Goal: Information Seeking & Learning: Check status

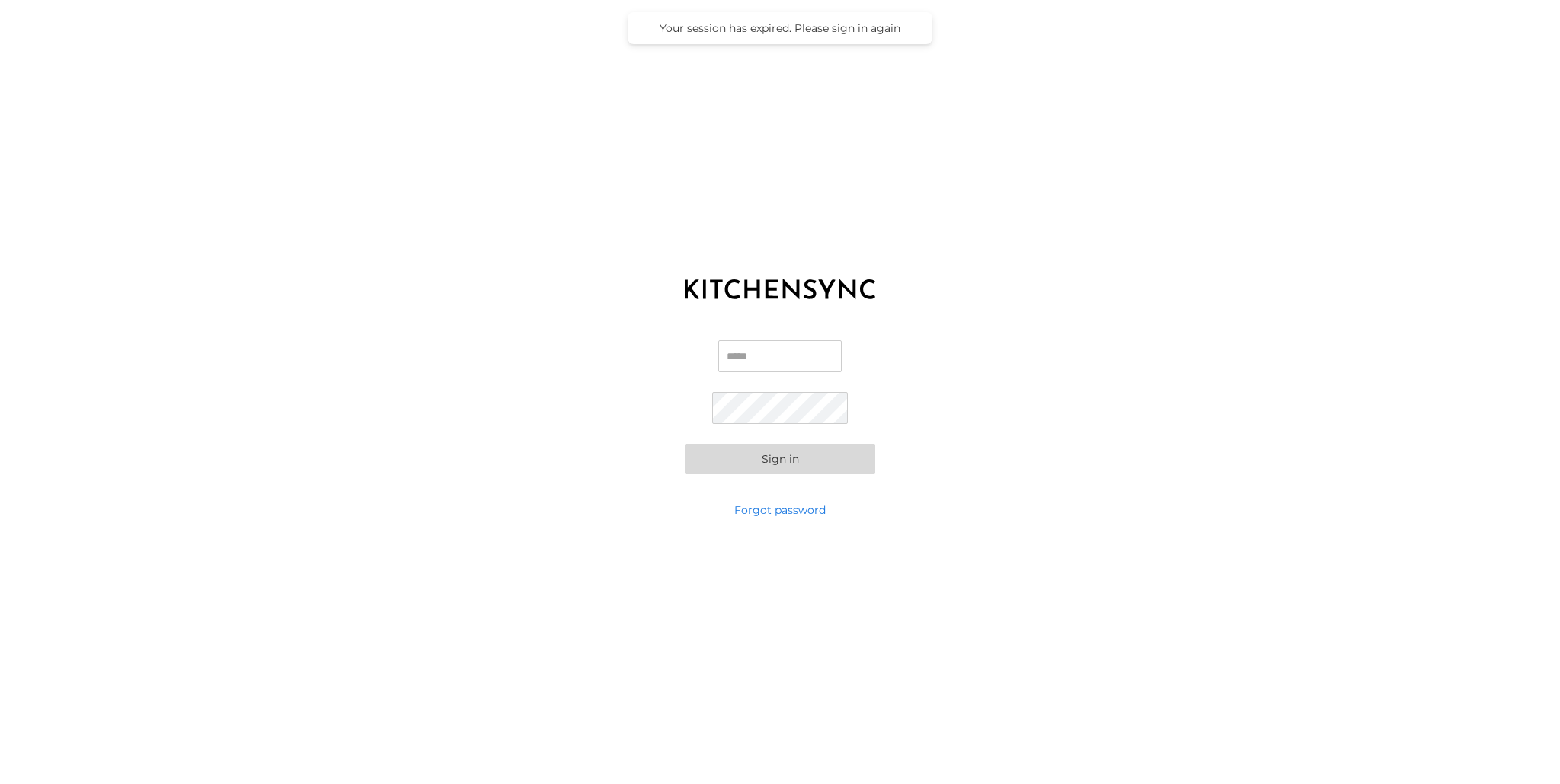
click at [738, 359] on input "Email" at bounding box center [780, 356] width 123 height 32
type input "**********"
click at [685, 444] on button "Sign in" at bounding box center [780, 459] width 190 height 31
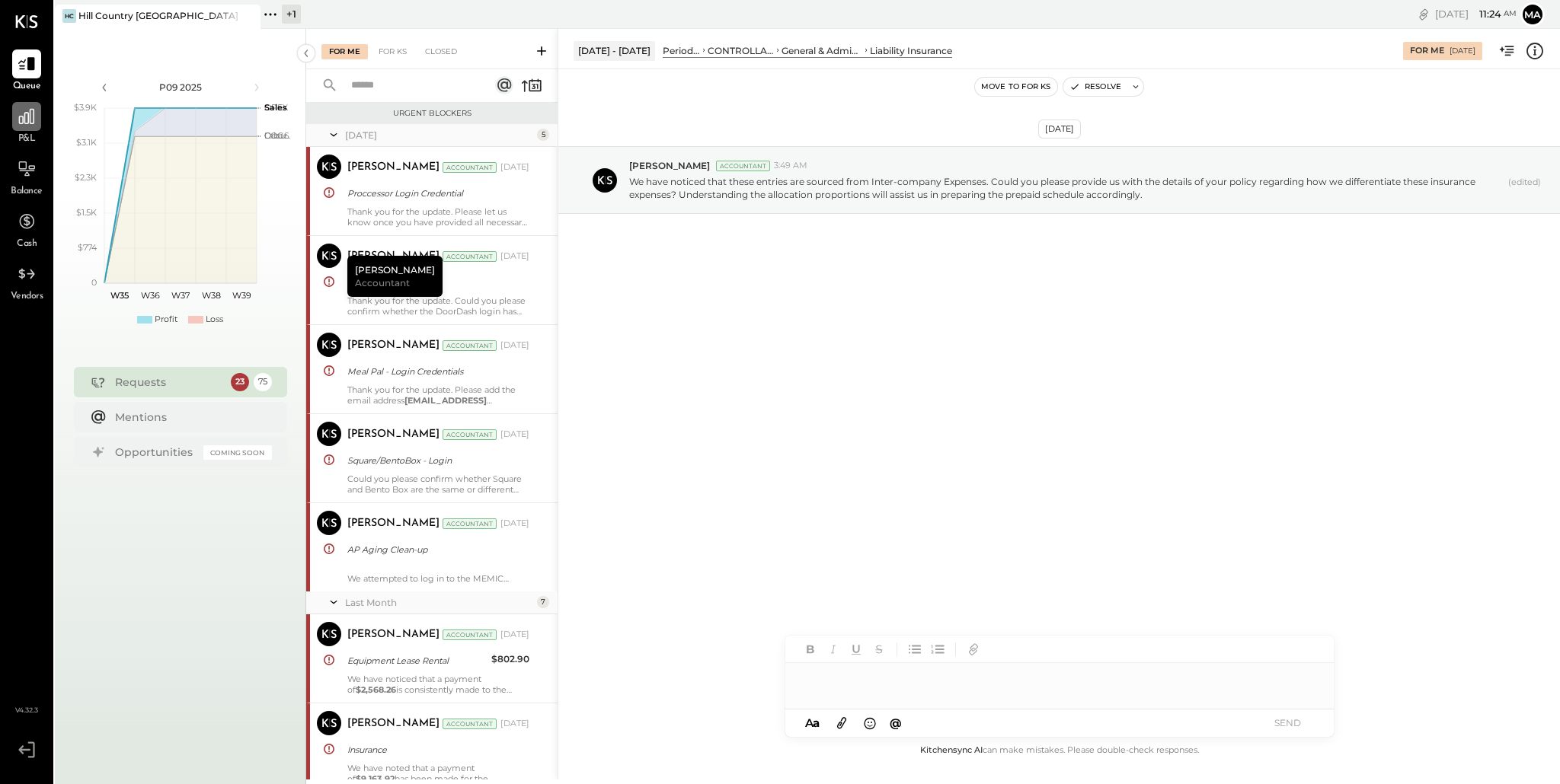
click at [28, 124] on icon at bounding box center [27, 117] width 20 height 20
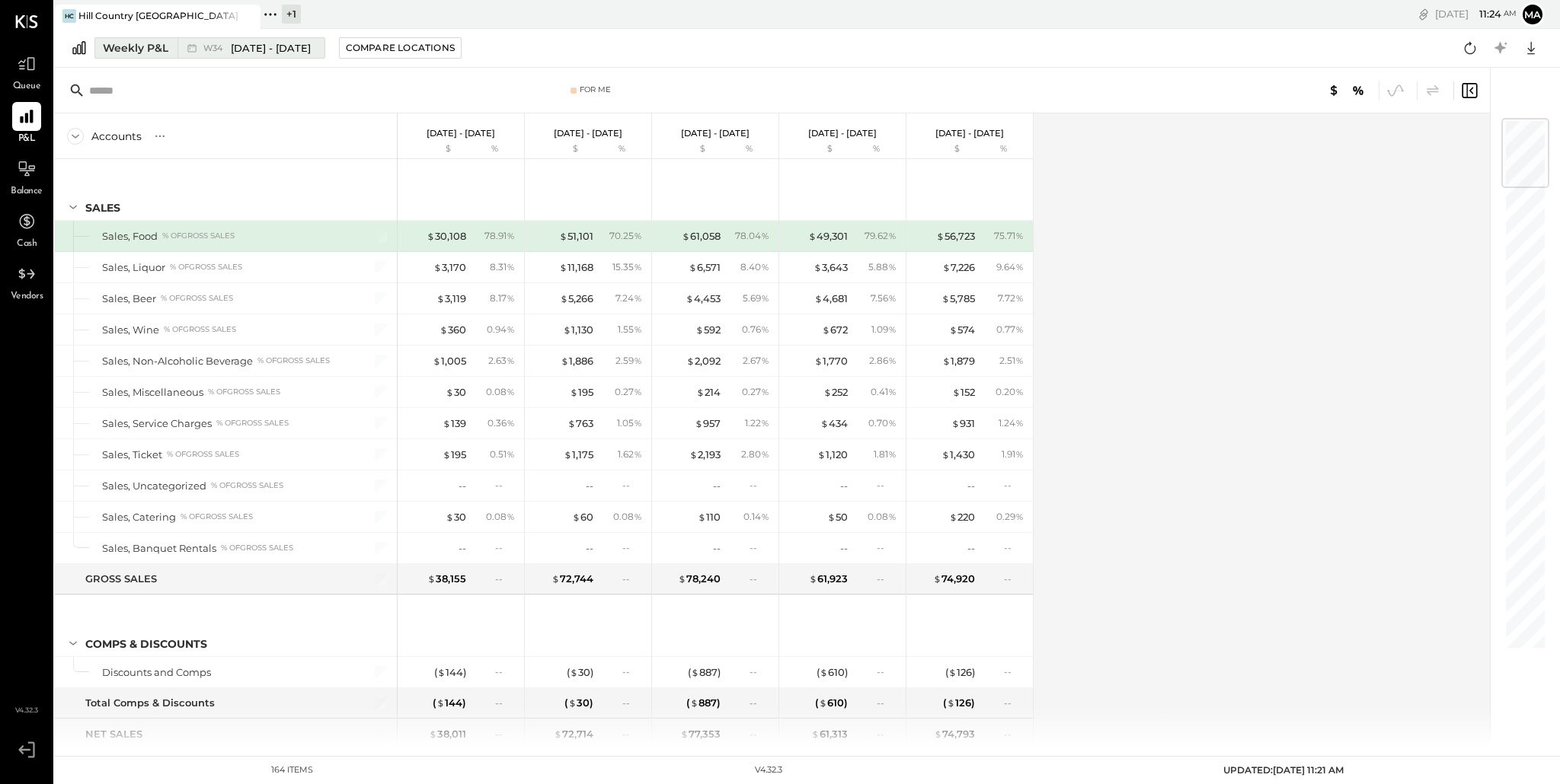
click at [243, 52] on span "[DATE] - [DATE]" at bounding box center [271, 48] width 80 height 15
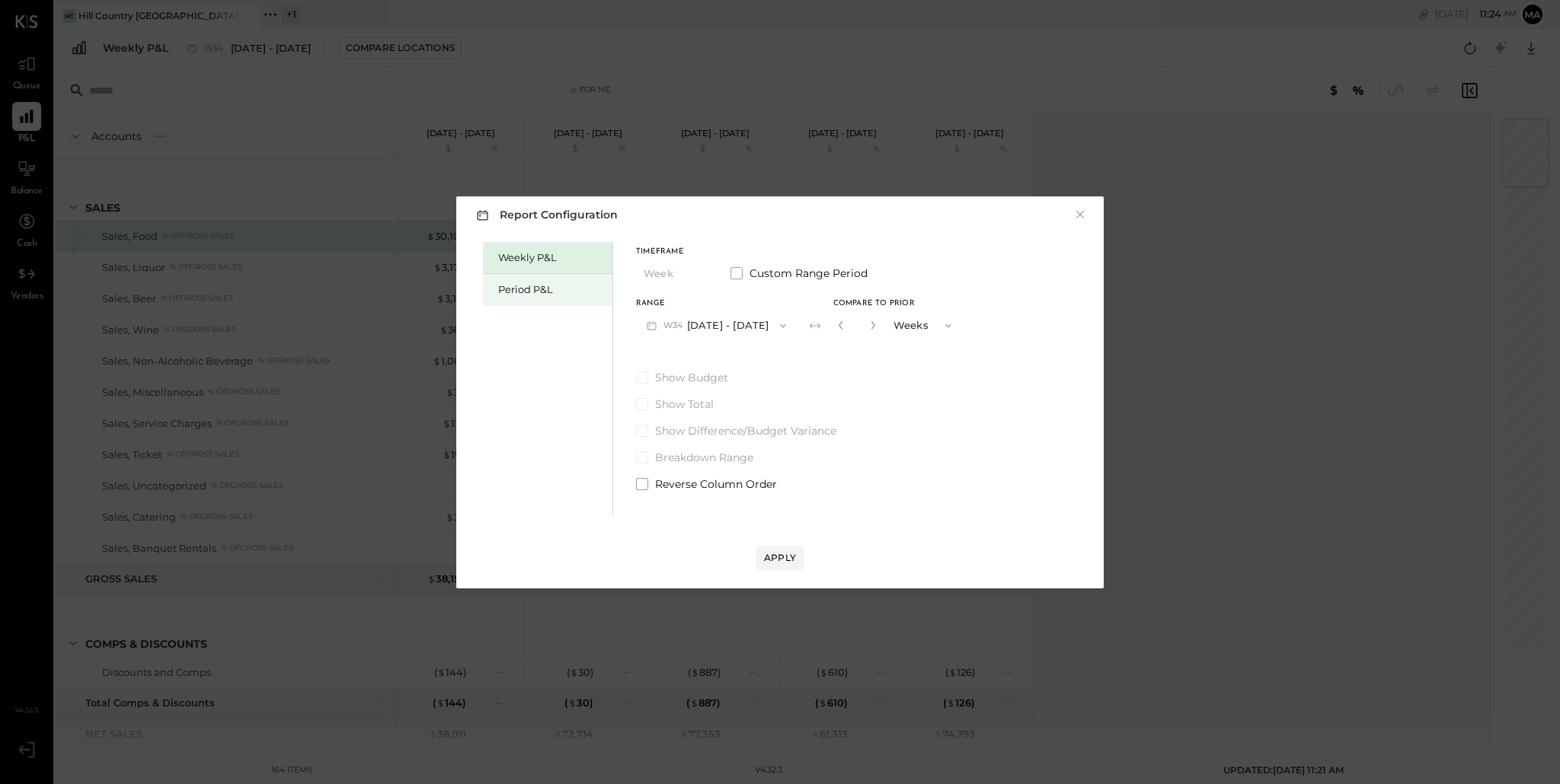
click at [537, 292] on div "Period P&L" at bounding box center [551, 289] width 107 height 15
click at [700, 275] on icon "button" at bounding box center [698, 274] width 12 height 12
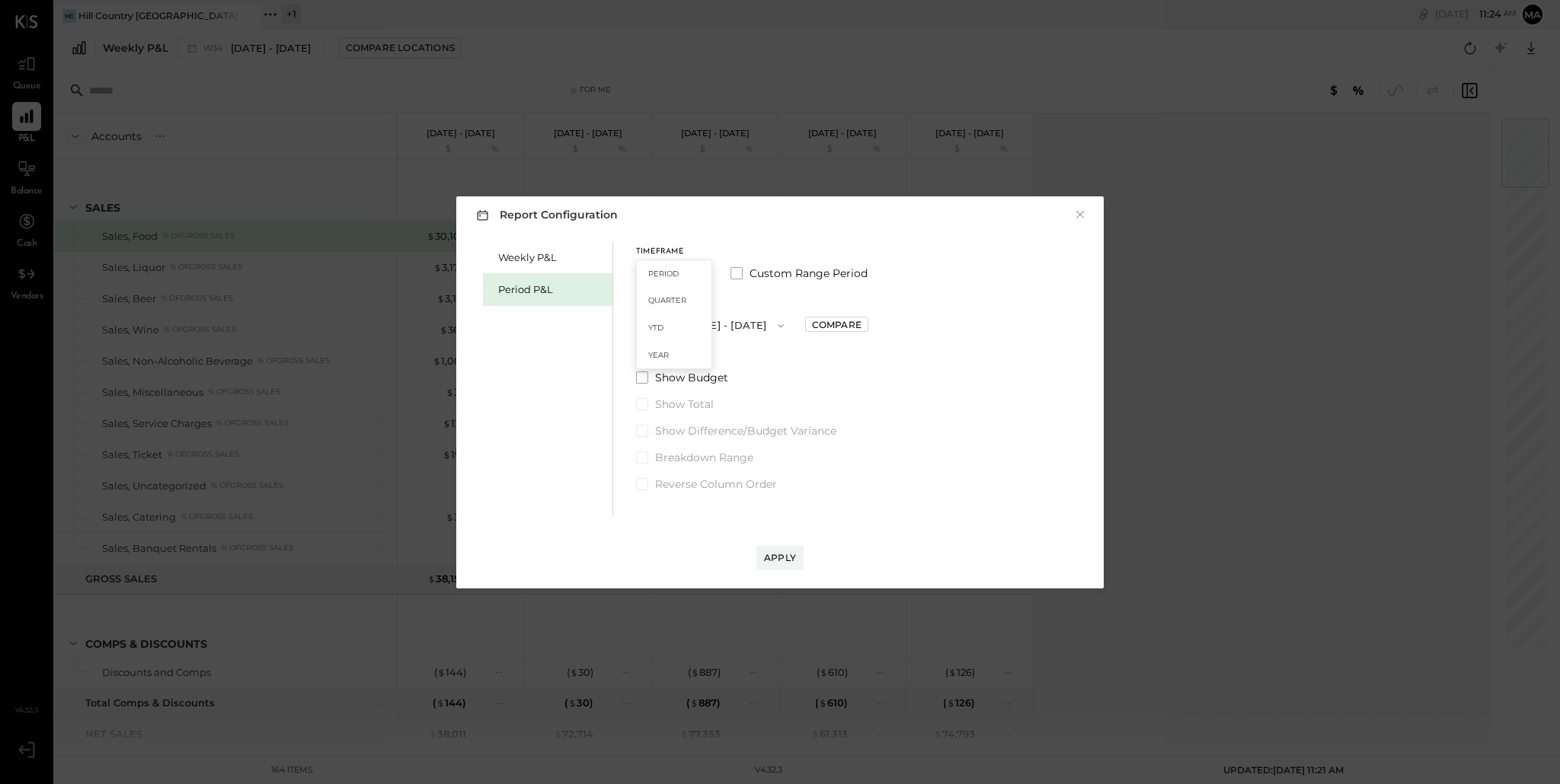
click at [700, 275] on div "Period" at bounding box center [673, 274] width 75 height 28
click at [787, 324] on icon "button" at bounding box center [780, 326] width 12 height 12
click at [728, 357] on span "[DATE] - [DATE]" at bounding box center [708, 359] width 72 height 13
click at [787, 325] on icon "button" at bounding box center [780, 326] width 12 height 12
click at [703, 387] on span "[DATE] - [DATE]" at bounding box center [708, 391] width 72 height 13
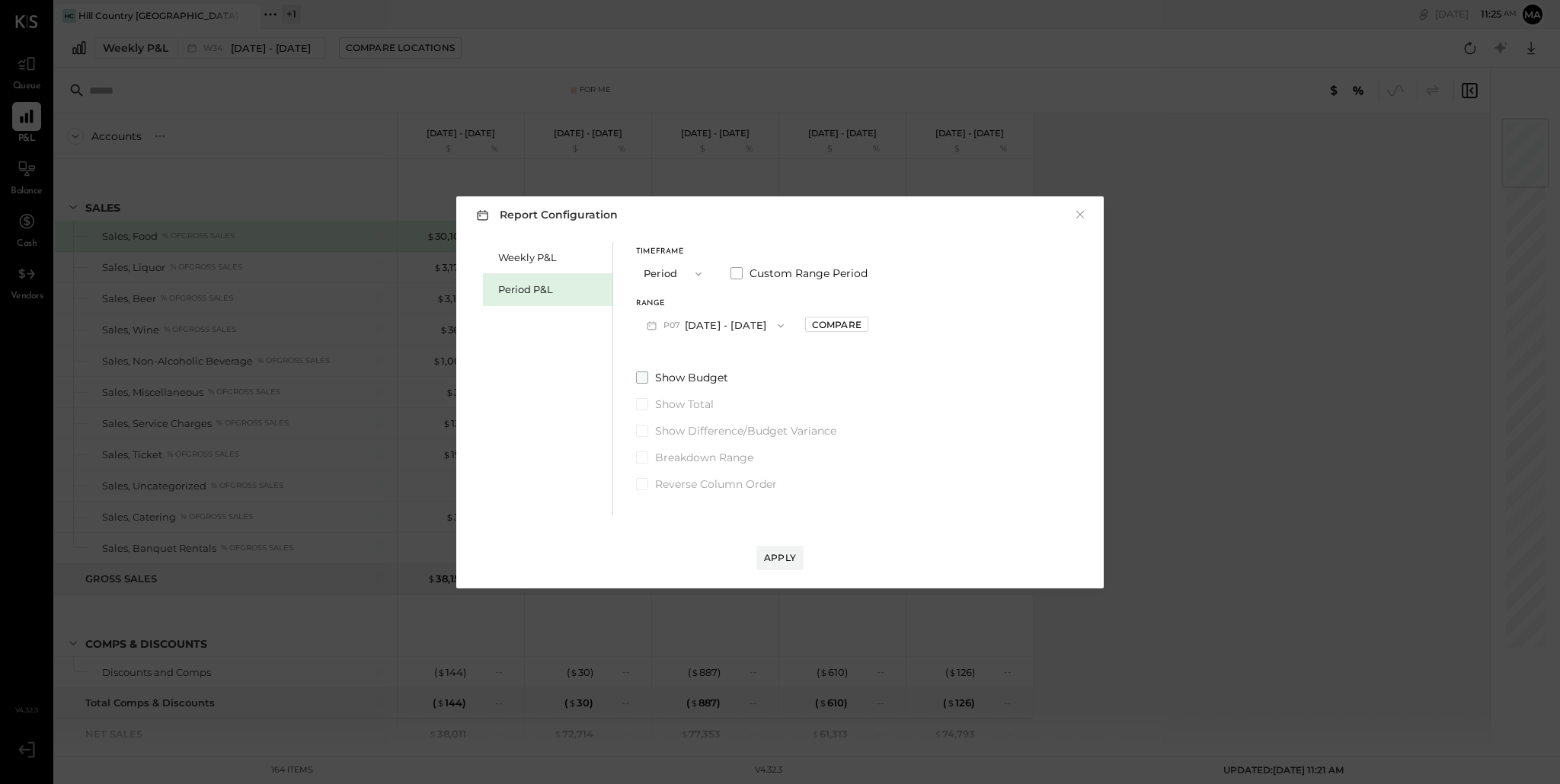
click at [642, 380] on span at bounding box center [642, 378] width 12 height 12
click at [777, 557] on div "Apply" at bounding box center [780, 557] width 32 height 13
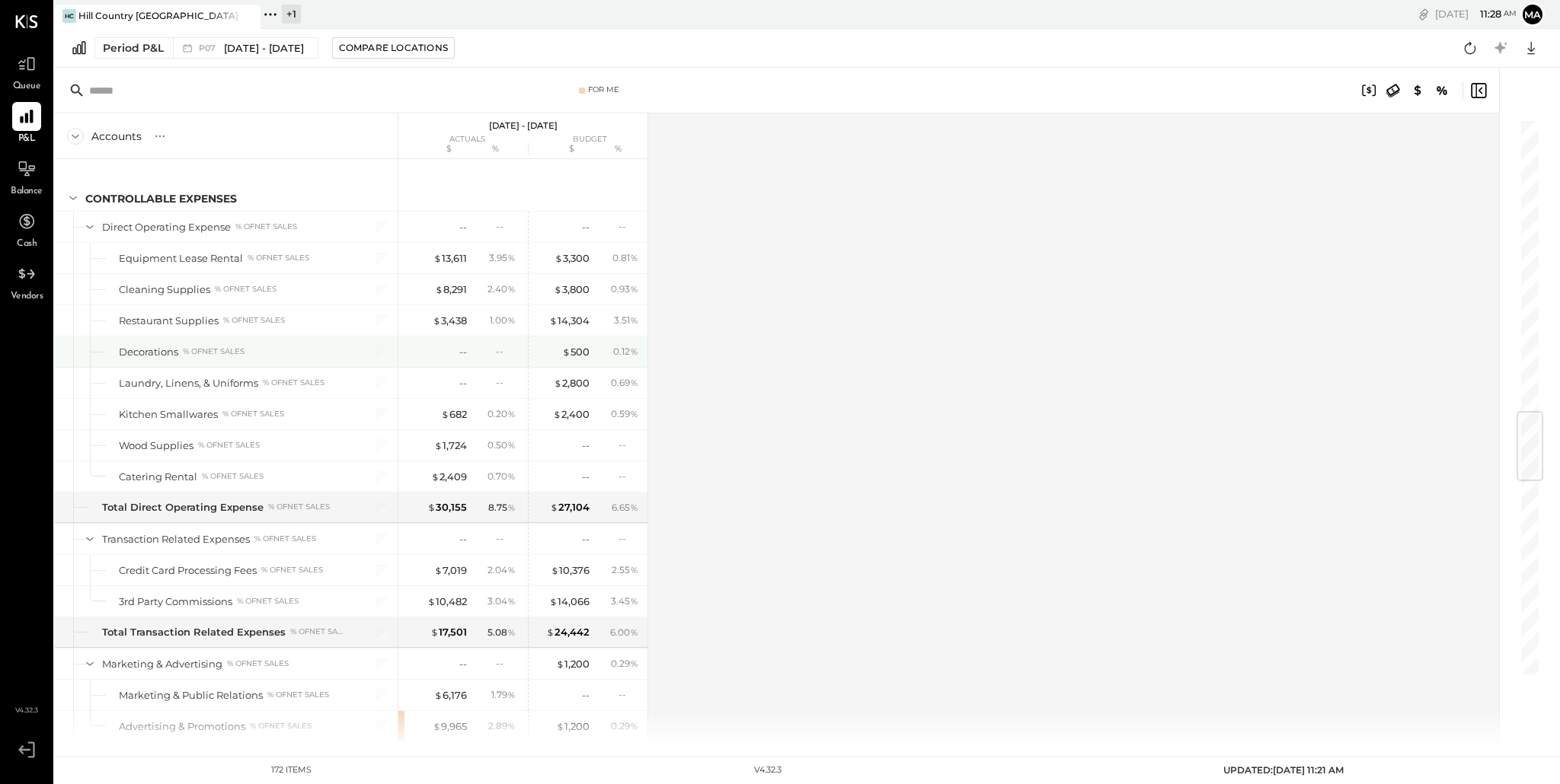
scroll to position [2462, 0]
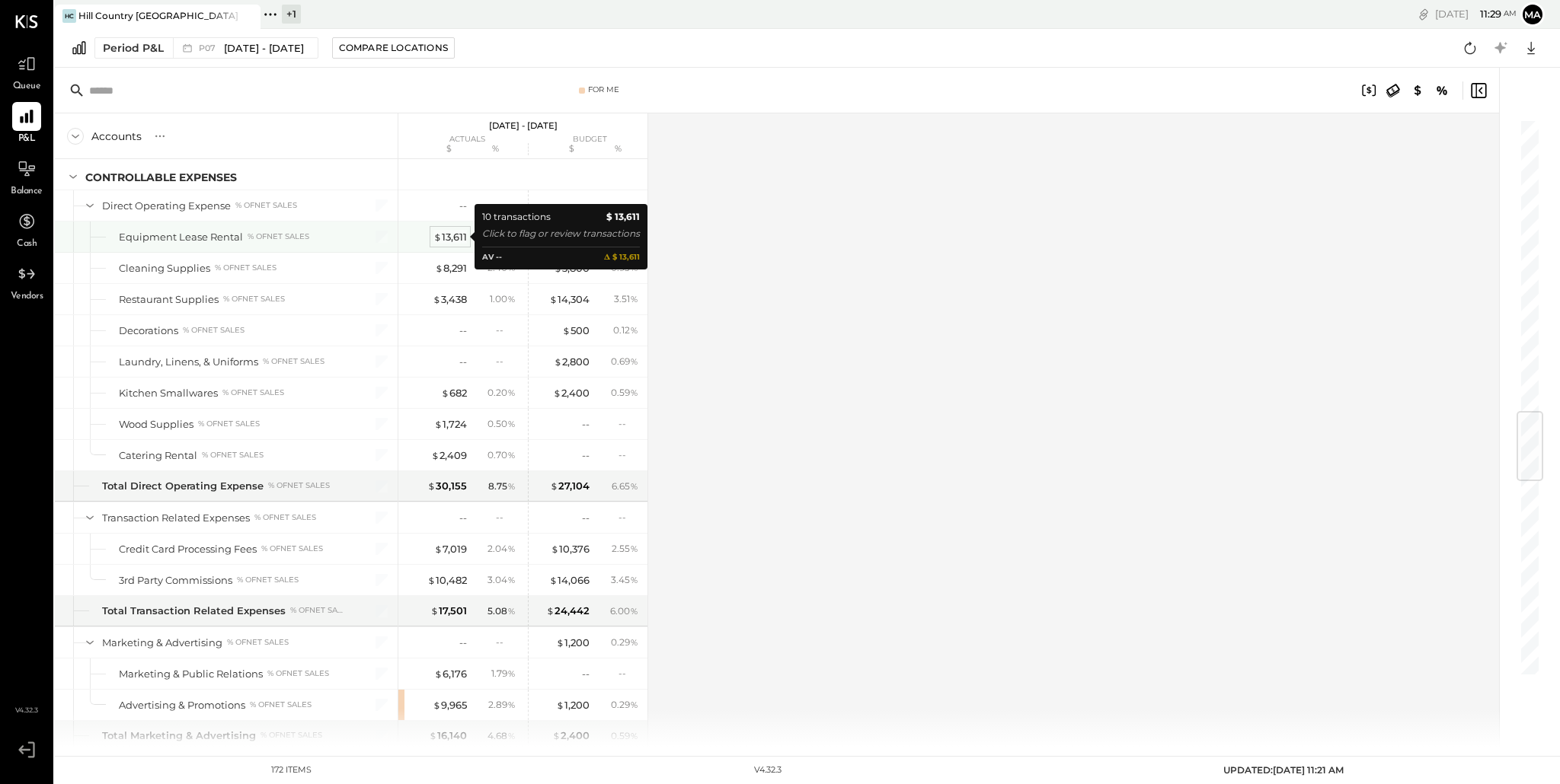
click at [451, 232] on div "$ 13,611" at bounding box center [450, 237] width 34 height 15
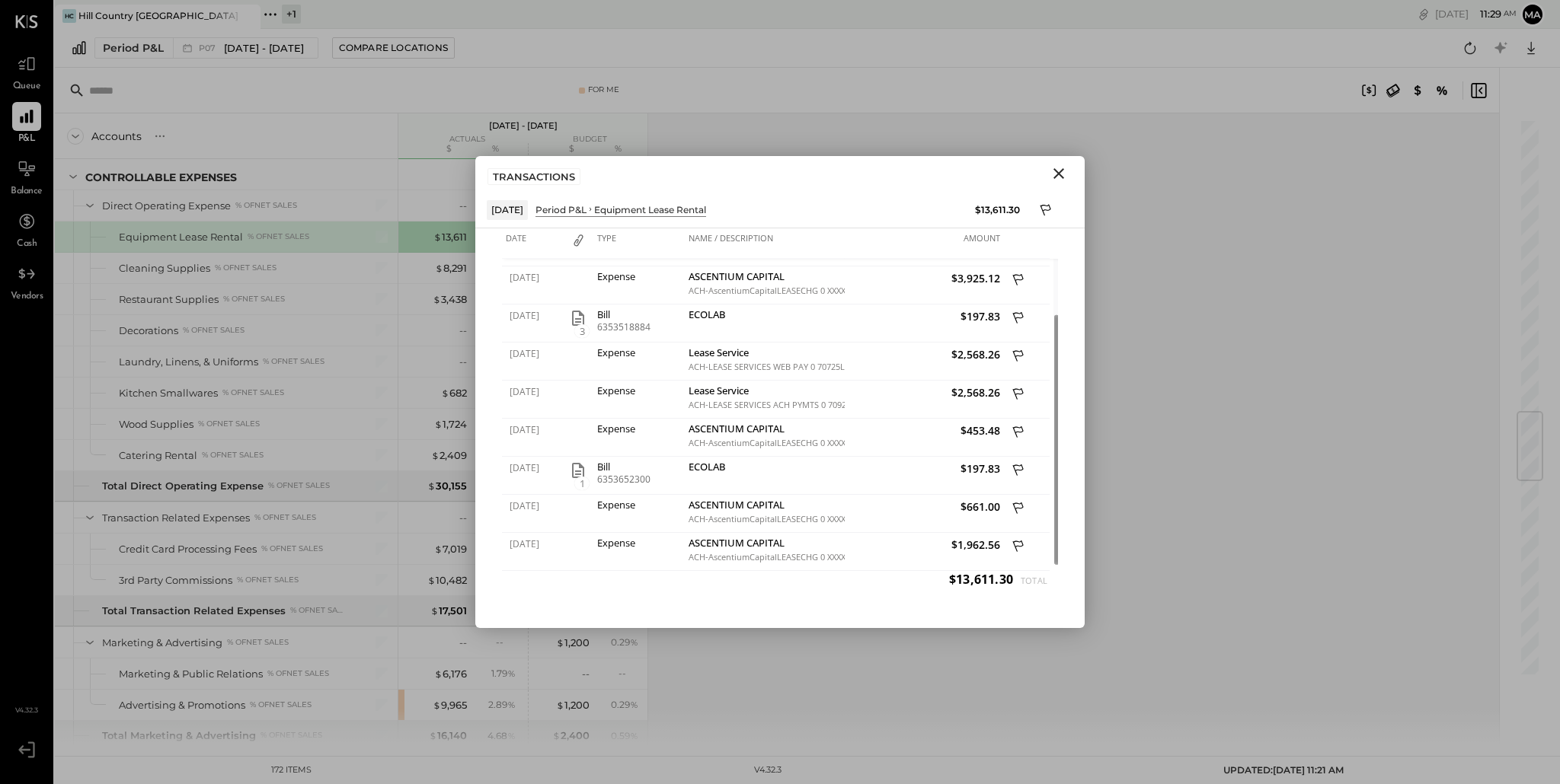
click at [1061, 171] on icon "Close" at bounding box center [1058, 174] width 11 height 11
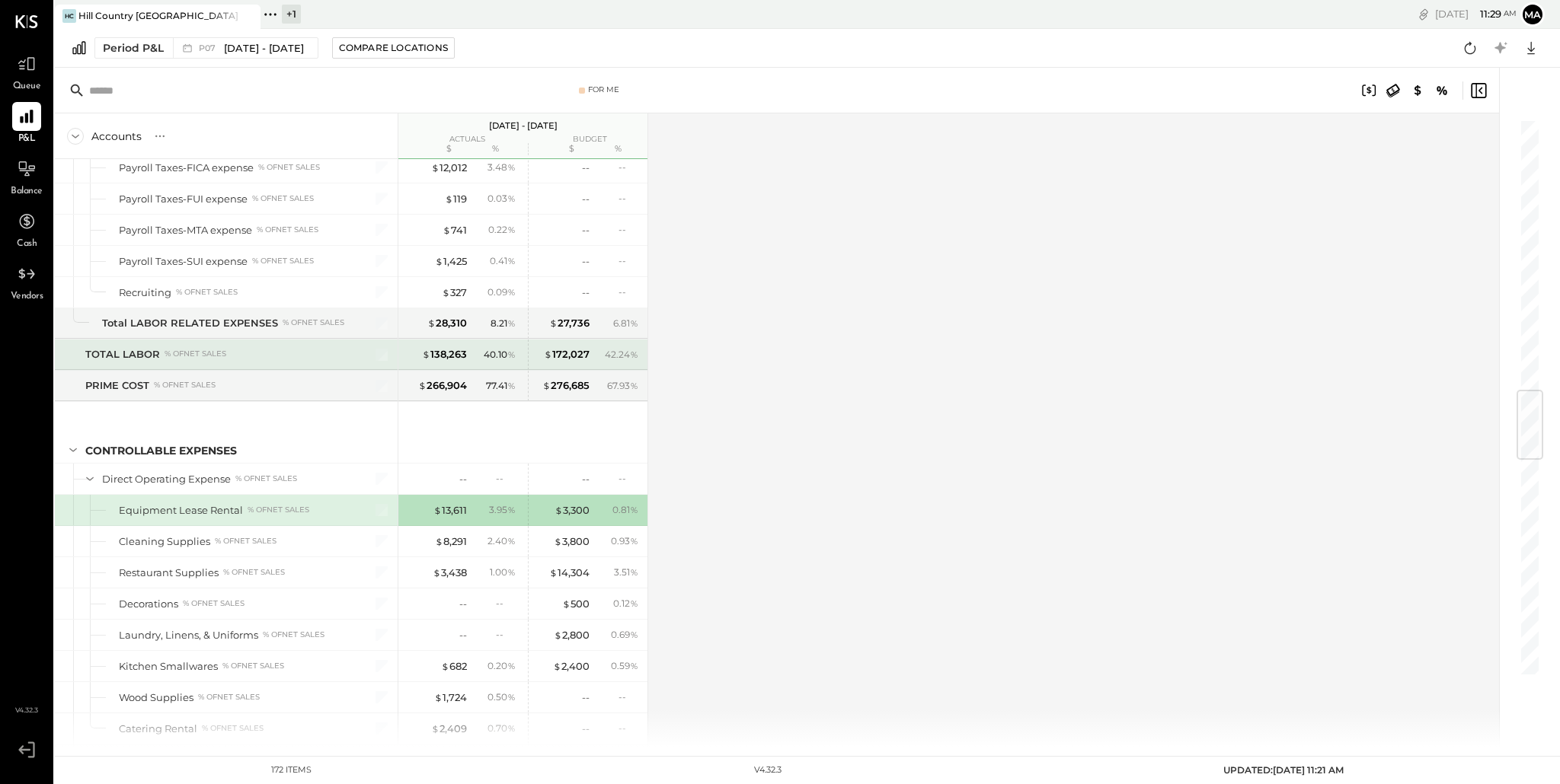
scroll to position [2293, 0]
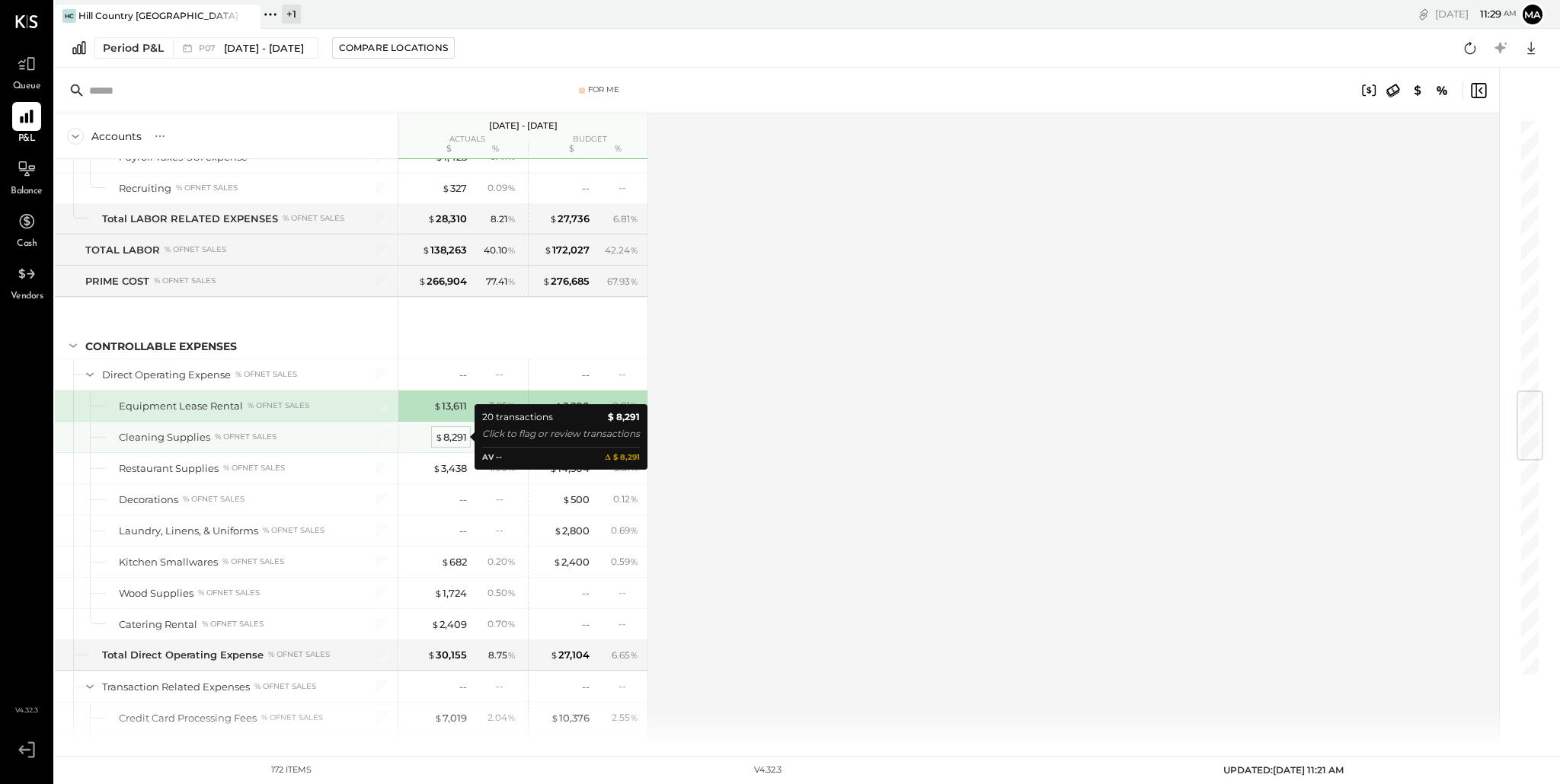
click at [449, 437] on div "$ 8,291" at bounding box center [451, 437] width 32 height 15
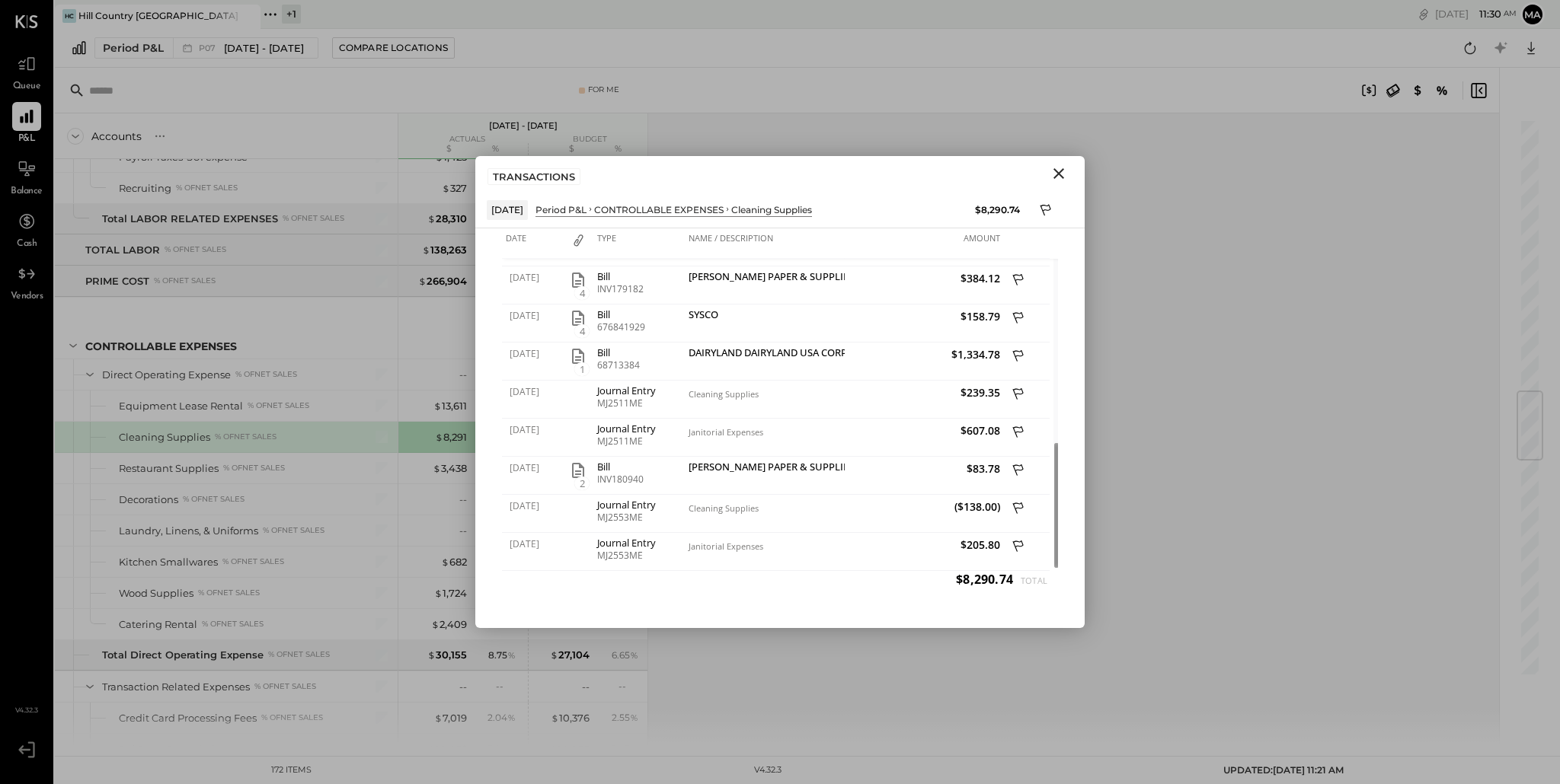
click at [1064, 175] on icon "Close" at bounding box center [1059, 174] width 18 height 18
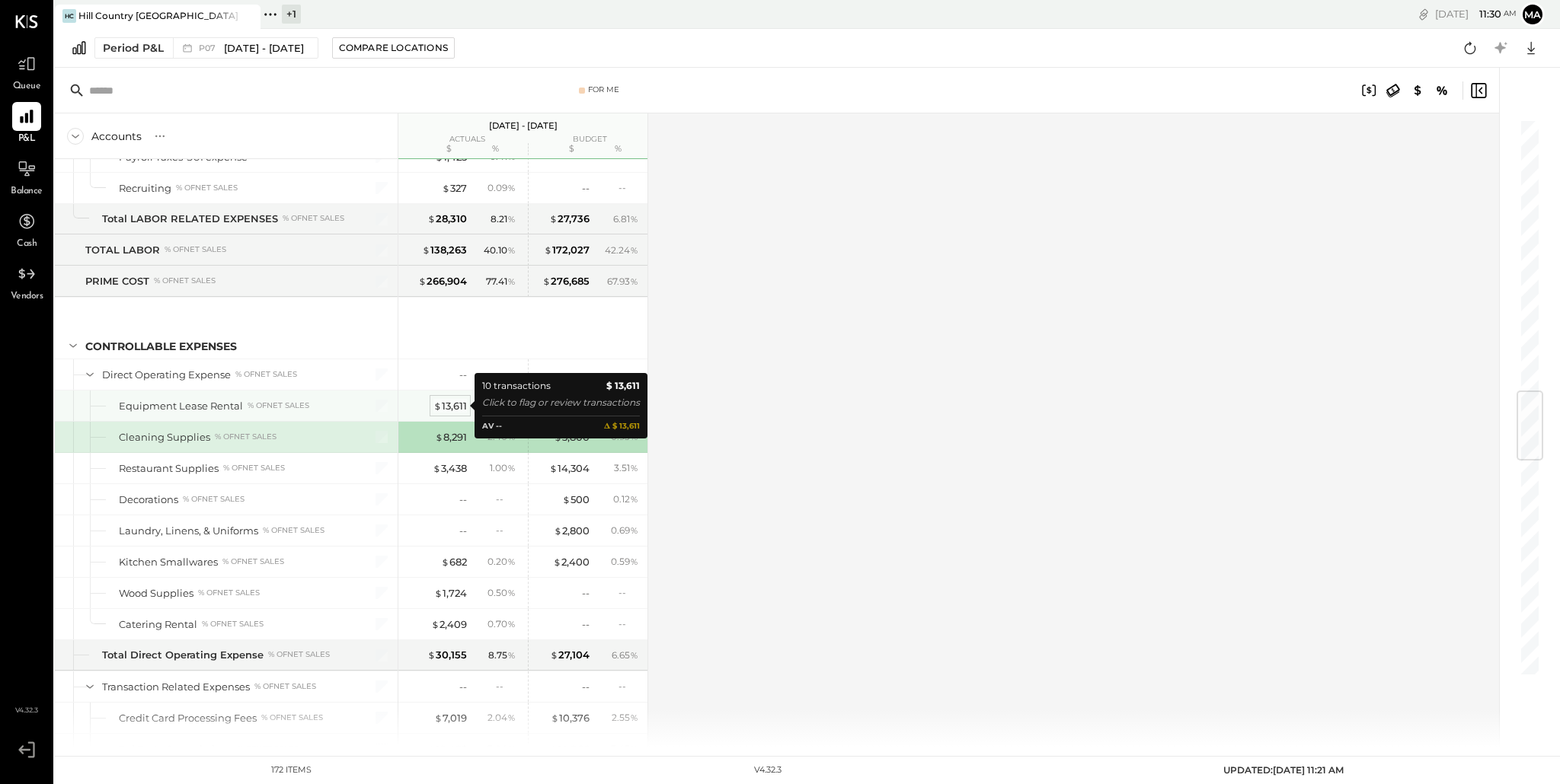
click at [447, 408] on div "$ 13,611" at bounding box center [450, 405] width 34 height 15
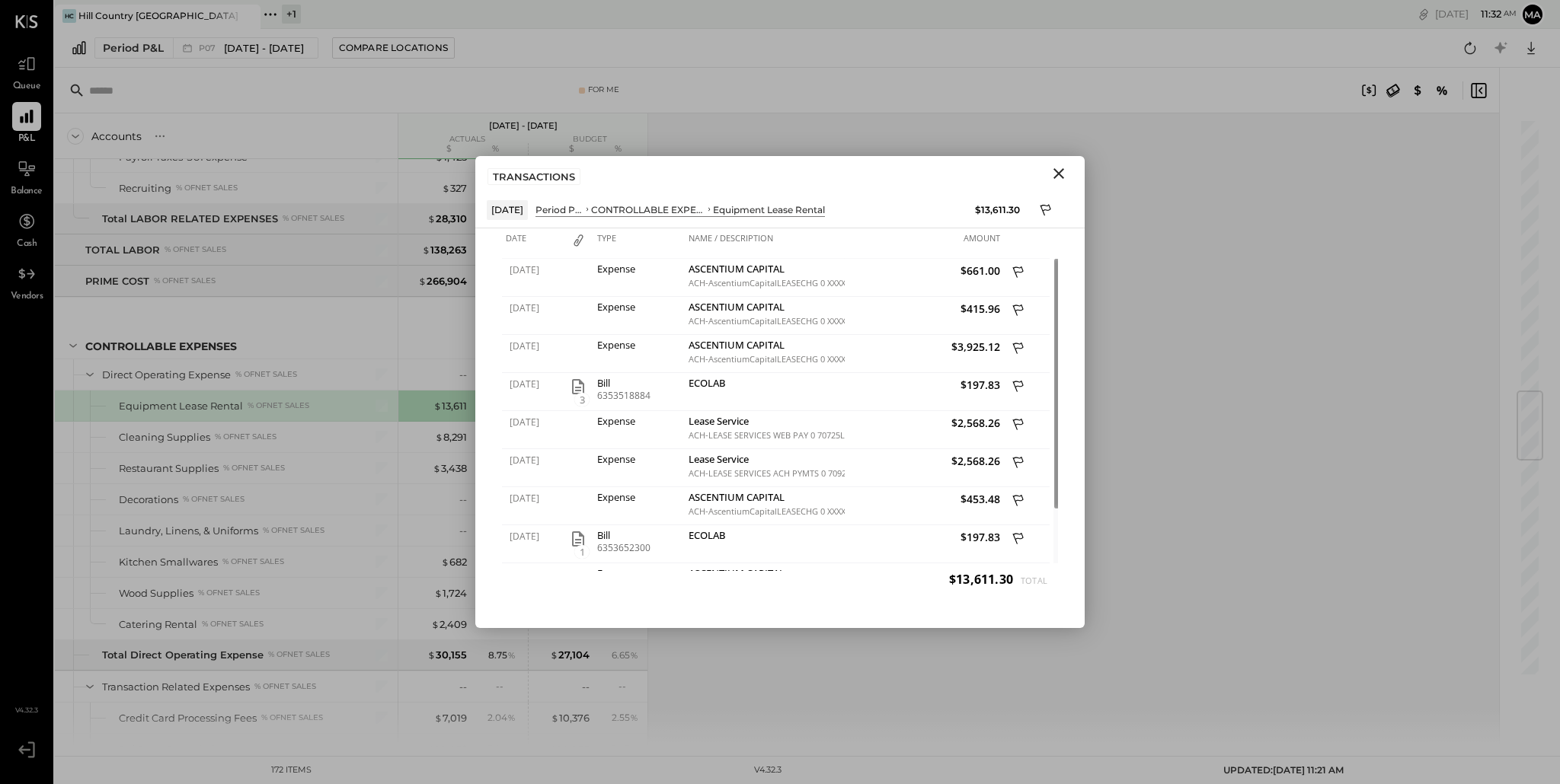
click at [1061, 168] on icon "Close" at bounding box center [1059, 174] width 18 height 18
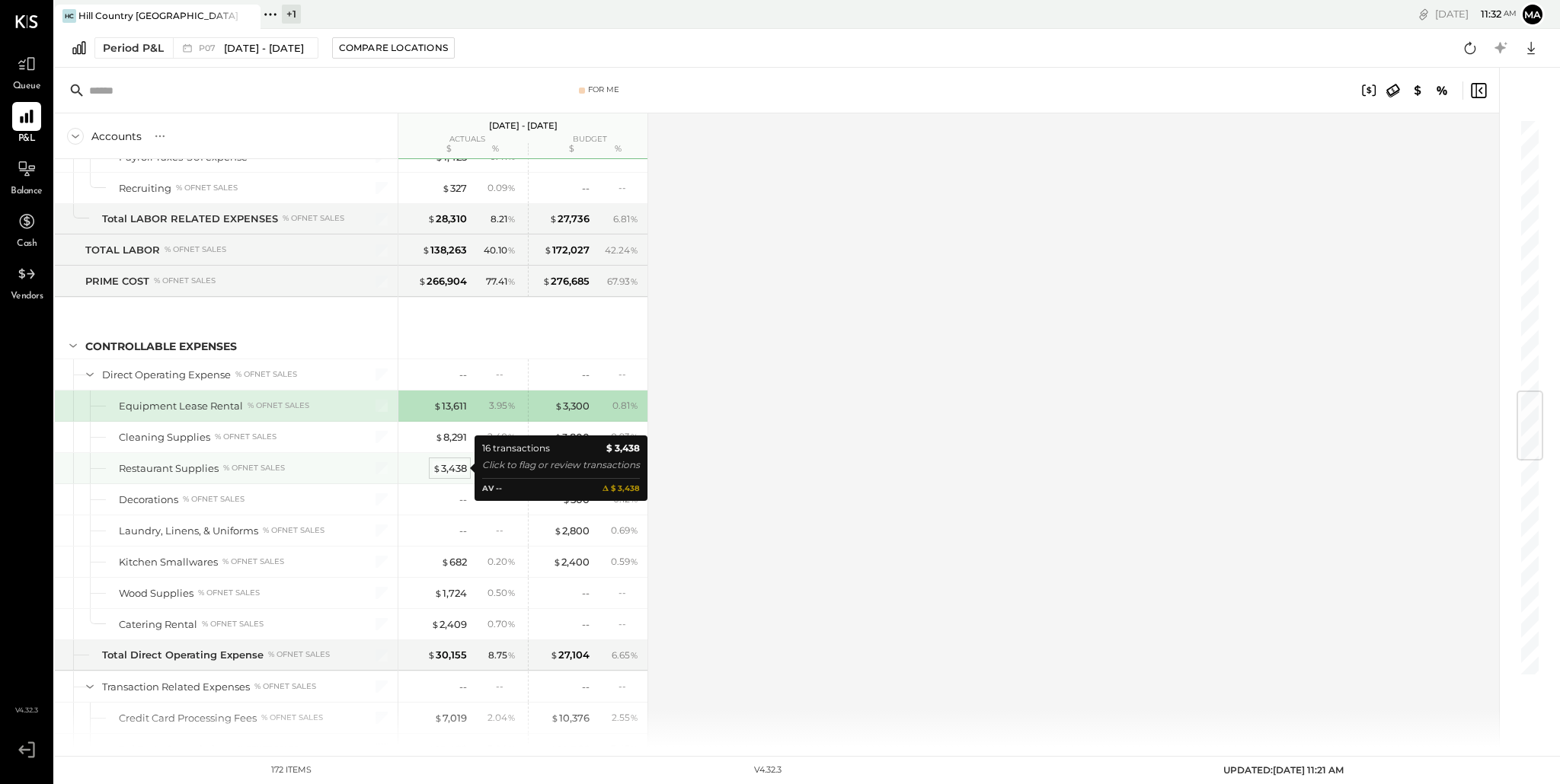
click at [447, 471] on div "$ 3,438" at bounding box center [449, 469] width 35 height 15
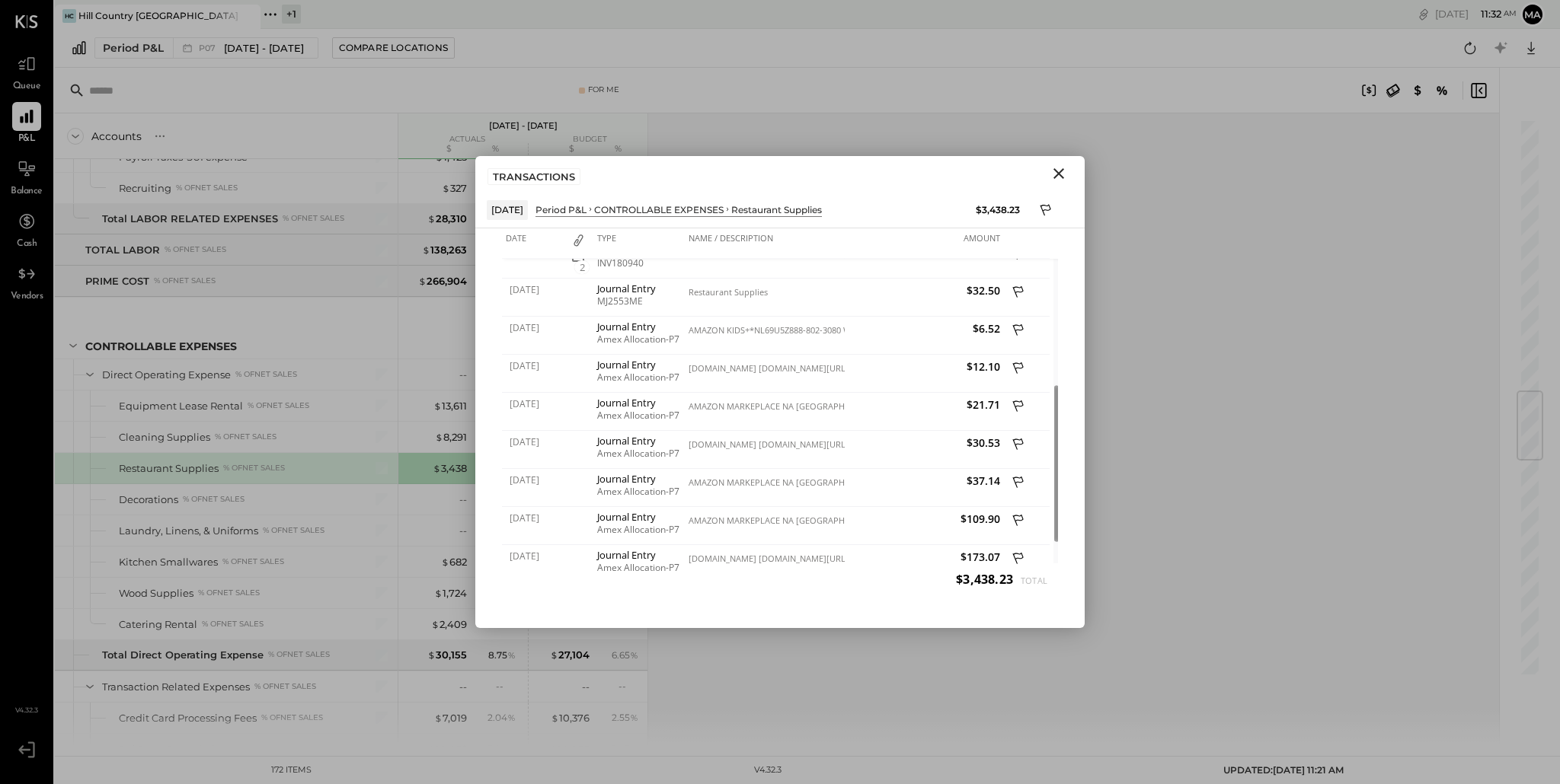
click at [1054, 172] on icon "Close" at bounding box center [1058, 174] width 11 height 11
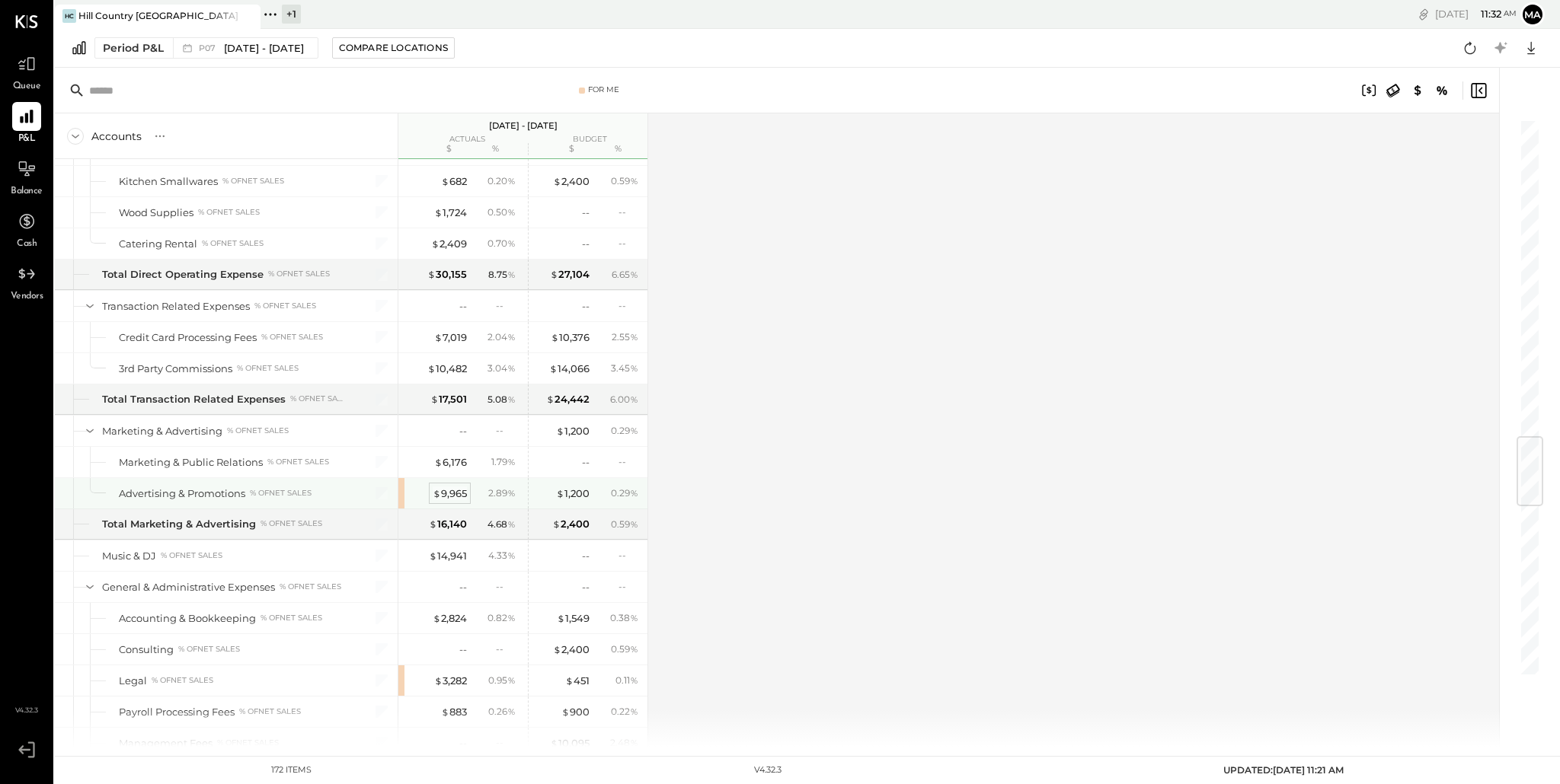
scroll to position [2674, 0]
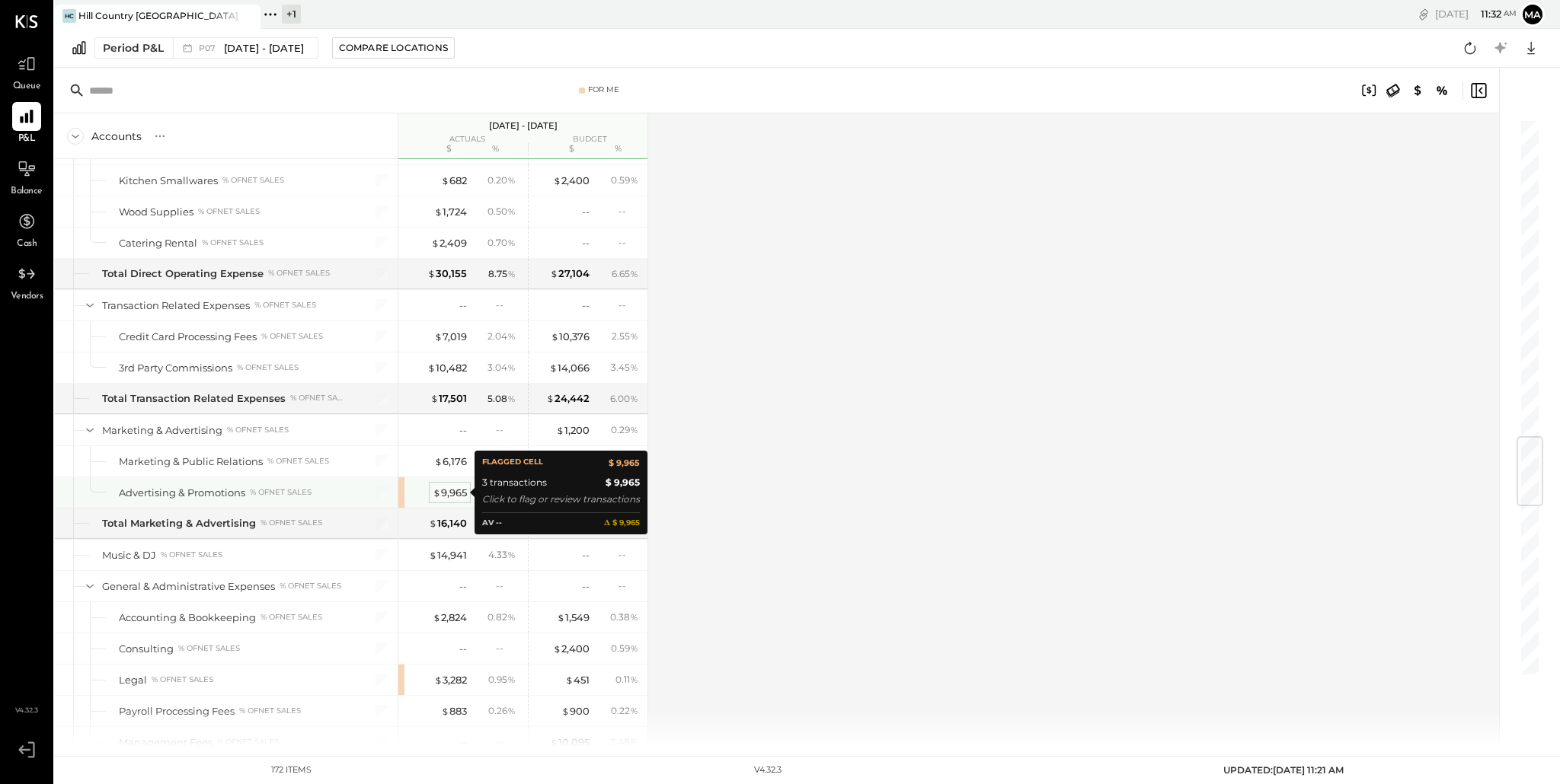
click at [447, 492] on div "$ 9,965" at bounding box center [449, 492] width 35 height 15
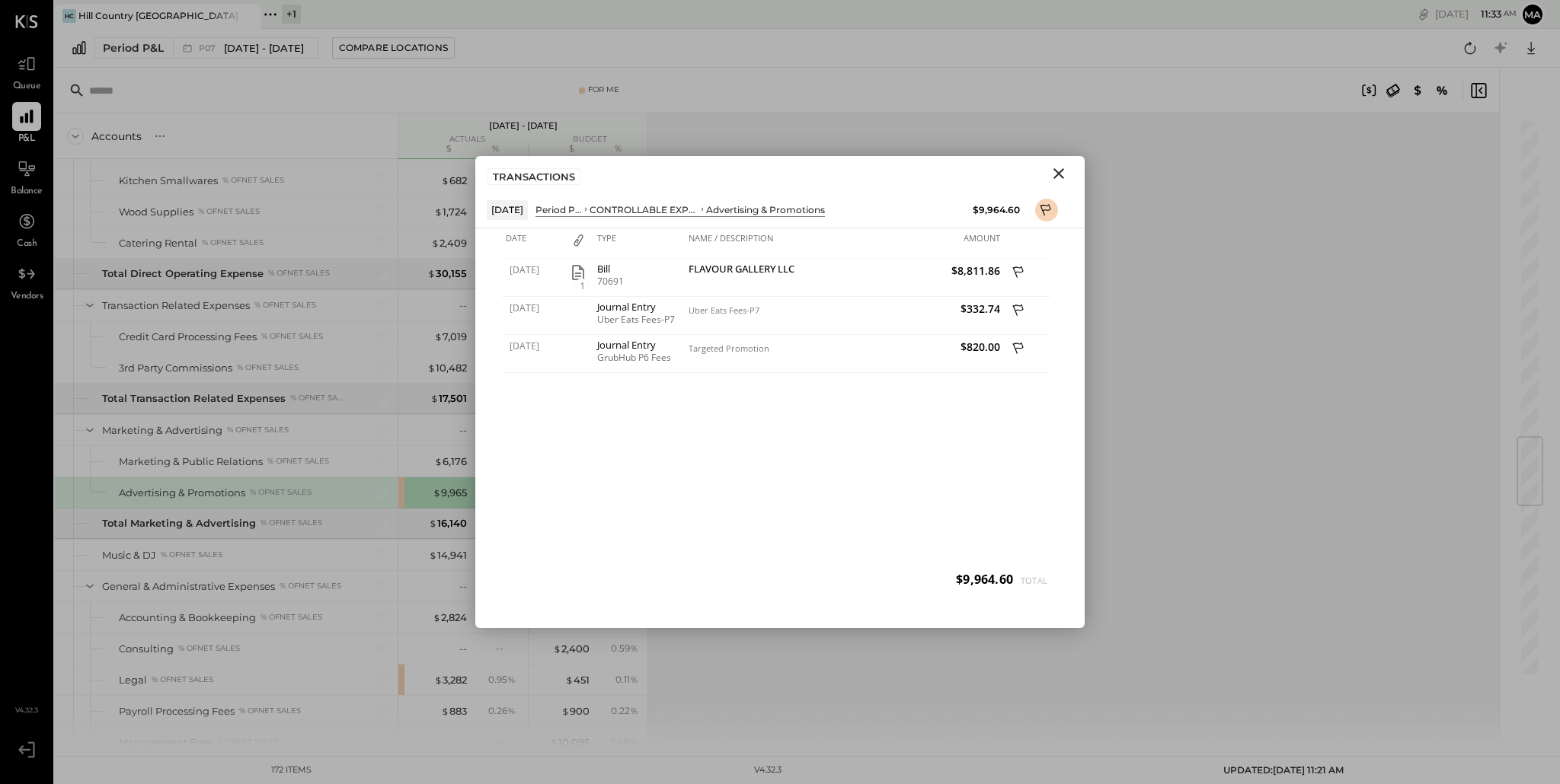
click at [1059, 175] on icon "Close" at bounding box center [1058, 174] width 11 height 11
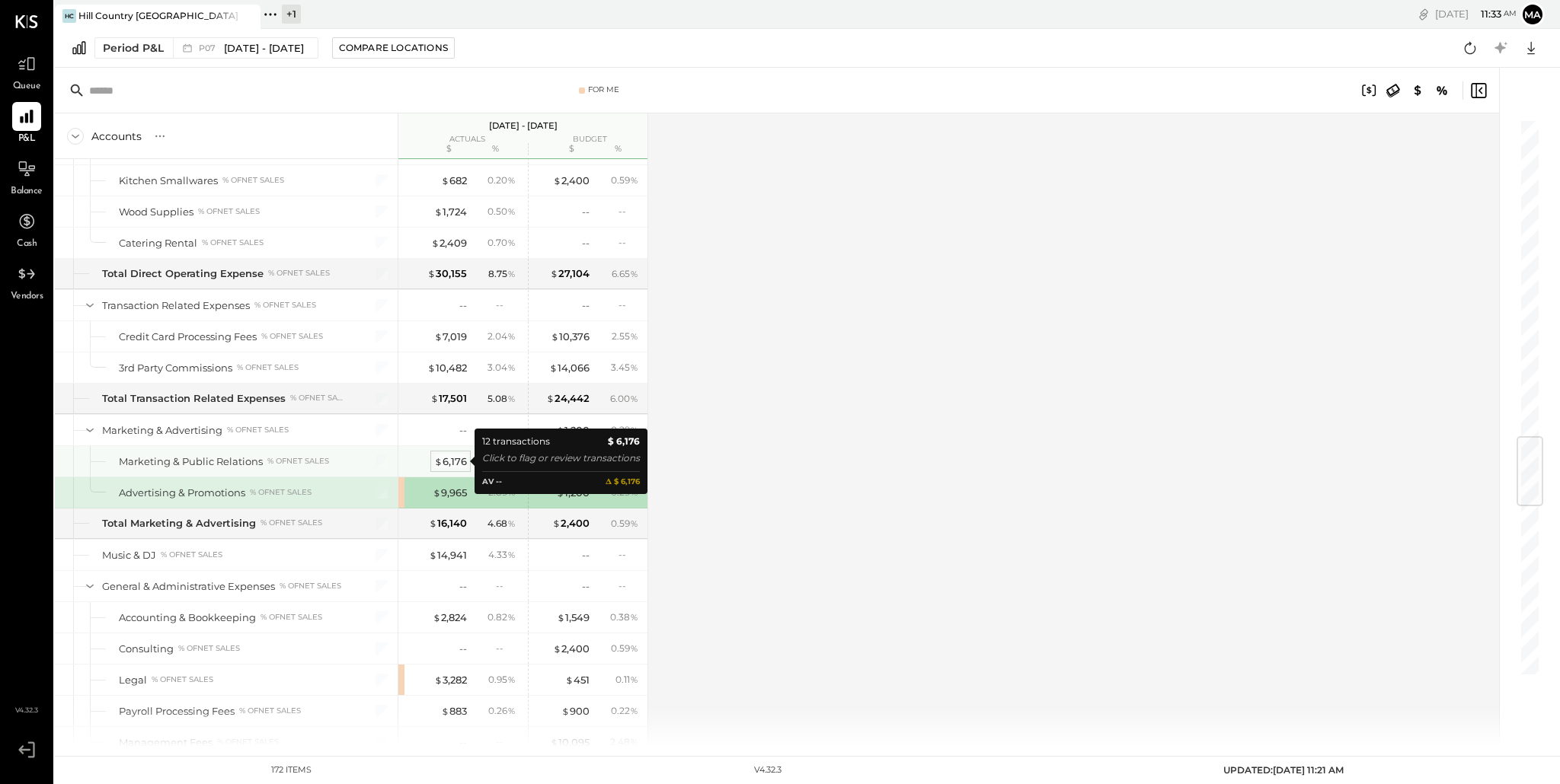
click at [449, 465] on div "$ 6,176" at bounding box center [450, 462] width 33 height 15
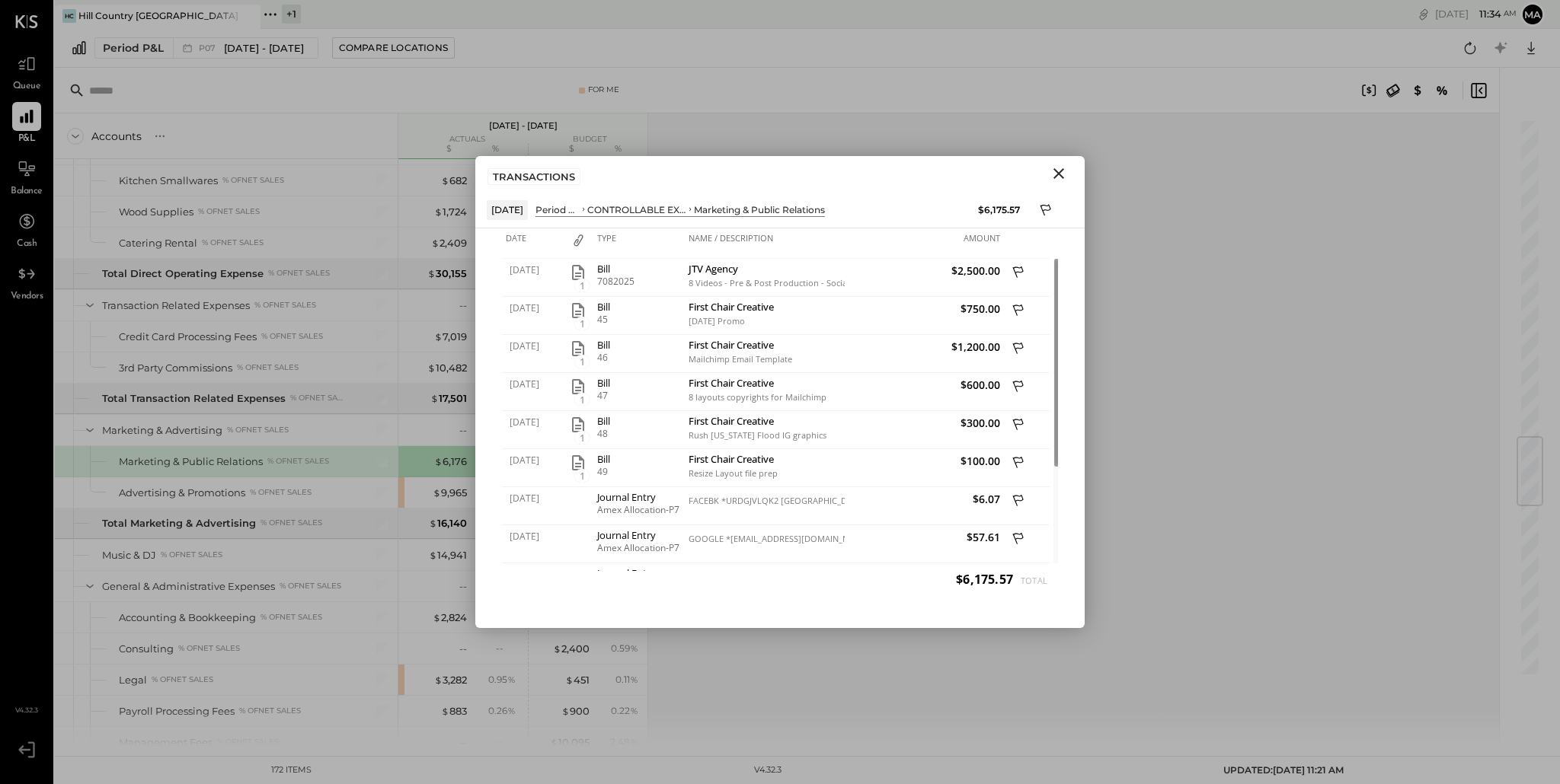
click at [1058, 173] on icon "Close" at bounding box center [1058, 174] width 11 height 11
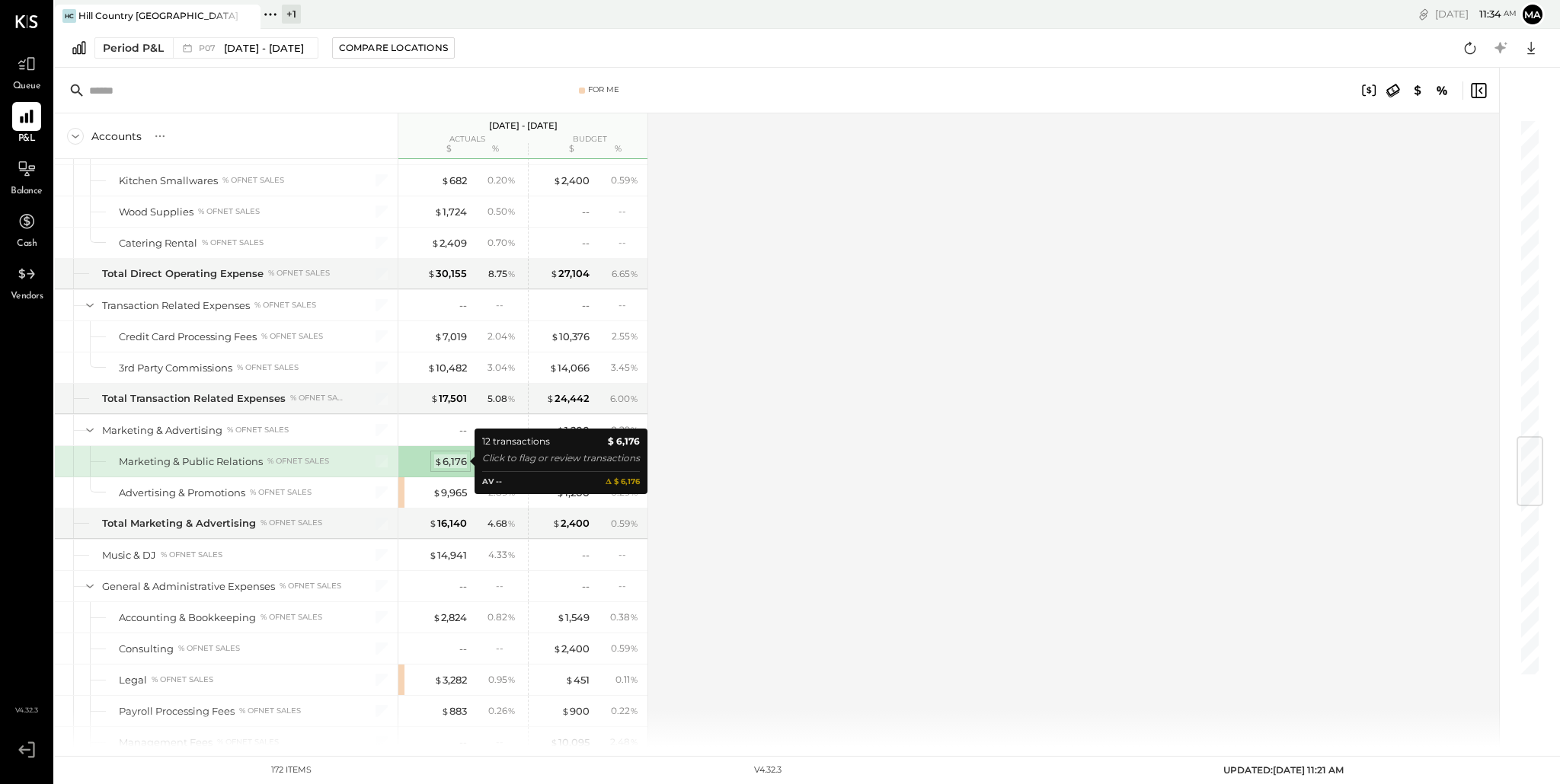
click at [454, 461] on div "$ 6,176" at bounding box center [450, 462] width 33 height 15
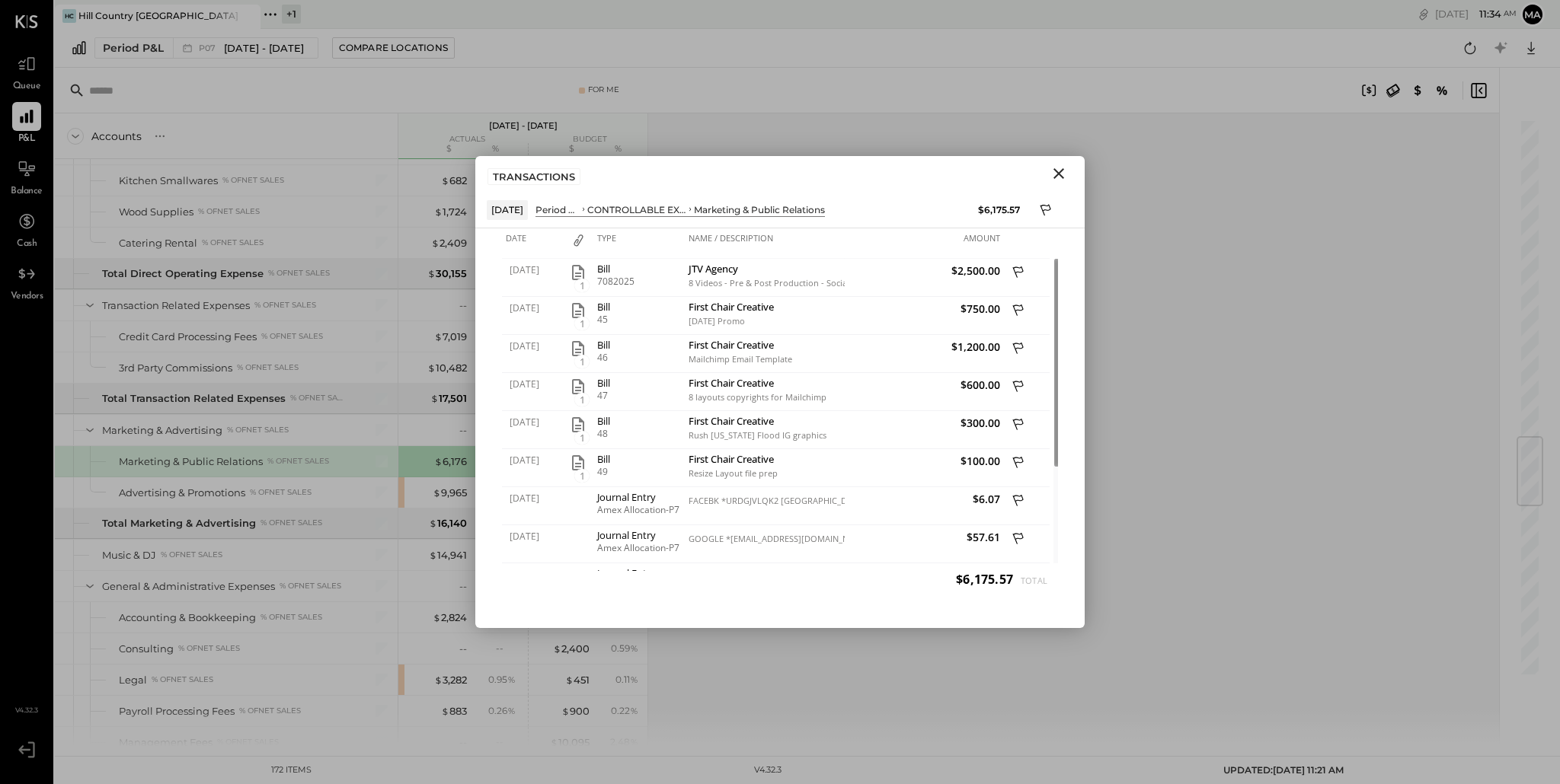
click at [1063, 175] on icon "Close" at bounding box center [1059, 174] width 18 height 18
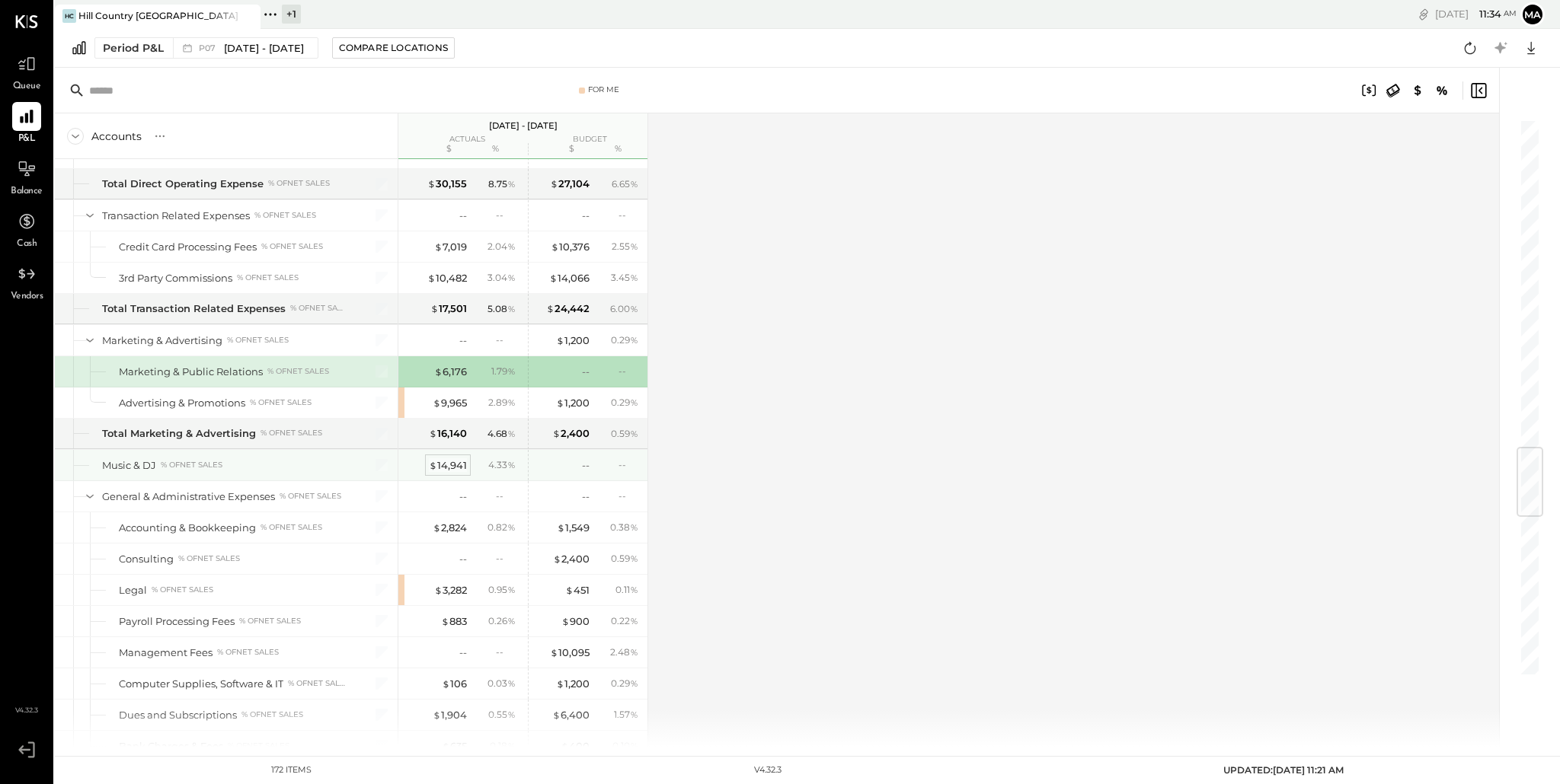
scroll to position [2767, 0]
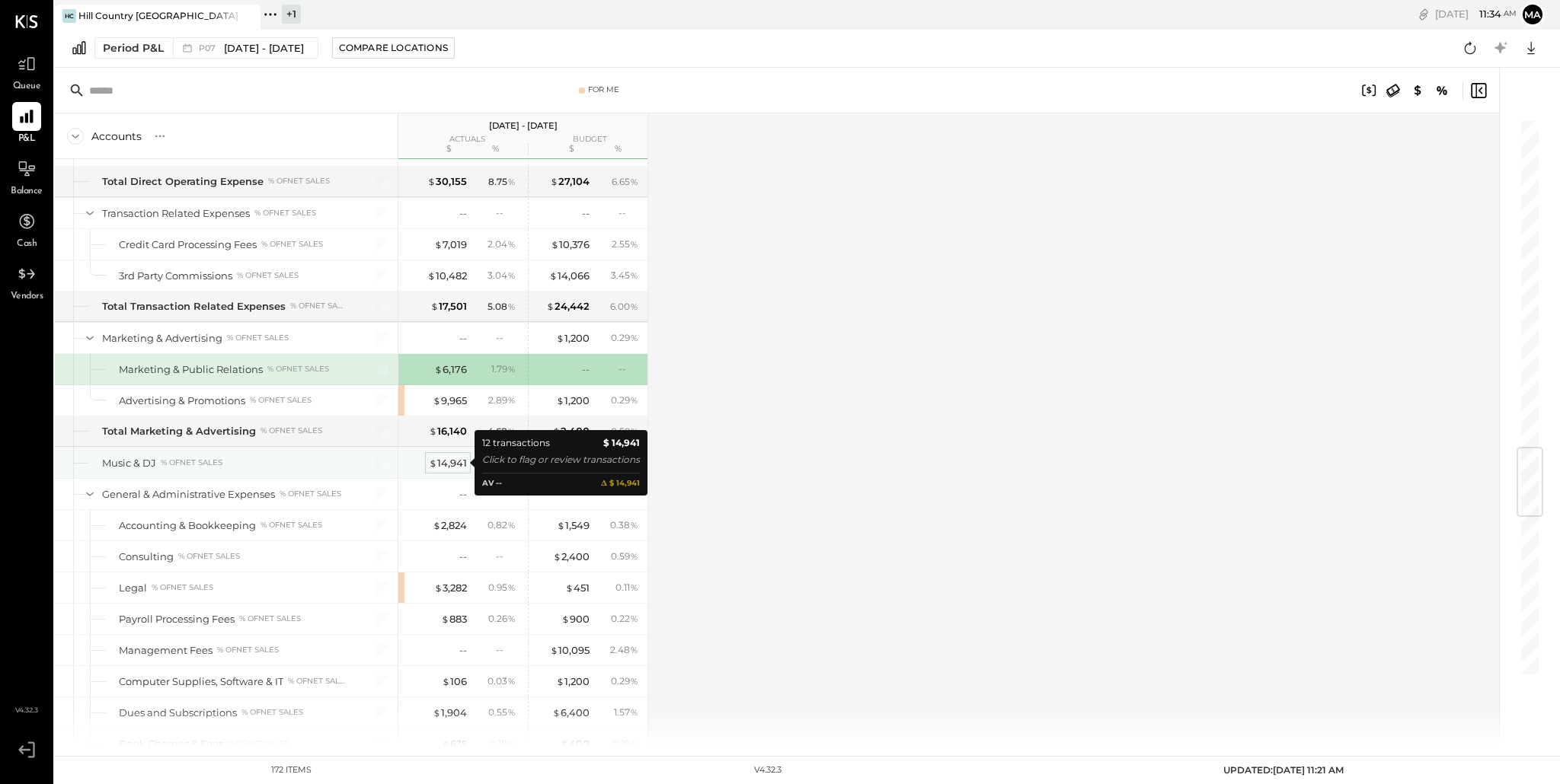
click at [451, 469] on div "$ 14,941" at bounding box center [447, 463] width 38 height 15
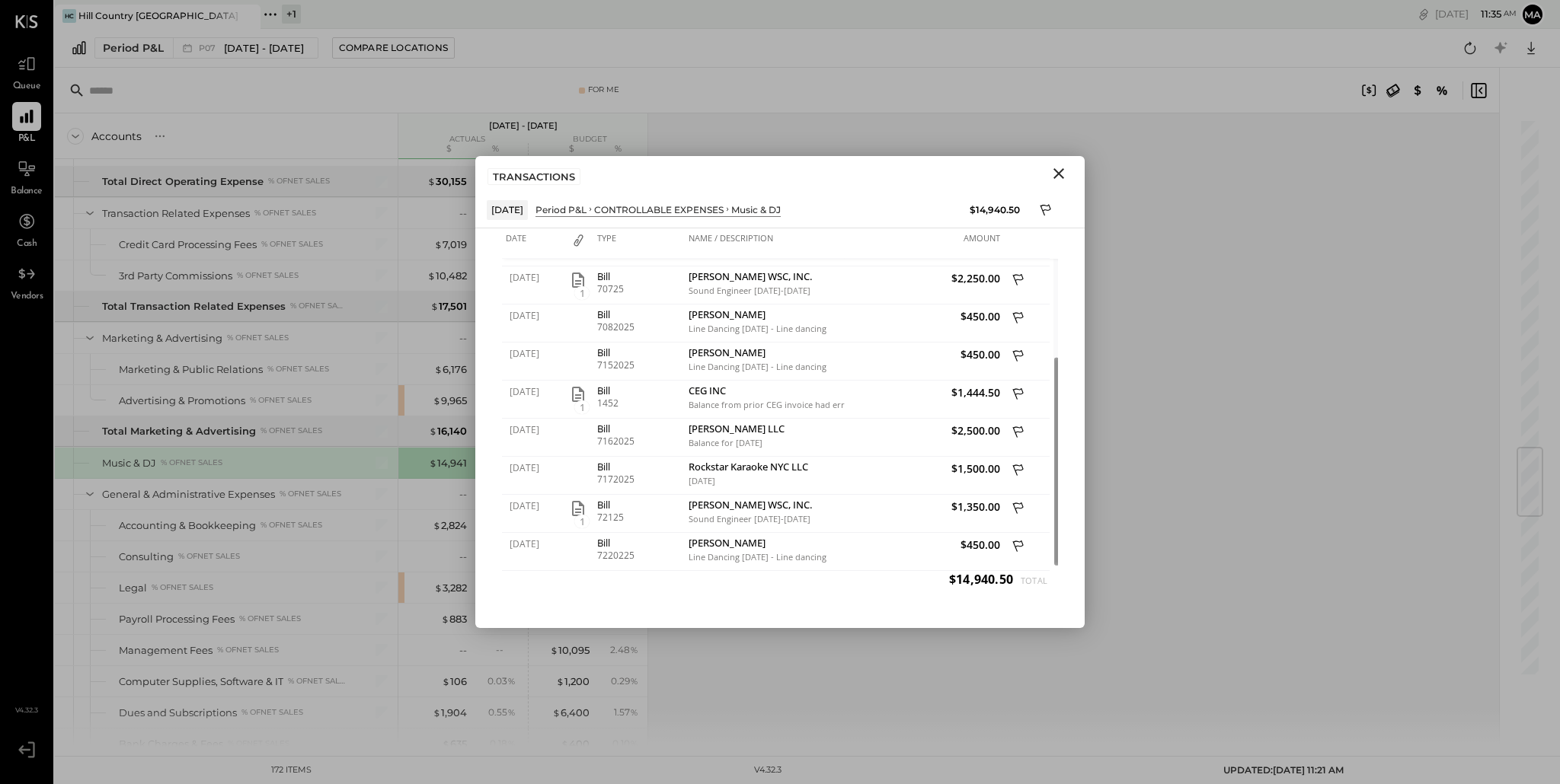
click at [1056, 173] on icon "Close" at bounding box center [1059, 174] width 18 height 18
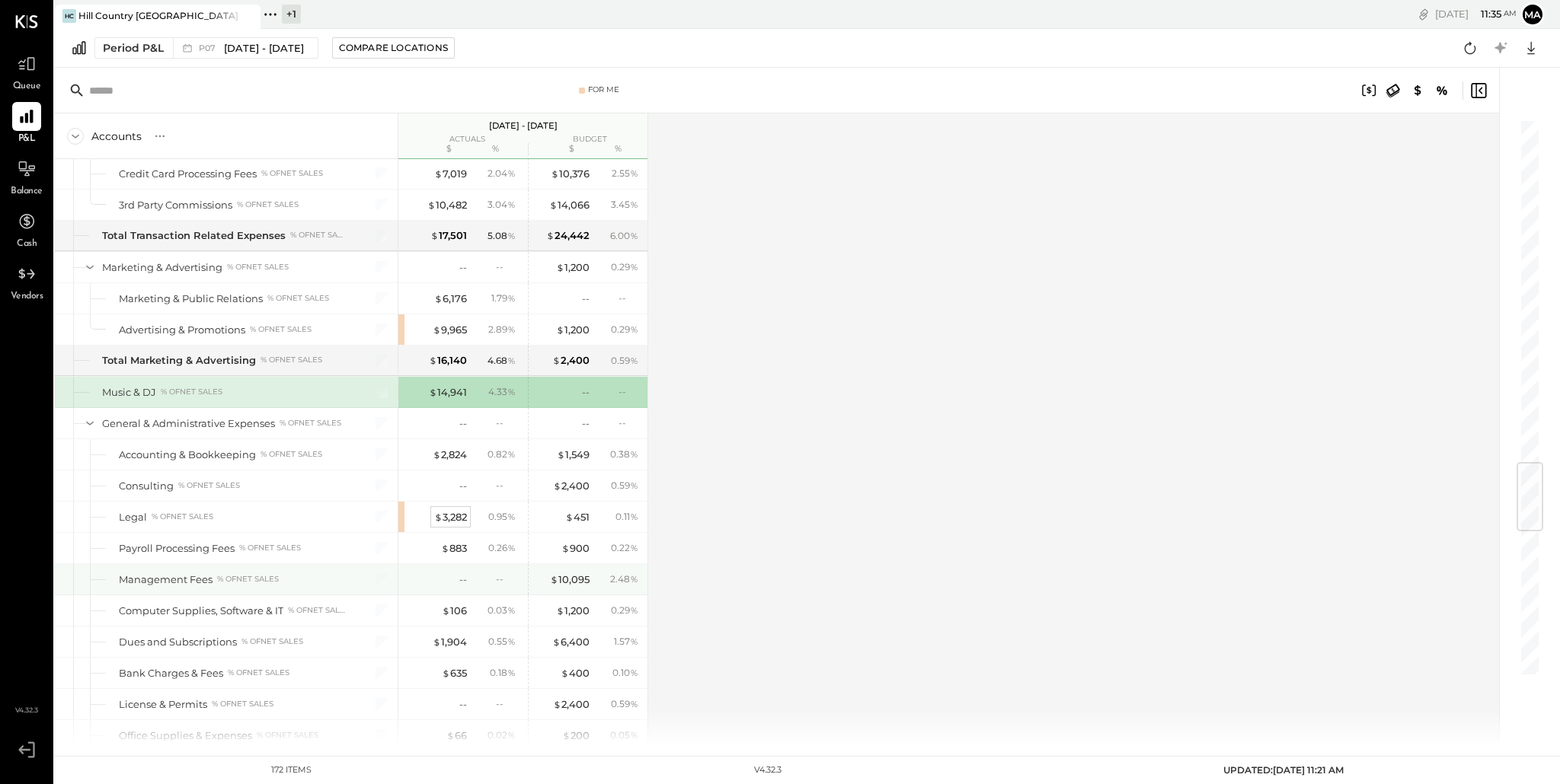
scroll to position [2891, 0]
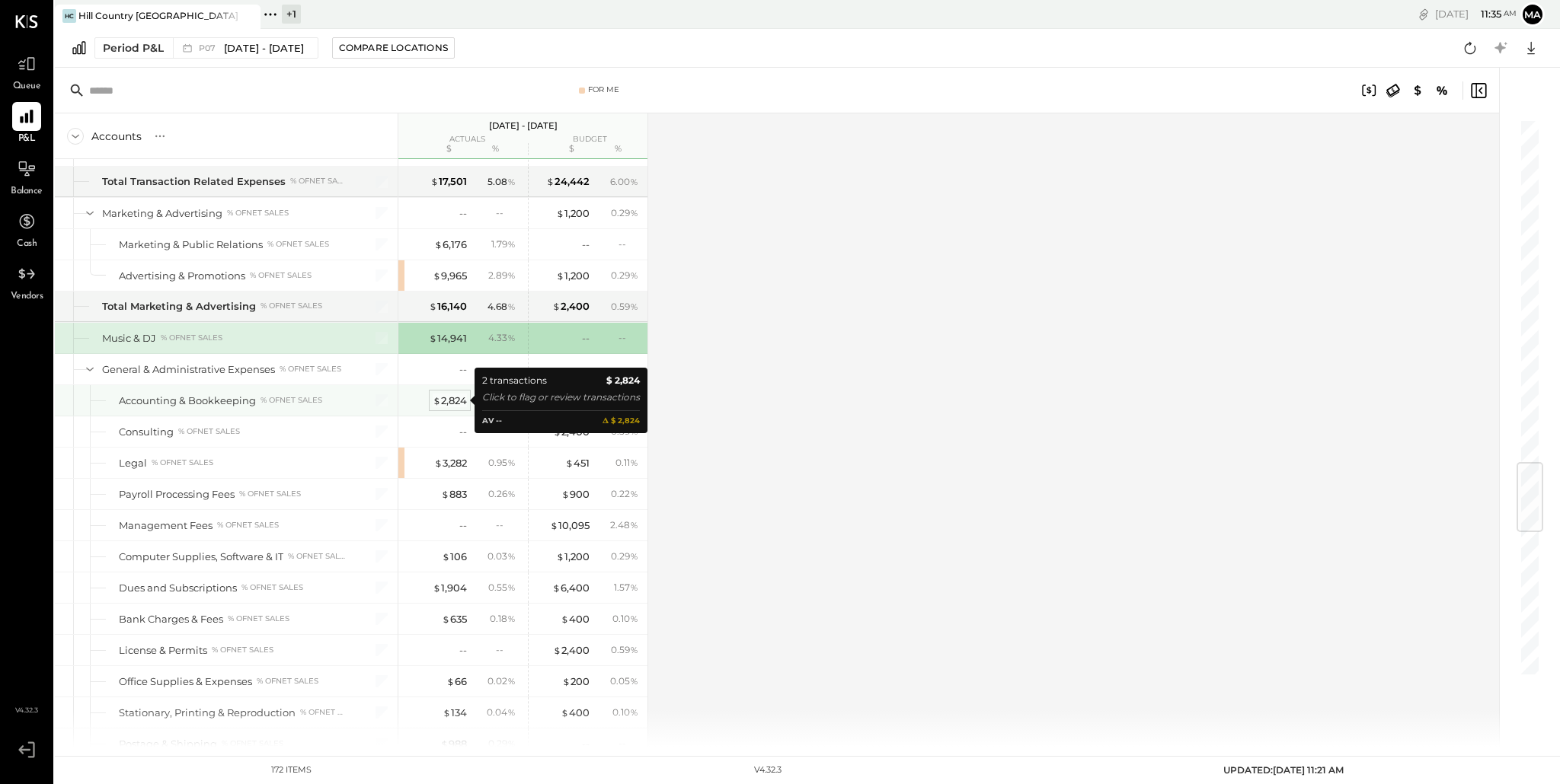
click at [436, 399] on span "$" at bounding box center [436, 401] width 8 height 12
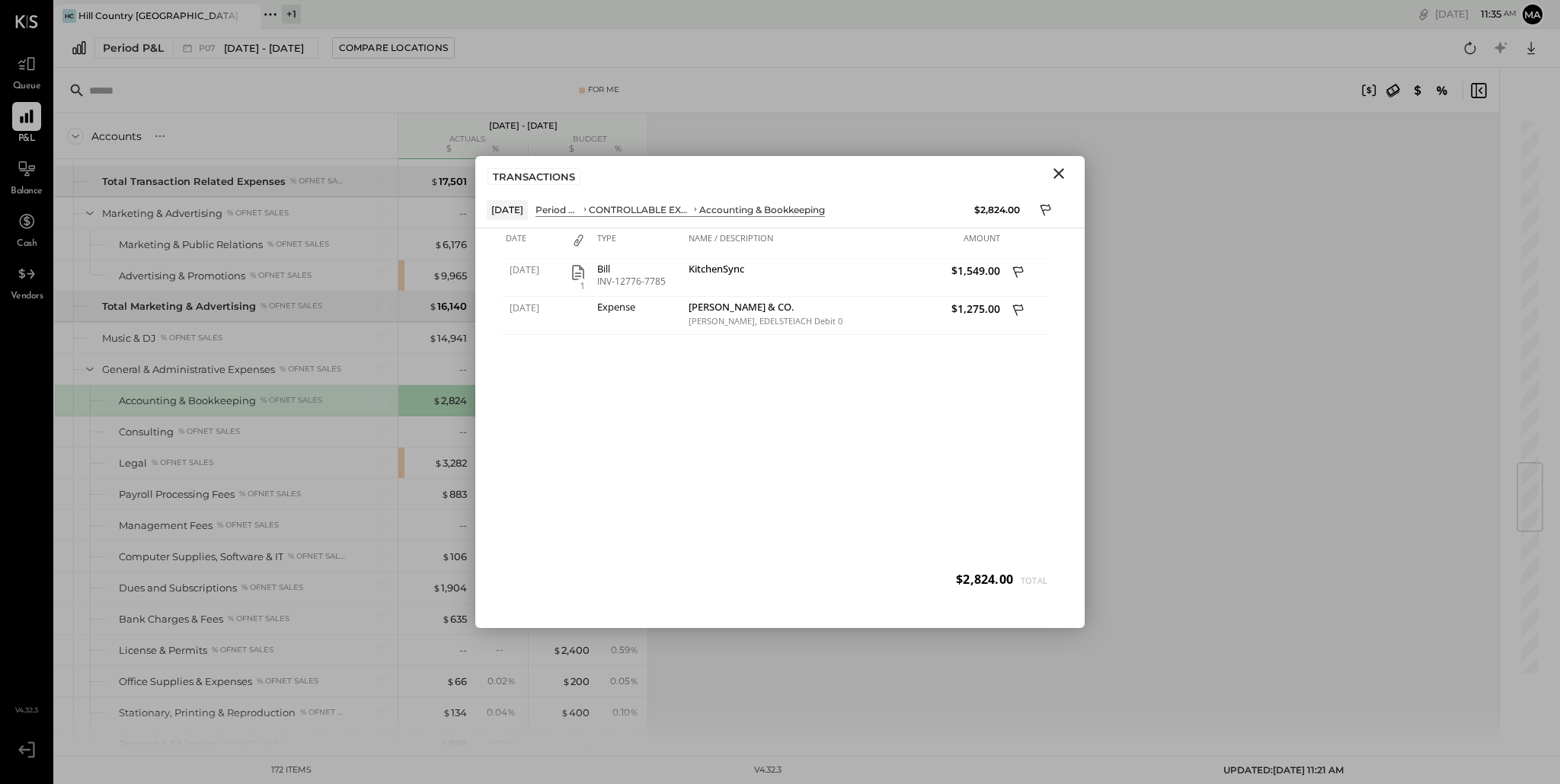
click at [1059, 177] on icon "Close" at bounding box center [1059, 174] width 18 height 18
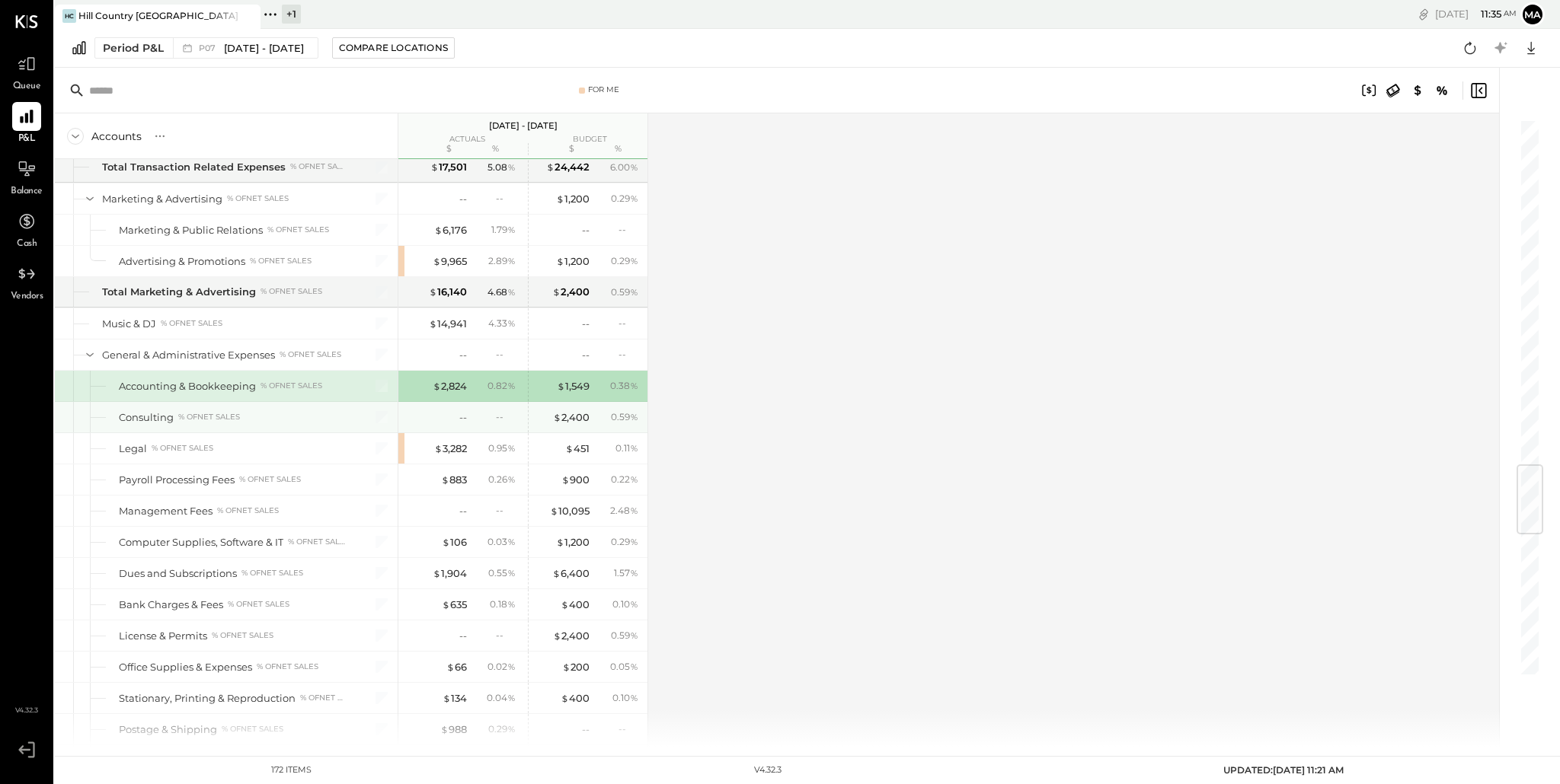
scroll to position [2911, 0]
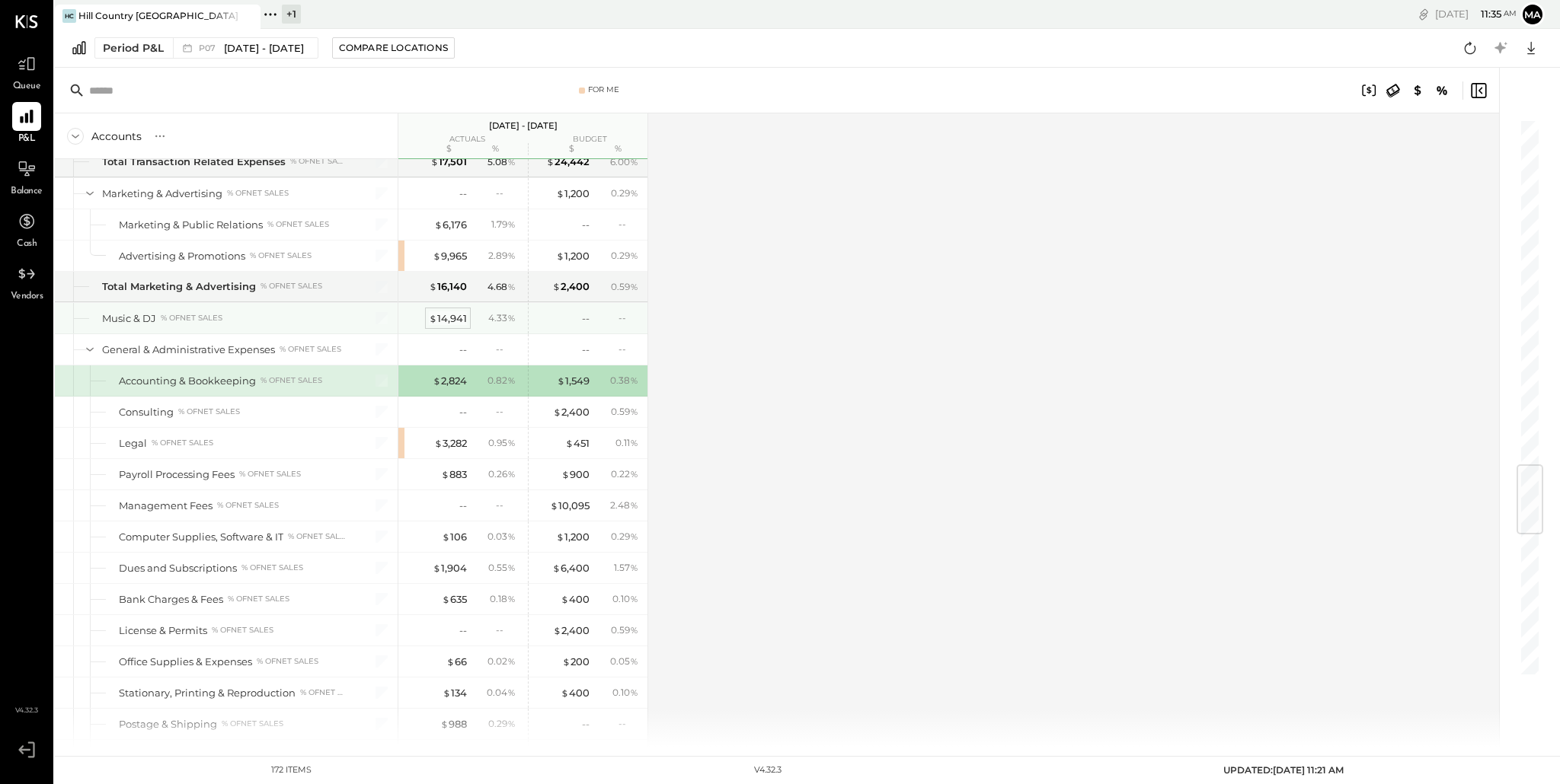
click at [446, 315] on div "$ 14,941" at bounding box center [447, 319] width 38 height 15
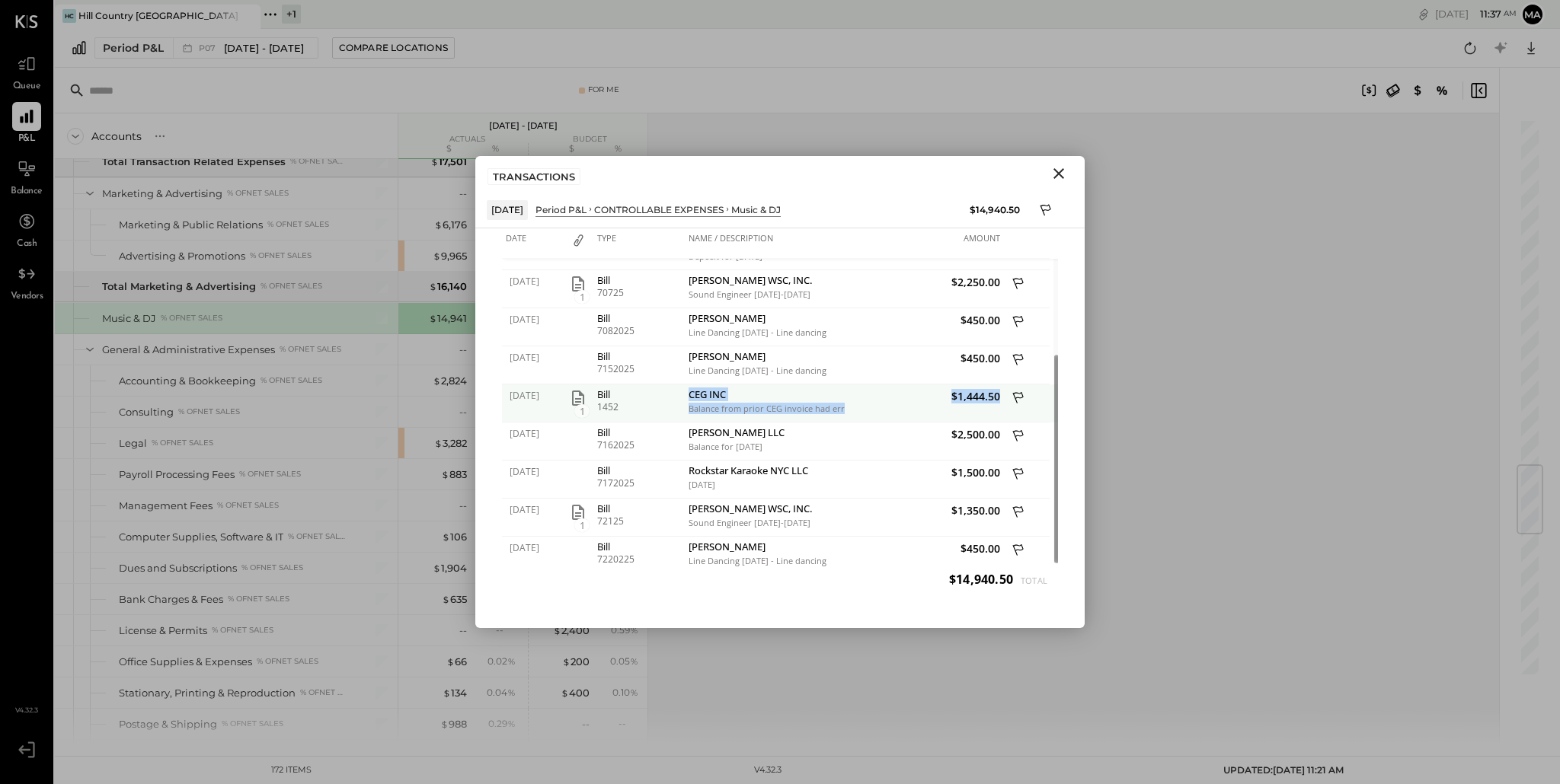
drag, startPoint x: 690, startPoint y: 398, endPoint x: 869, endPoint y: 407, distance: 179.2
click at [869, 385] on div "[DATE] 1 Bill 1452 CEG INC Balance from prior CEG invoice had error calc. $1,44…" at bounding box center [780, 385] width 556 height 0
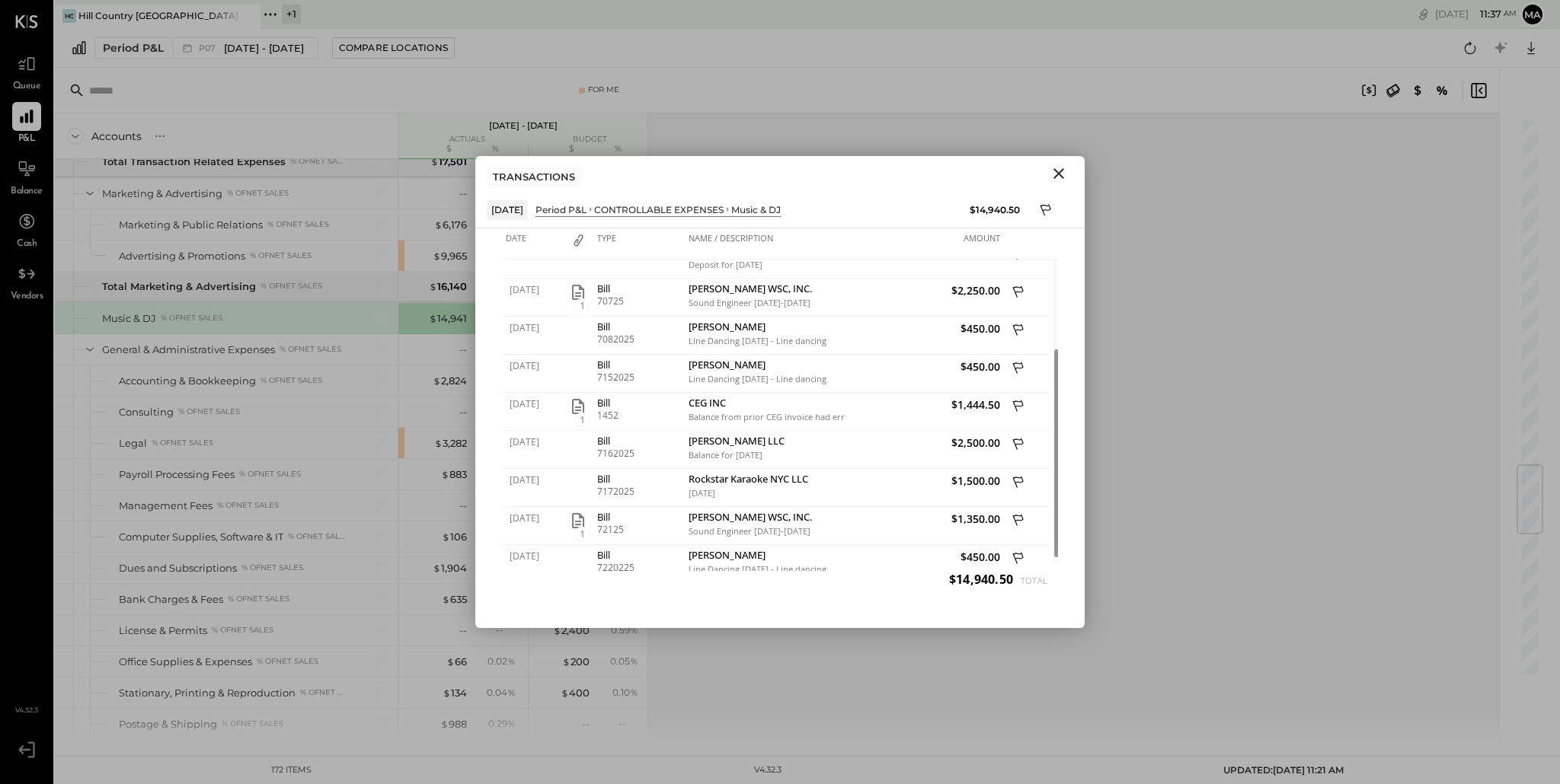
click at [1070, 477] on div "Date Type Name / Description Amount [DATE] 1 Bill 6272025 Barnstorm Production …" at bounding box center [780, 428] width 610 height 399
click at [1061, 175] on icon "Close" at bounding box center [1059, 174] width 18 height 18
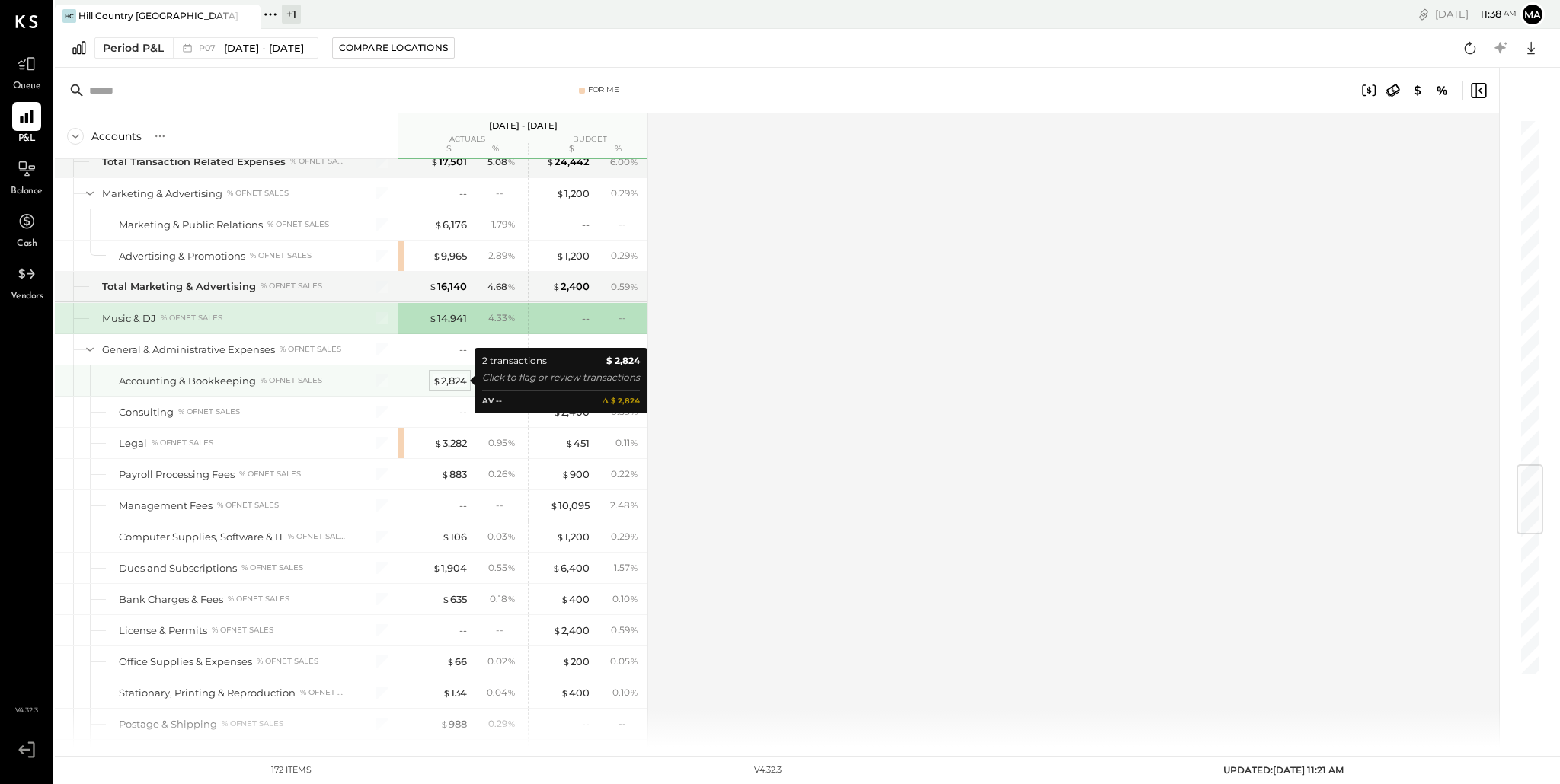
click at [452, 382] on div "$ 2,824" at bounding box center [449, 381] width 35 height 15
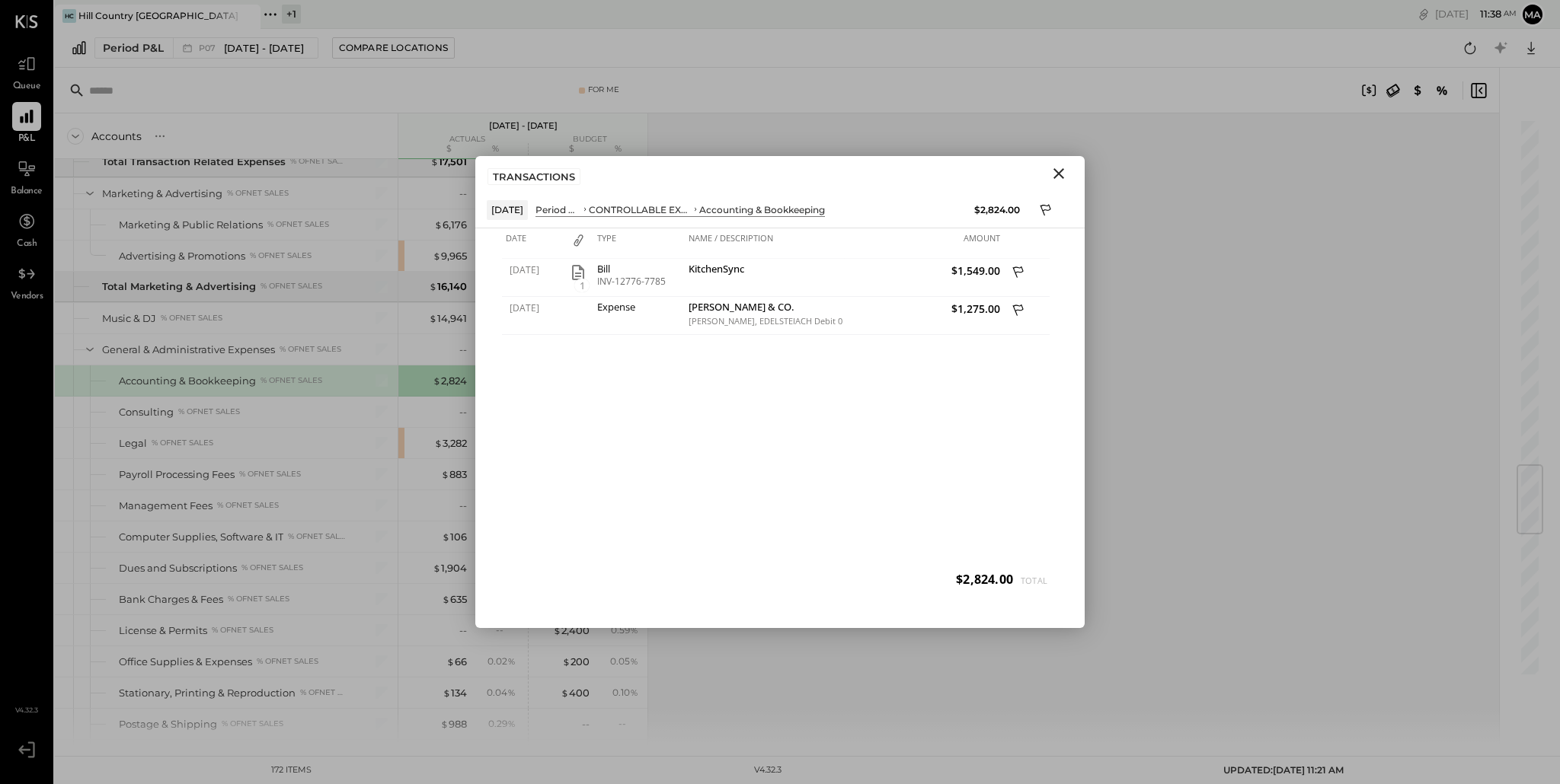
click at [1057, 177] on icon "Close" at bounding box center [1059, 174] width 18 height 18
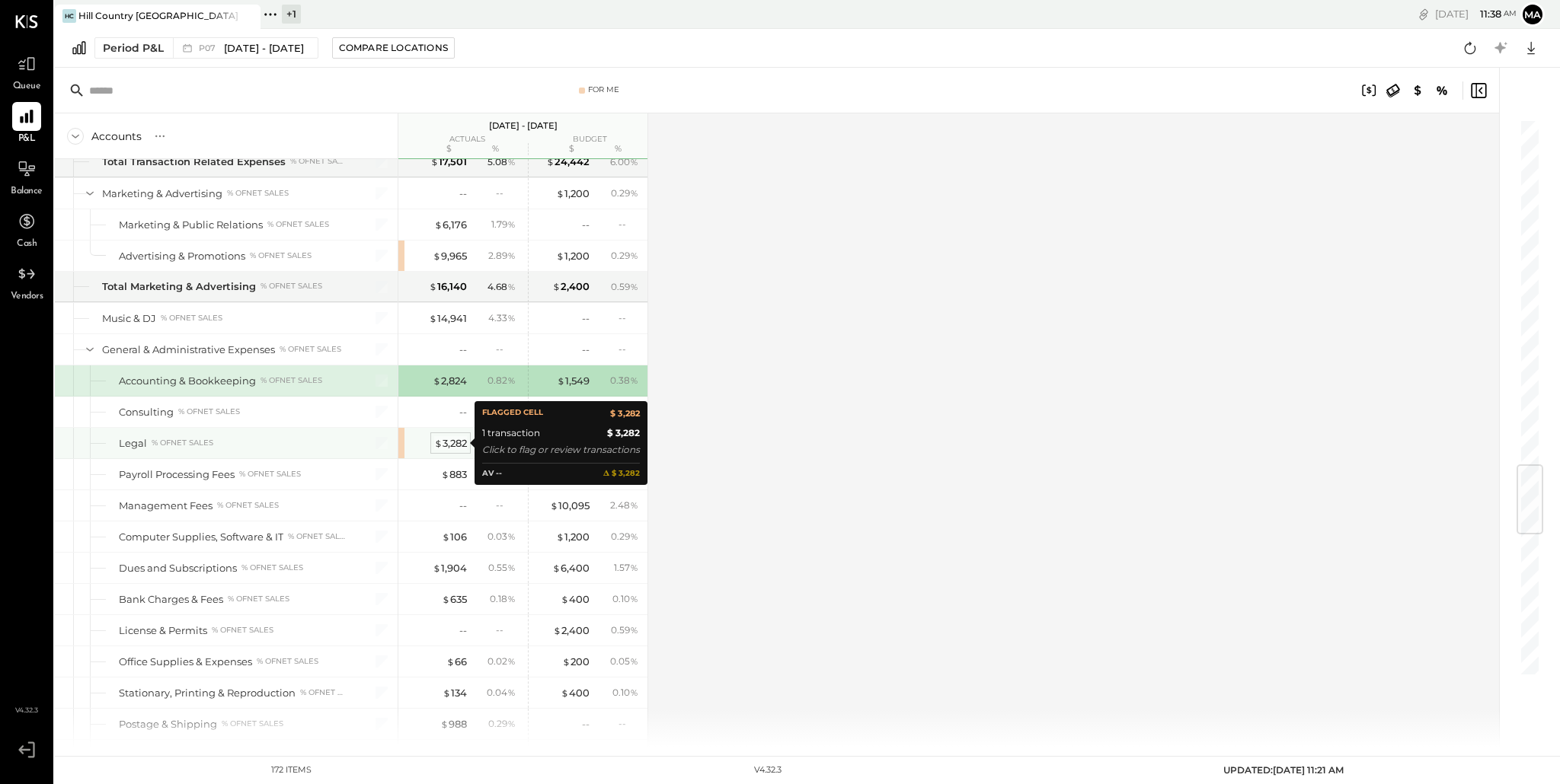
click at [456, 448] on div "$ 3,282" at bounding box center [450, 443] width 33 height 15
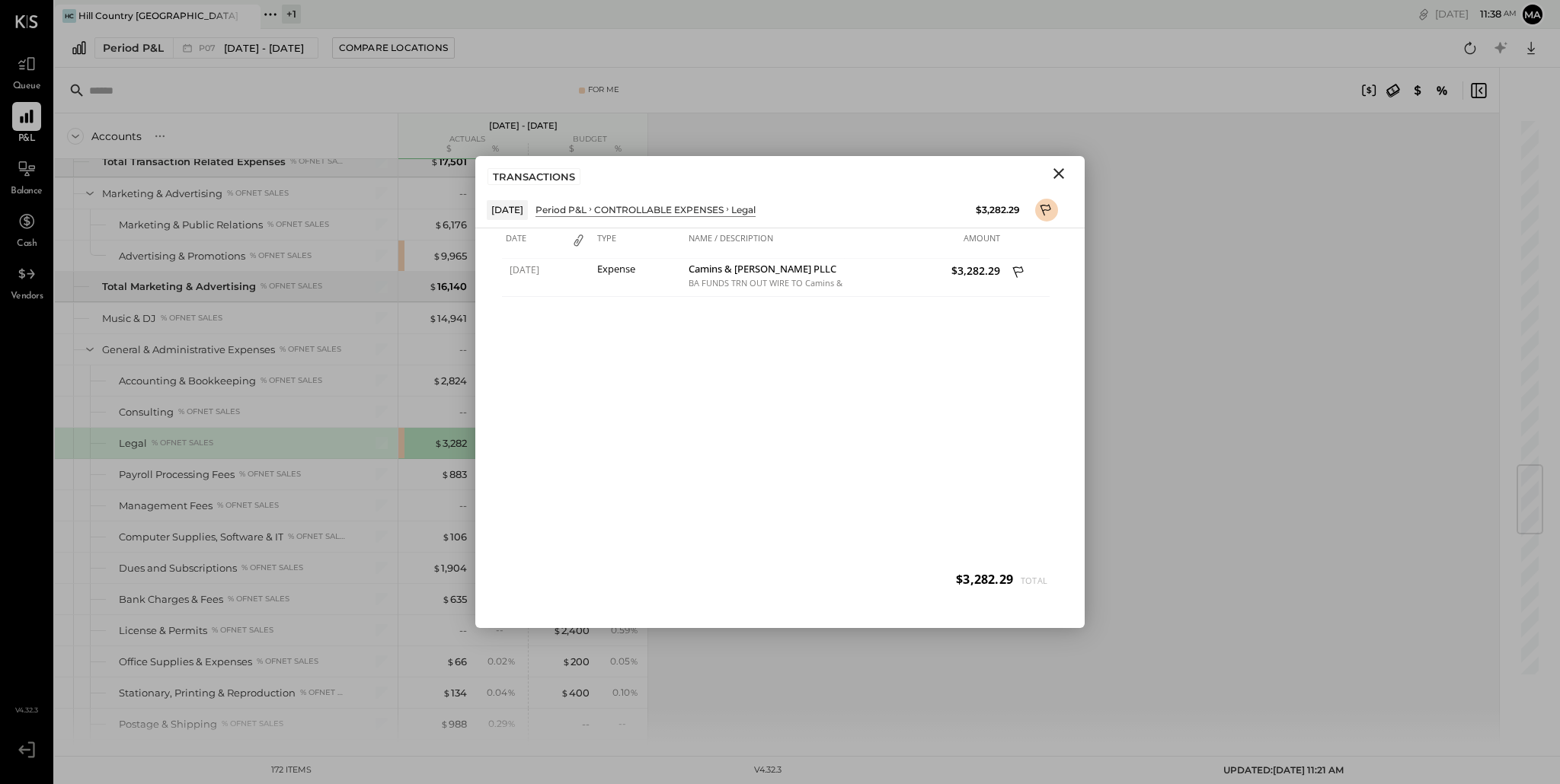
click at [1061, 174] on icon "Close" at bounding box center [1059, 174] width 18 height 18
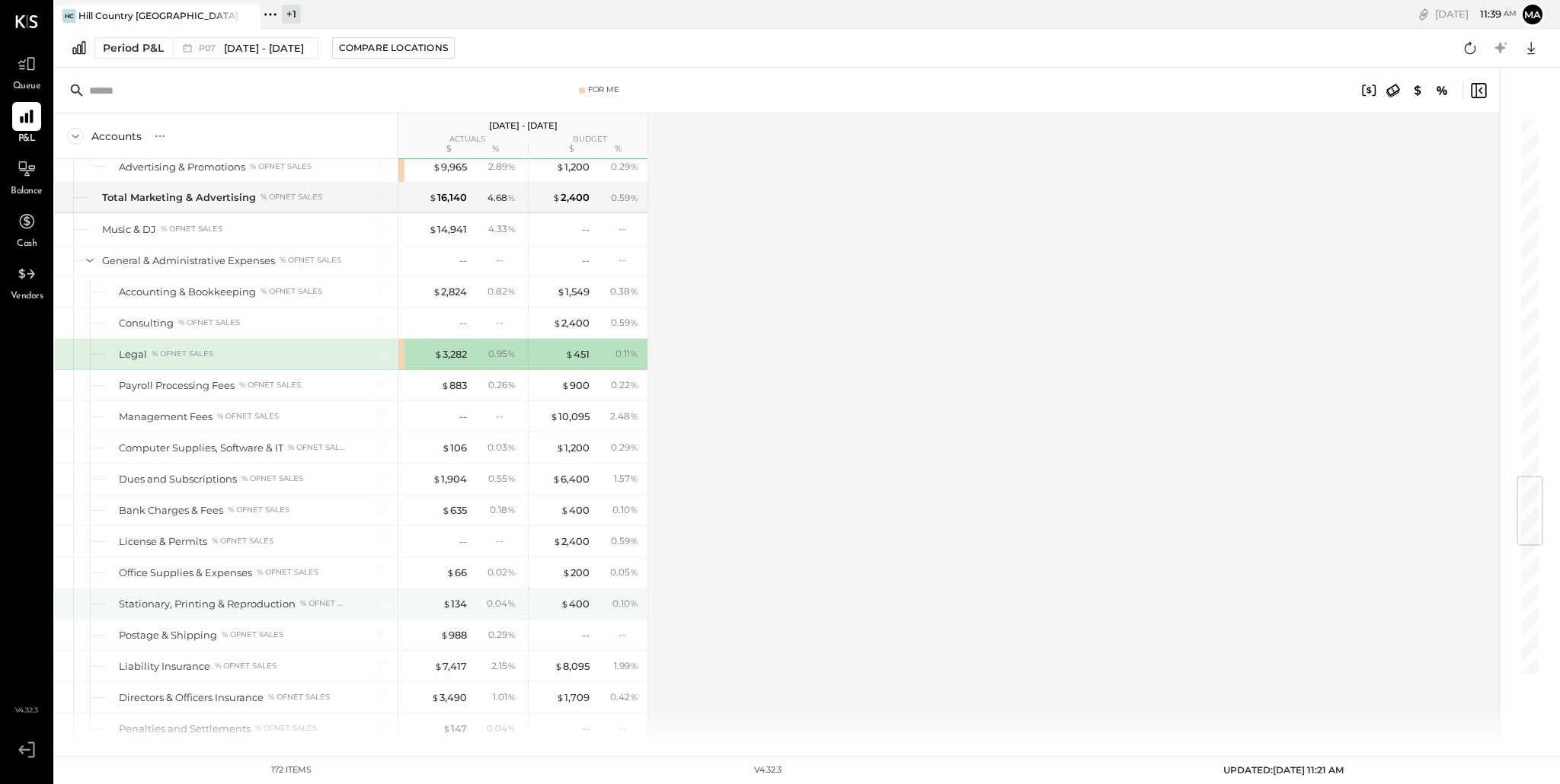
scroll to position [3008, 0]
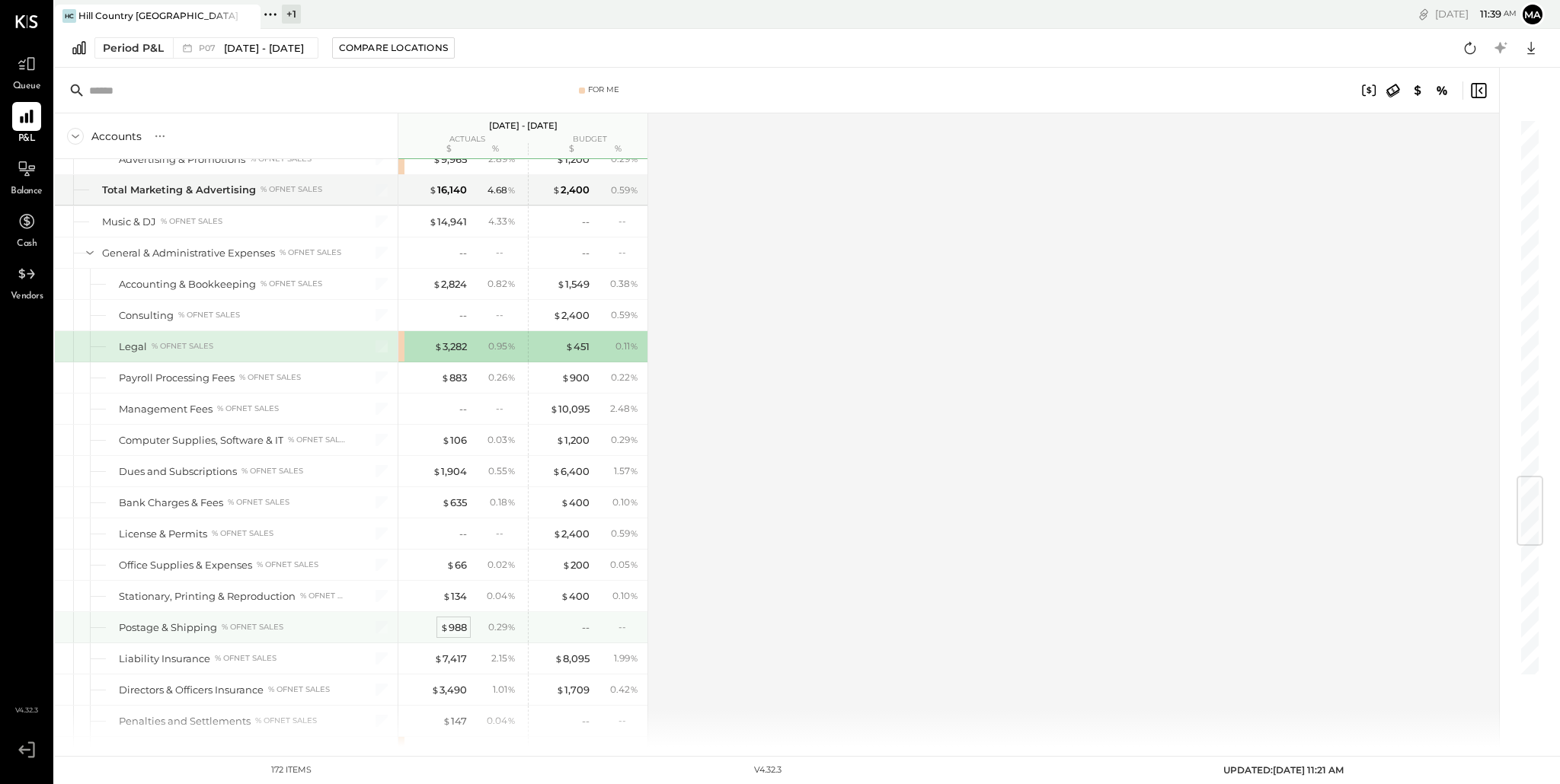
click at [453, 626] on div "$ 988" at bounding box center [453, 627] width 27 height 15
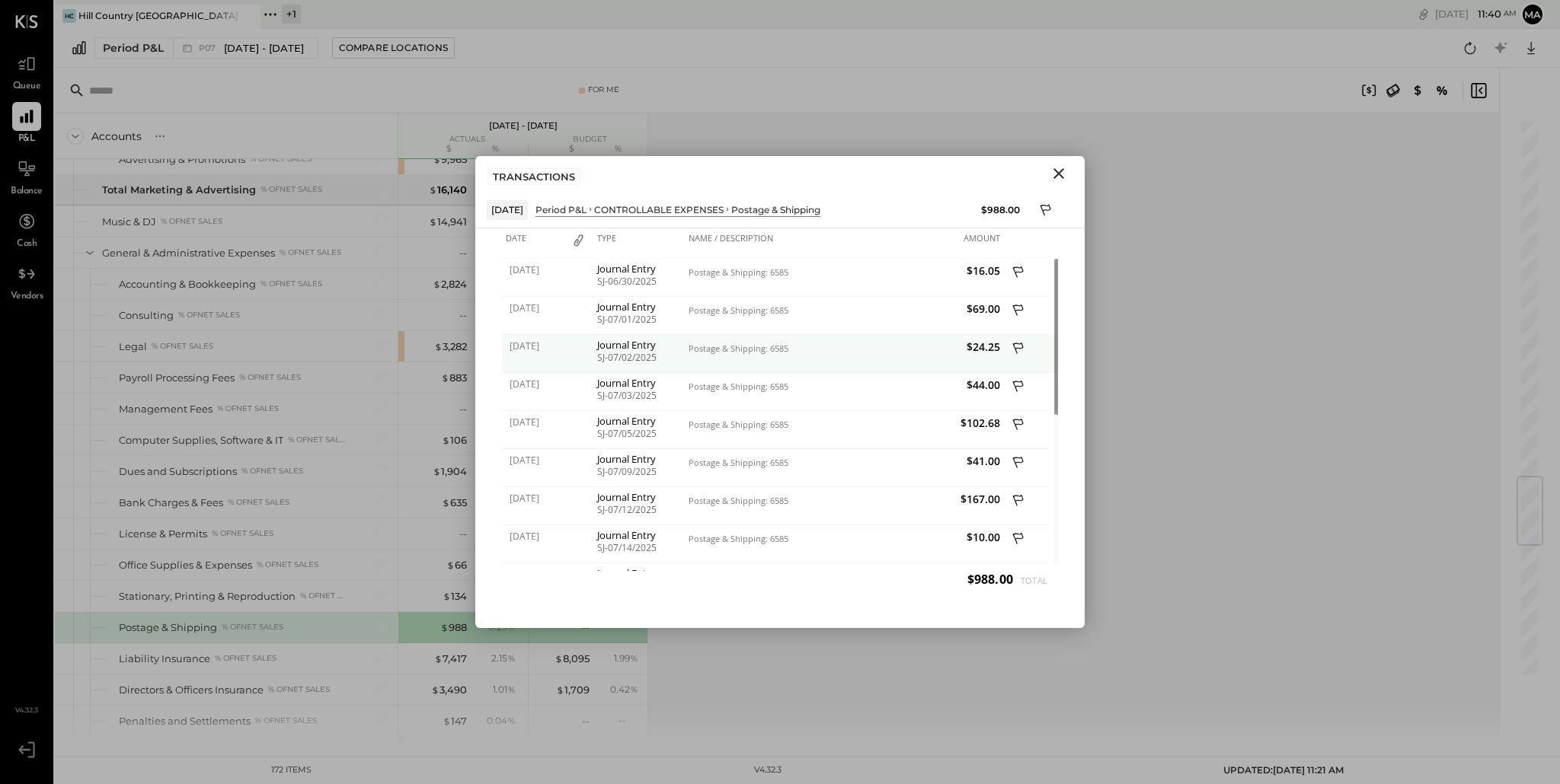
click at [646, 352] on div "SJ-07/02/2025" at bounding box center [639, 358] width 84 height 11
click at [987, 349] on span "$24.25" at bounding box center [924, 346] width 152 height 15
click at [759, 346] on div "Postage & Shipping: 6585" at bounding box center [765, 349] width 152 height 11
drag, startPoint x: 536, startPoint y: 346, endPoint x: 603, endPoint y: 348, distance: 67.0
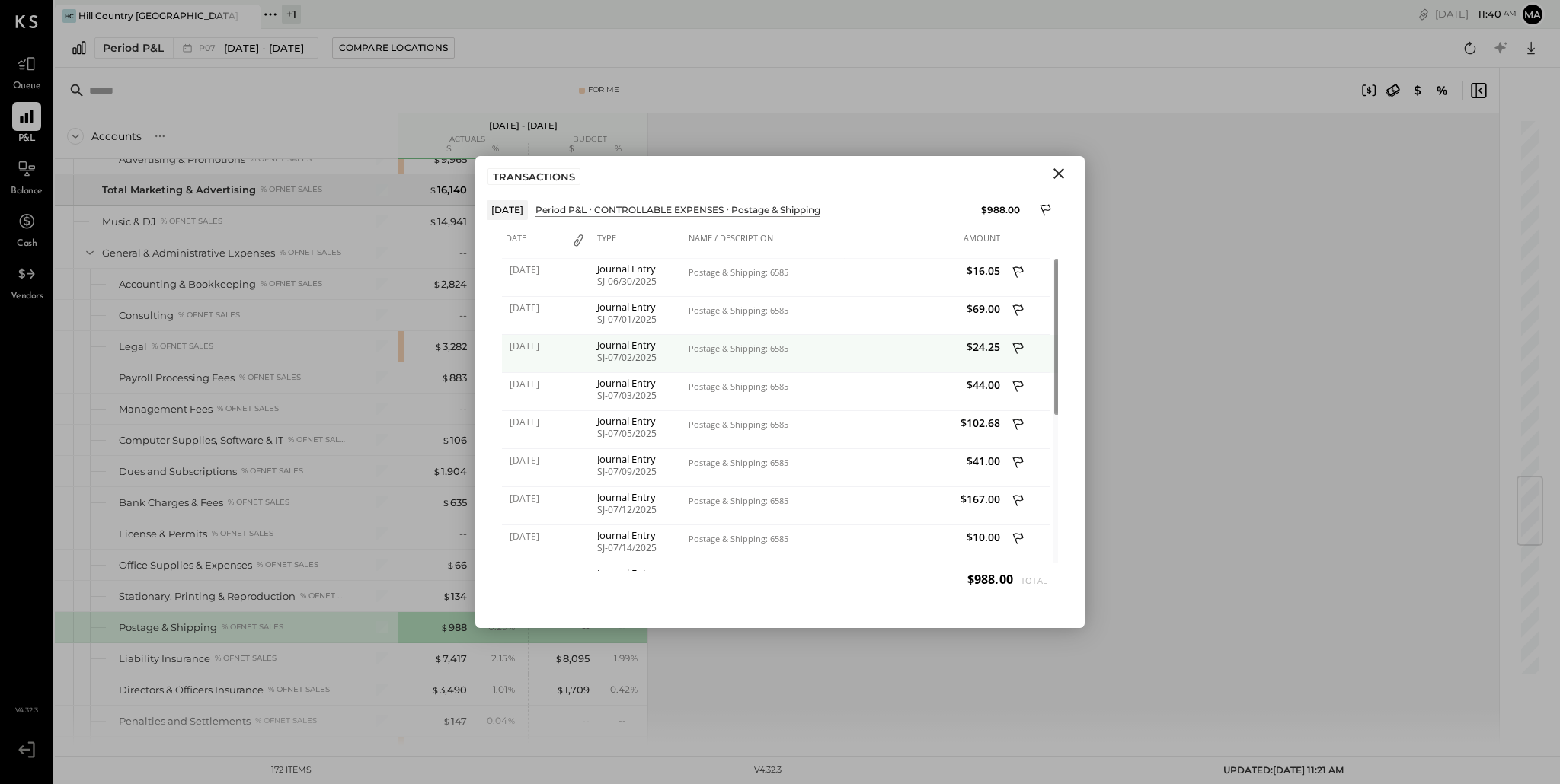
click at [536, 346] on span "[DATE]" at bounding box center [534, 345] width 49 height 13
click at [1019, 346] on icon at bounding box center [1019, 349] width 14 height 19
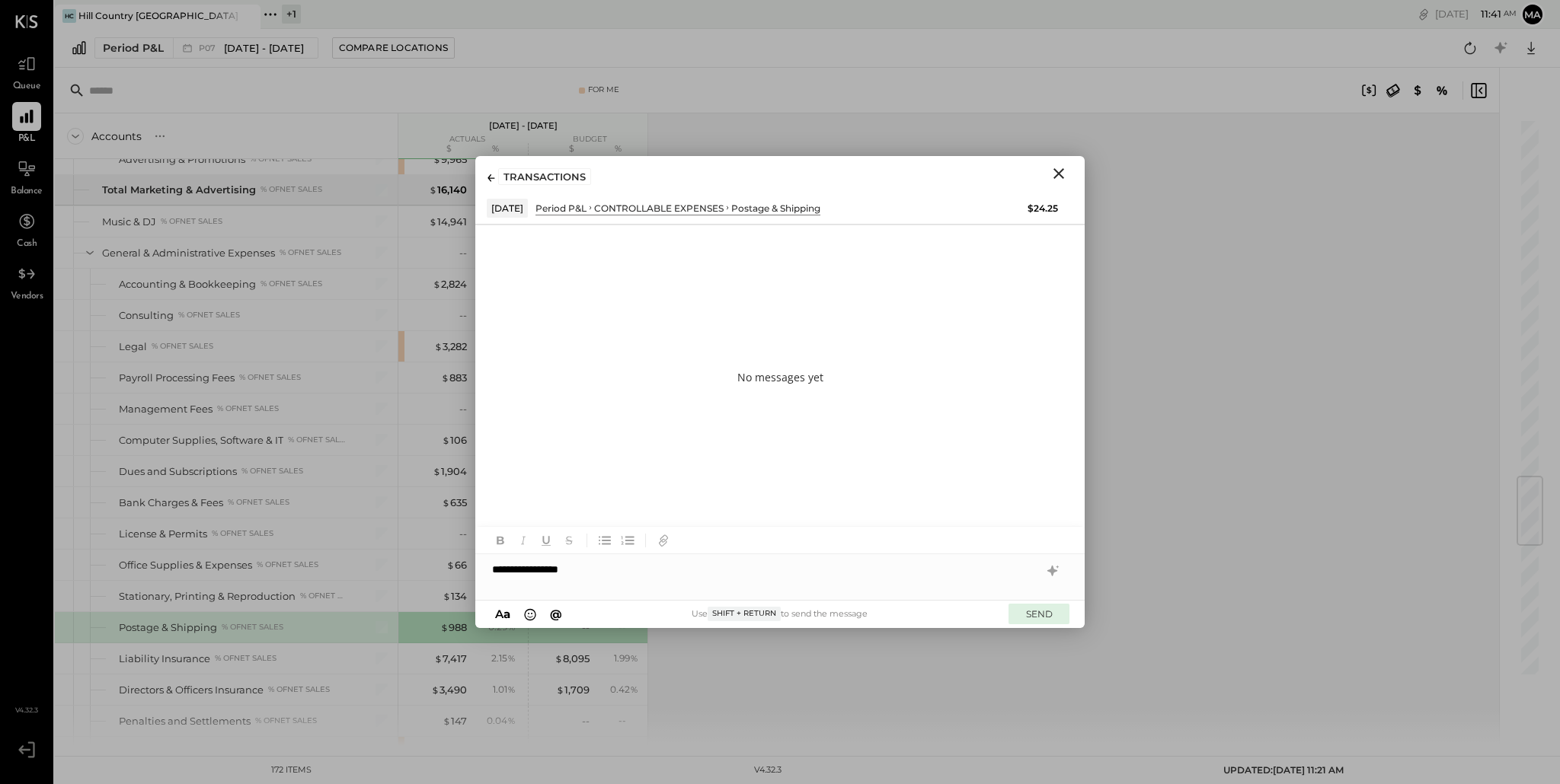
click at [1031, 613] on button "SEND" at bounding box center [1038, 614] width 61 height 21
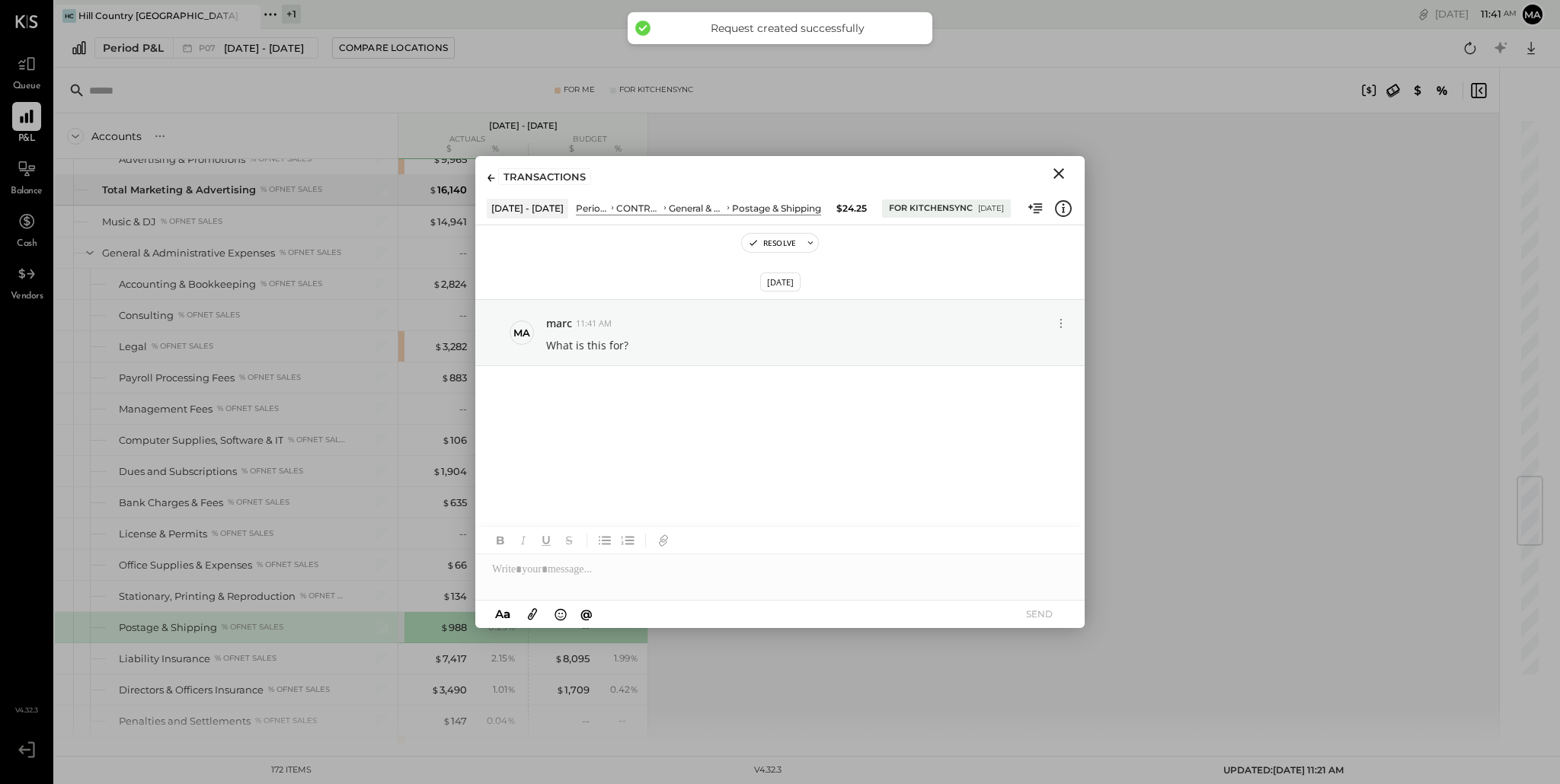
click at [1062, 173] on icon "Close" at bounding box center [1059, 174] width 18 height 18
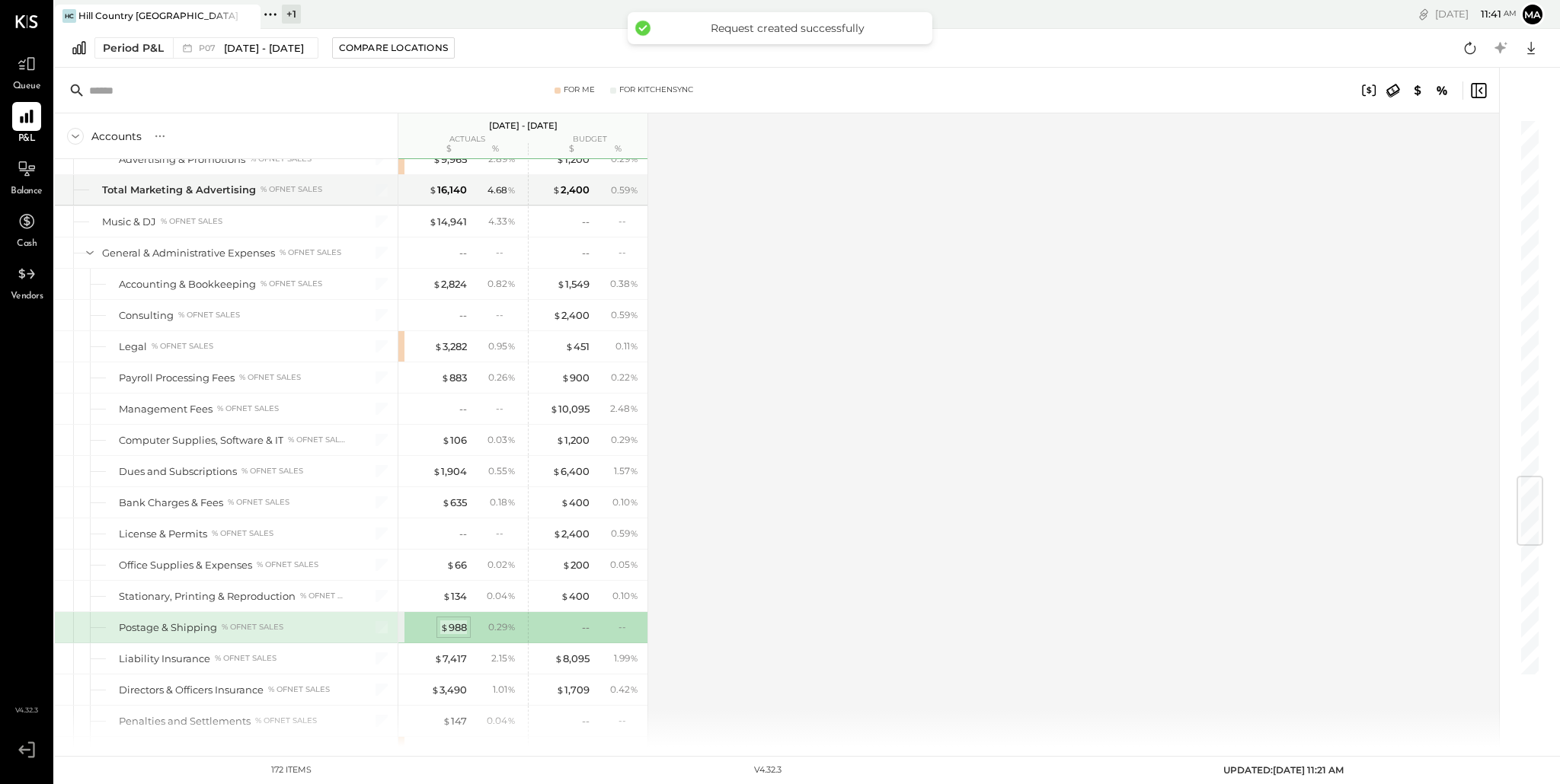
click at [449, 626] on div "$ 988" at bounding box center [453, 627] width 27 height 15
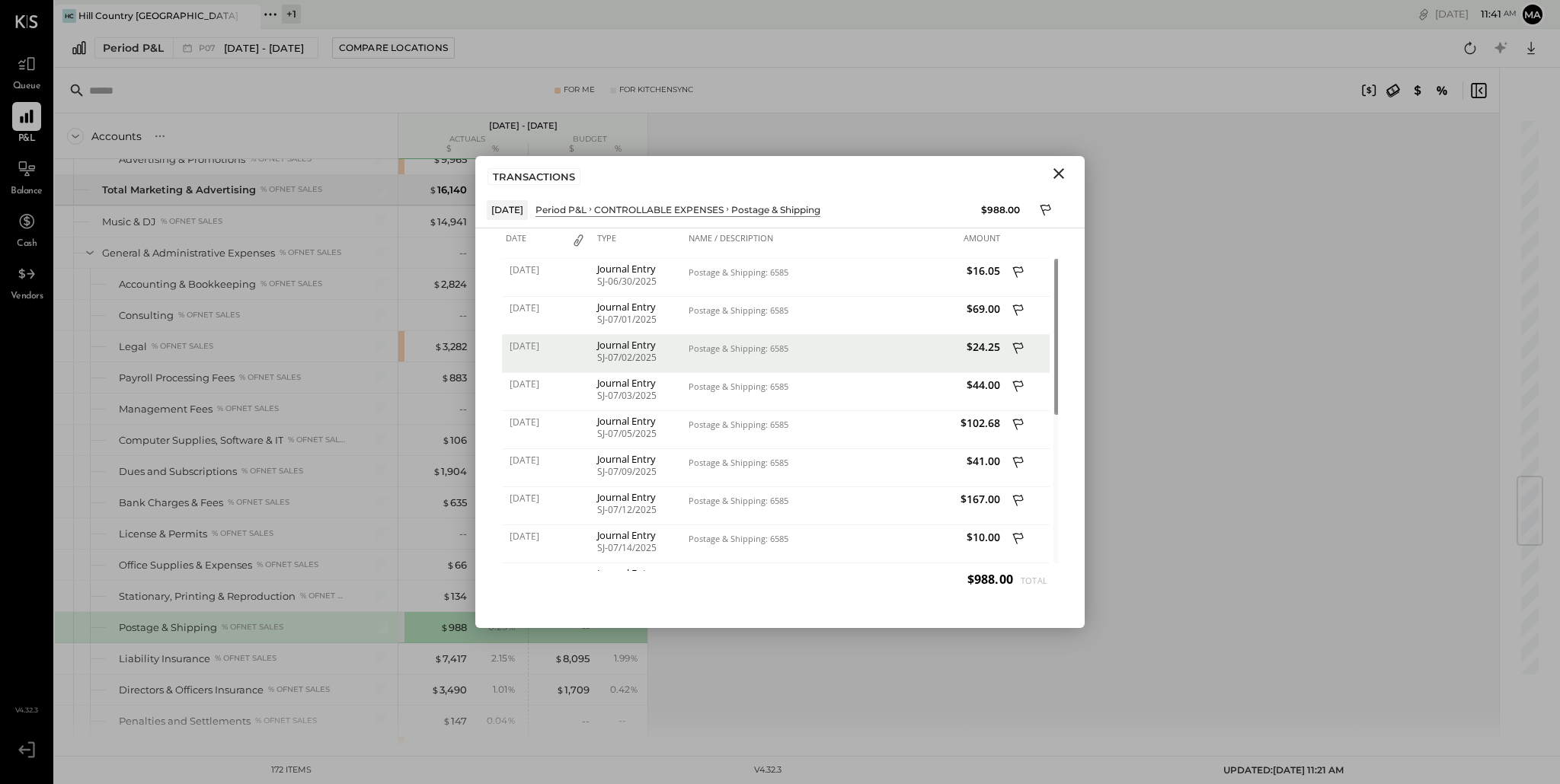
click at [1061, 175] on icon "Close" at bounding box center [1059, 174] width 18 height 18
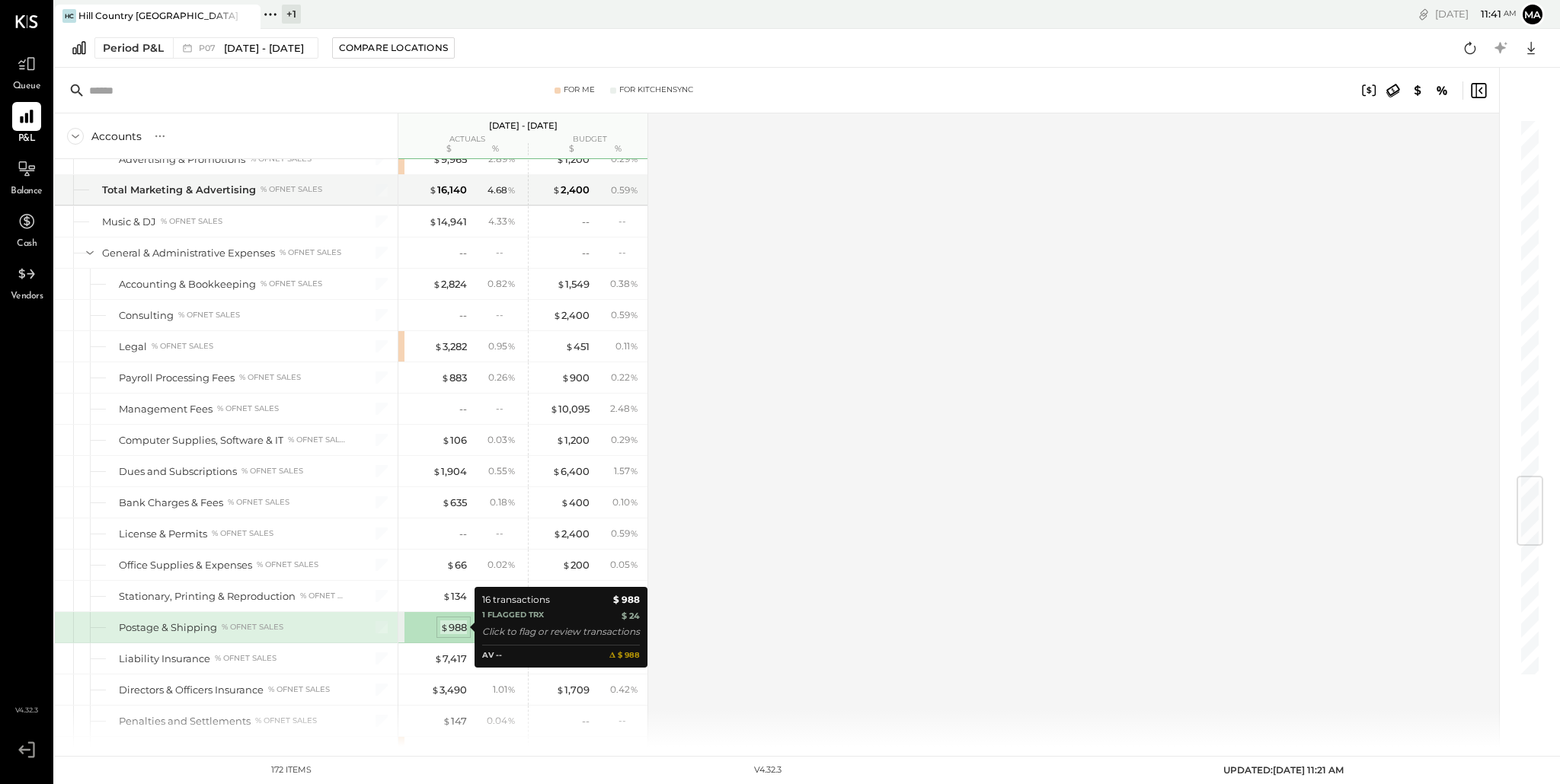
click at [450, 628] on div "$ 988" at bounding box center [453, 627] width 27 height 15
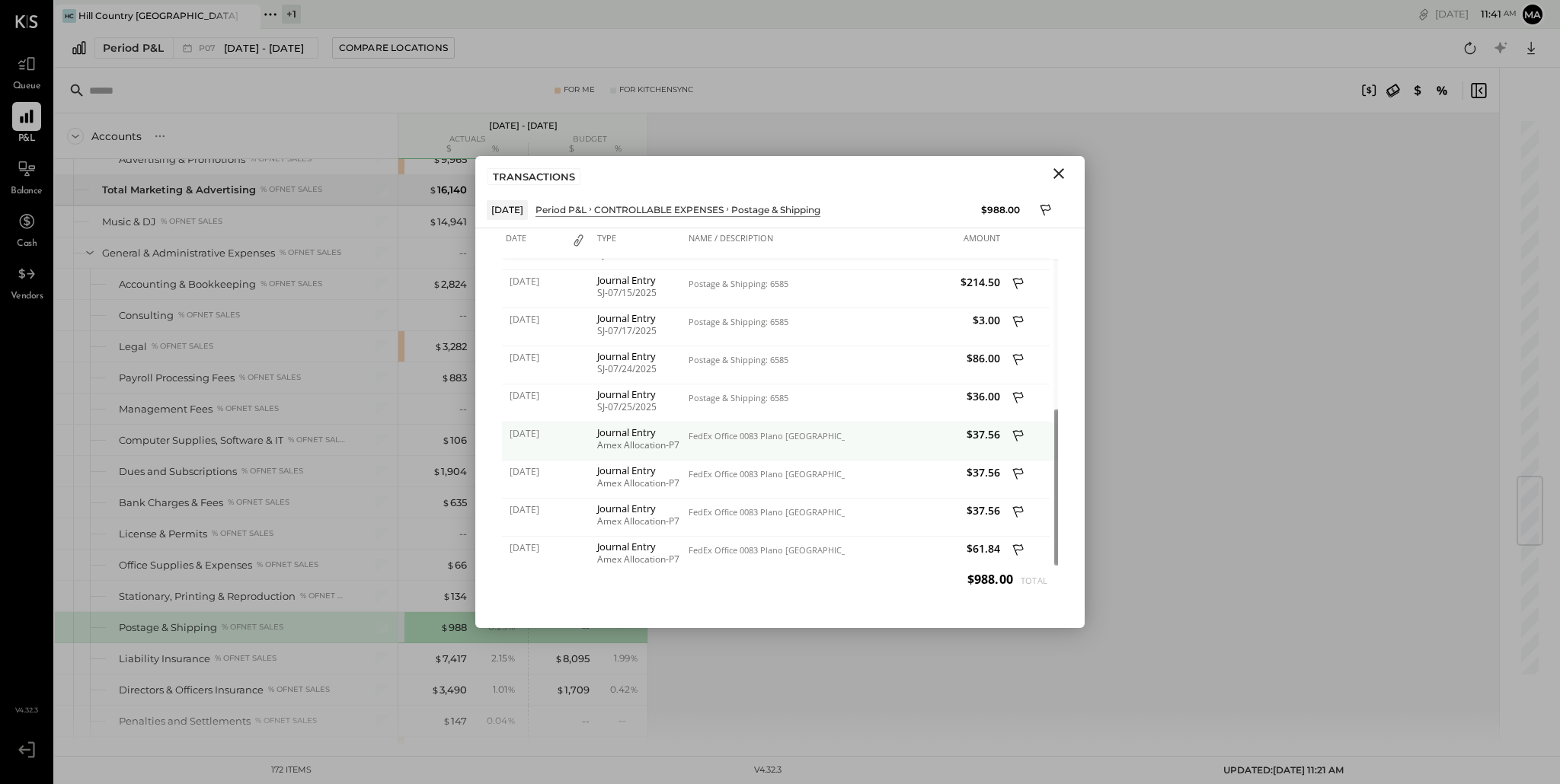
click at [549, 446] on div "[DATE]" at bounding box center [532, 441] width 61 height 38
click at [1017, 435] on icon at bounding box center [1019, 437] width 14 height 19
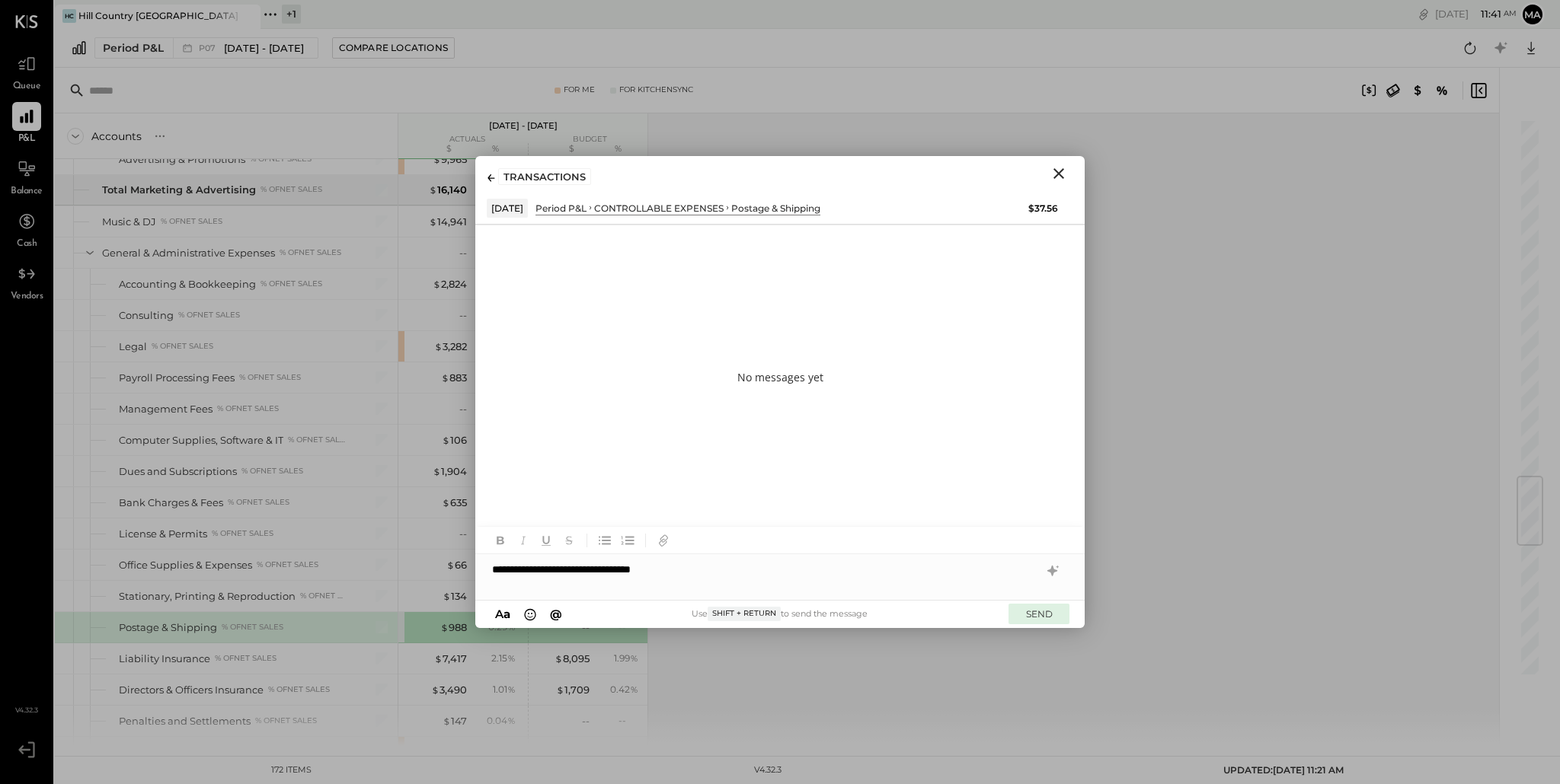
click at [1046, 612] on button "SEND" at bounding box center [1038, 614] width 61 height 21
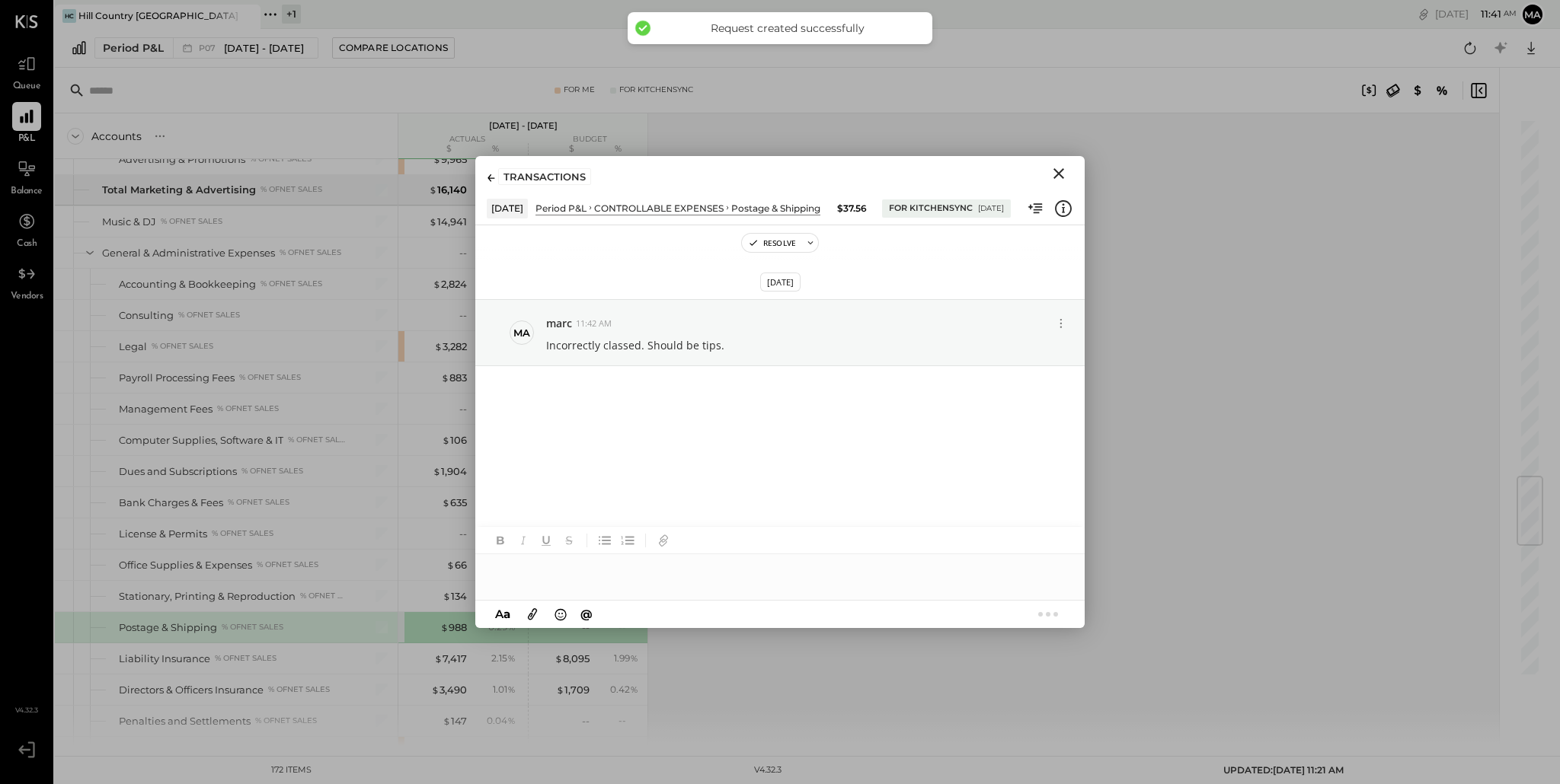
click at [1060, 176] on icon "Close" at bounding box center [1058, 174] width 11 height 11
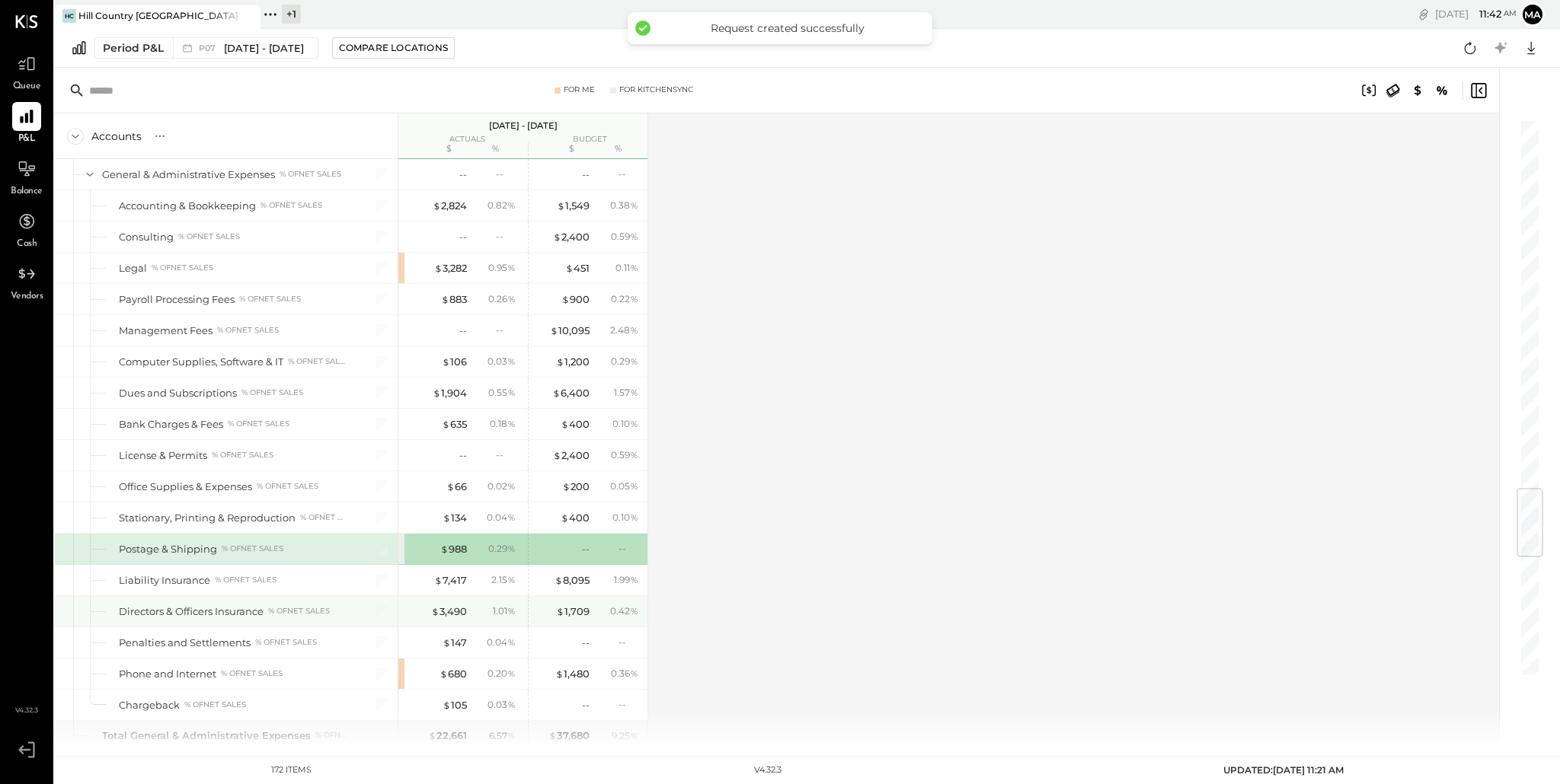
scroll to position [3143, 0]
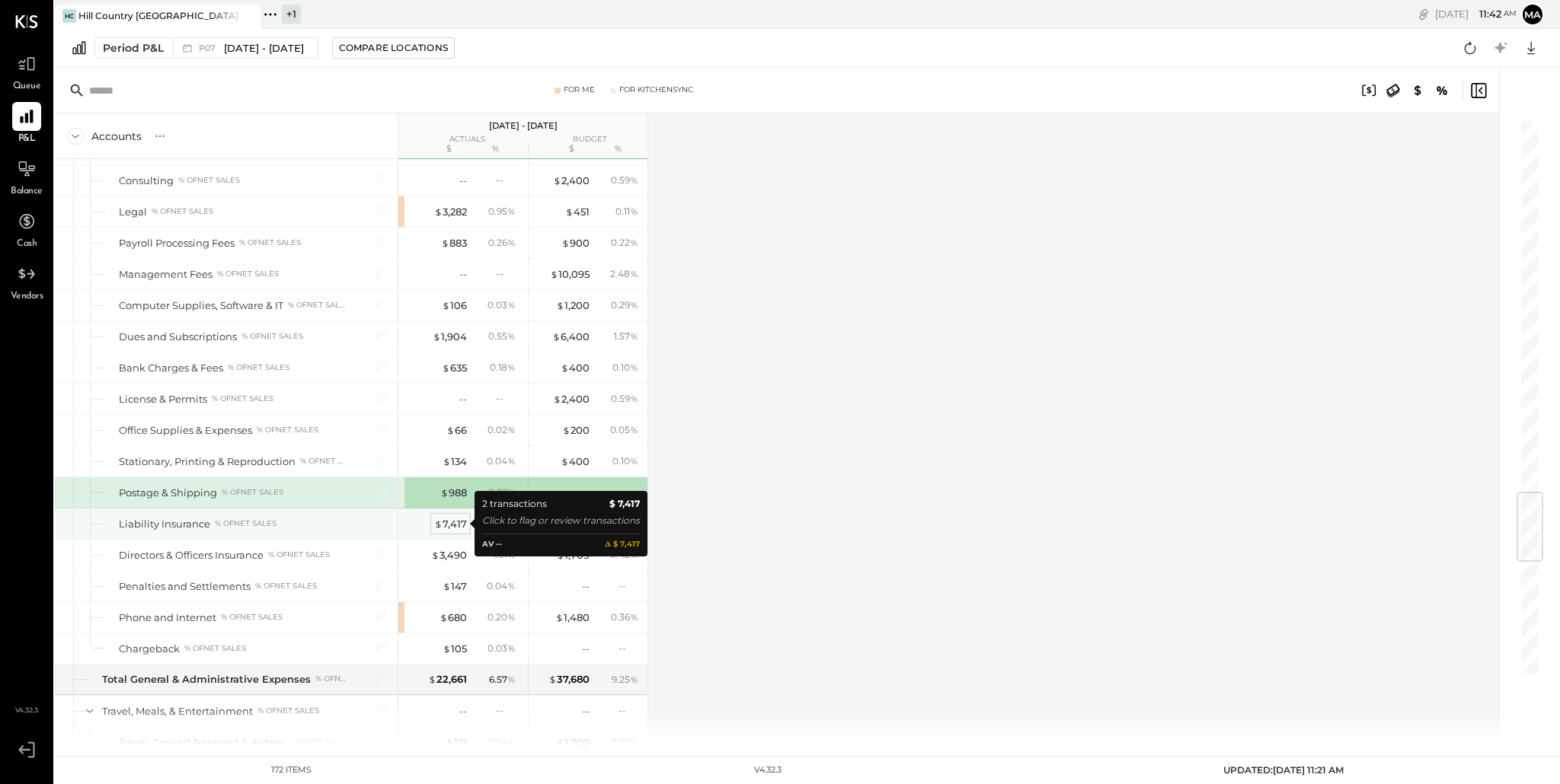
click at [446, 522] on div "$ 7,417" at bounding box center [450, 524] width 33 height 15
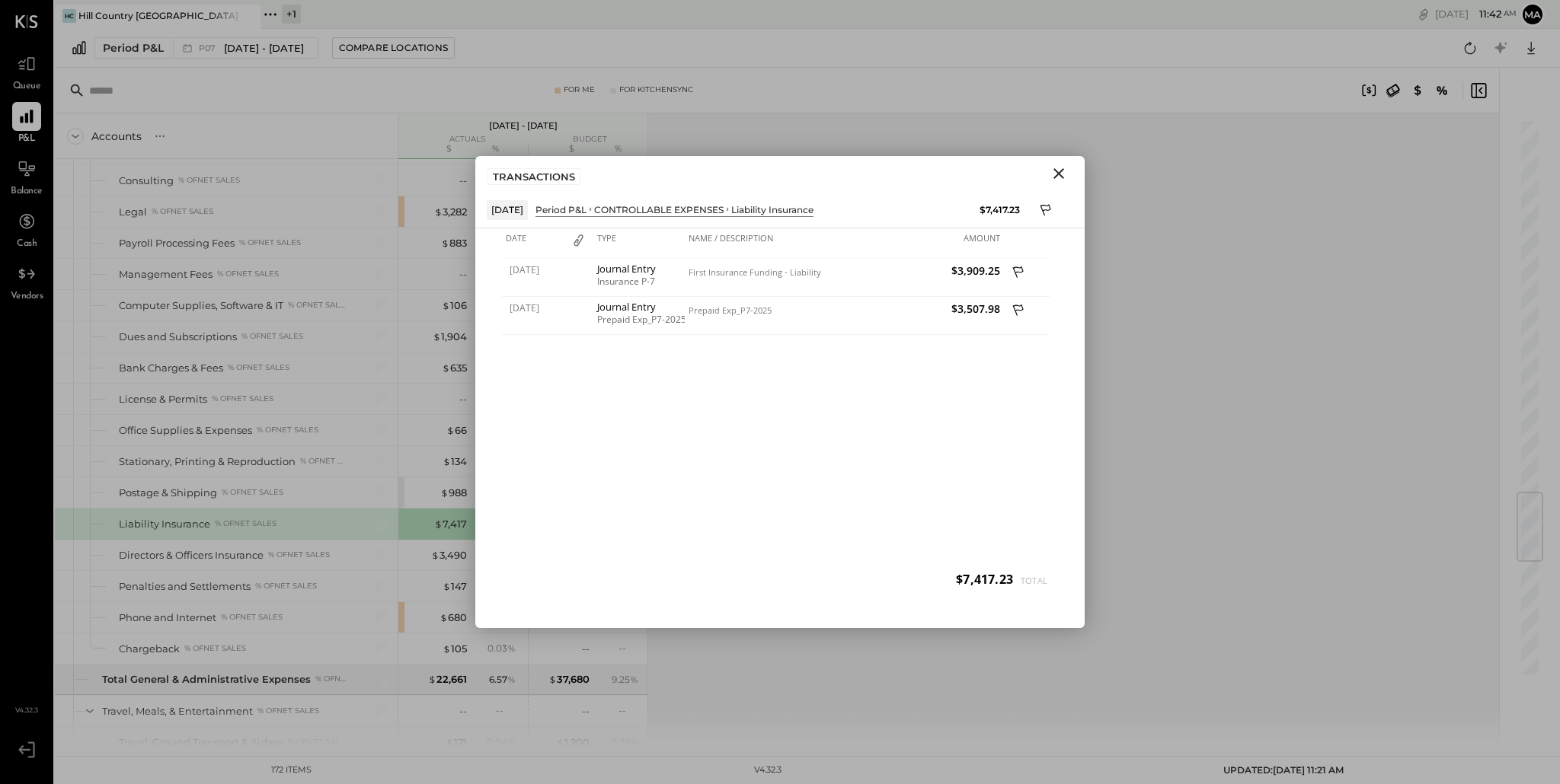
click at [1061, 174] on icon "Close" at bounding box center [1059, 174] width 18 height 18
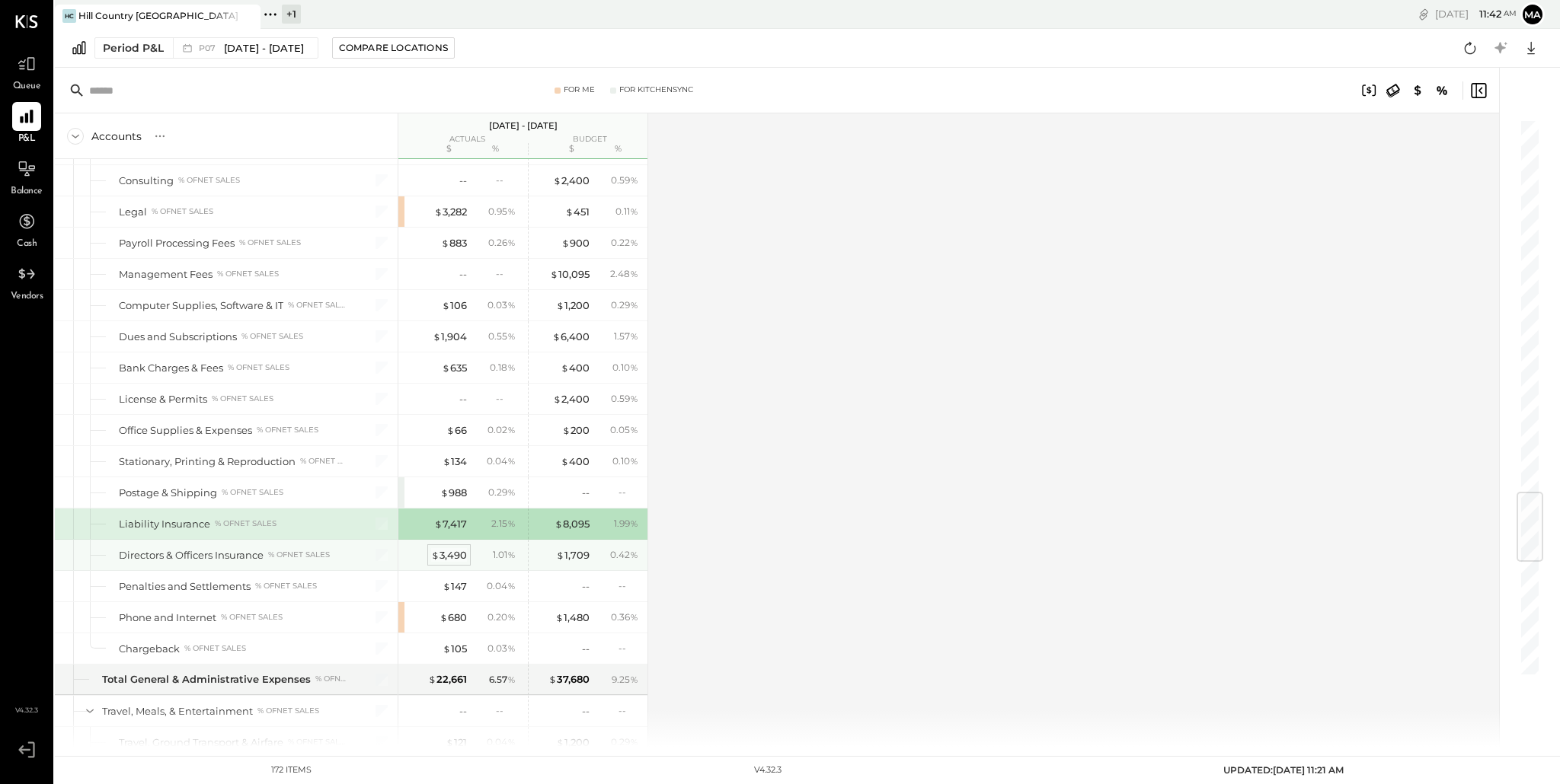
click at [450, 552] on div "$ 3,490" at bounding box center [449, 555] width 36 height 15
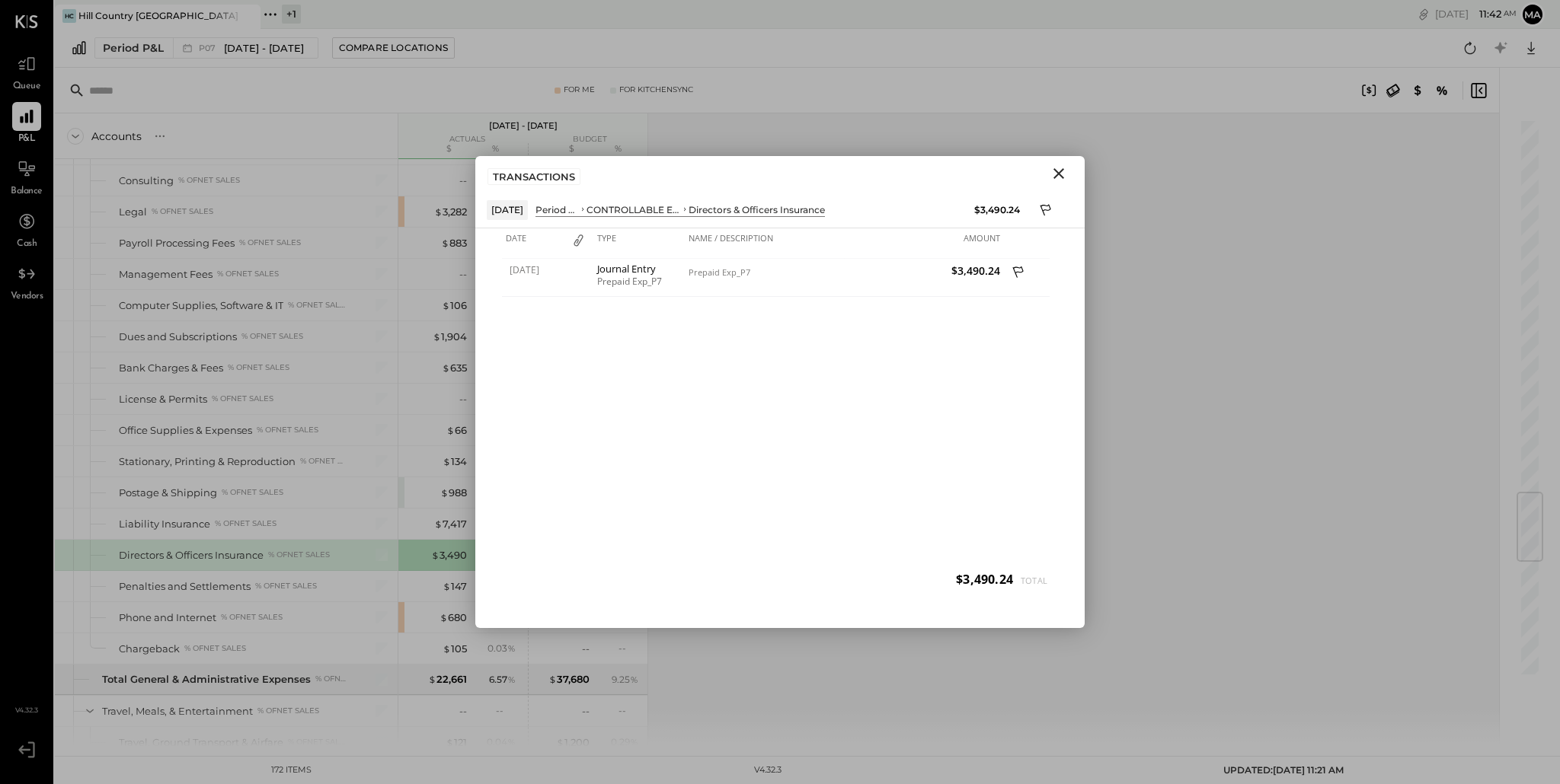
click at [1061, 172] on icon "Close" at bounding box center [1059, 174] width 18 height 18
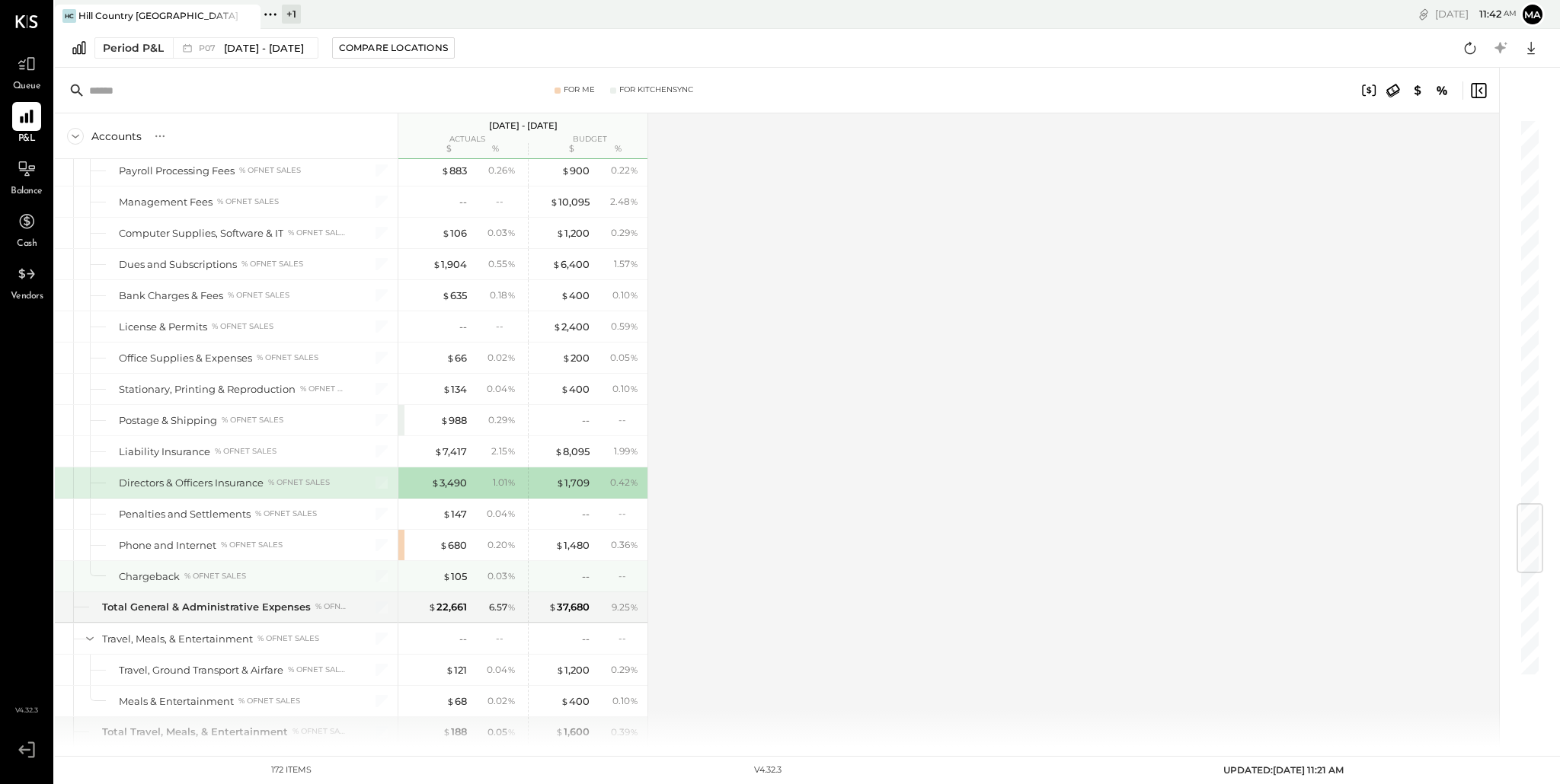
scroll to position [3241, 0]
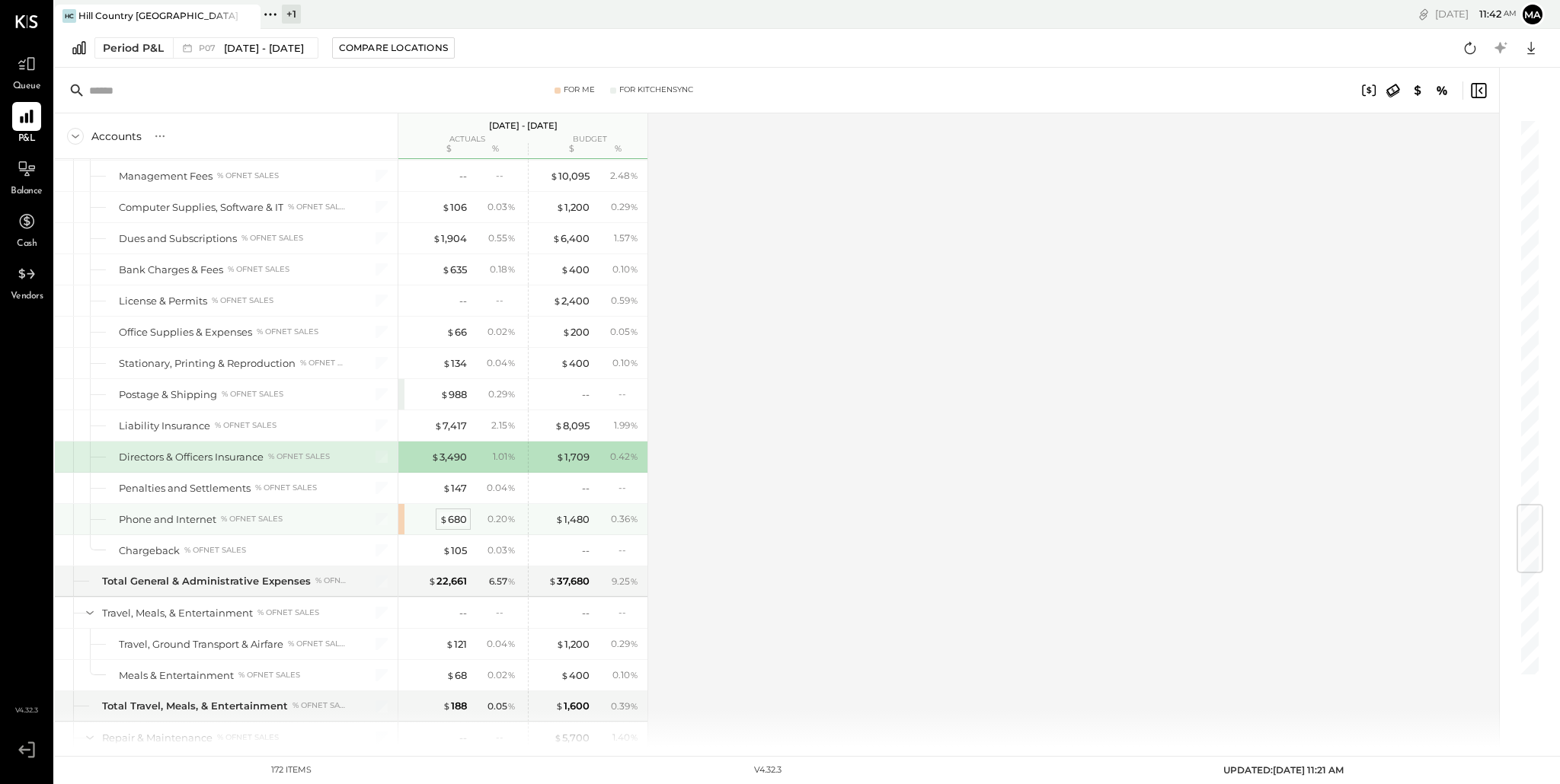
click at [452, 522] on div "$ 680" at bounding box center [453, 519] width 28 height 15
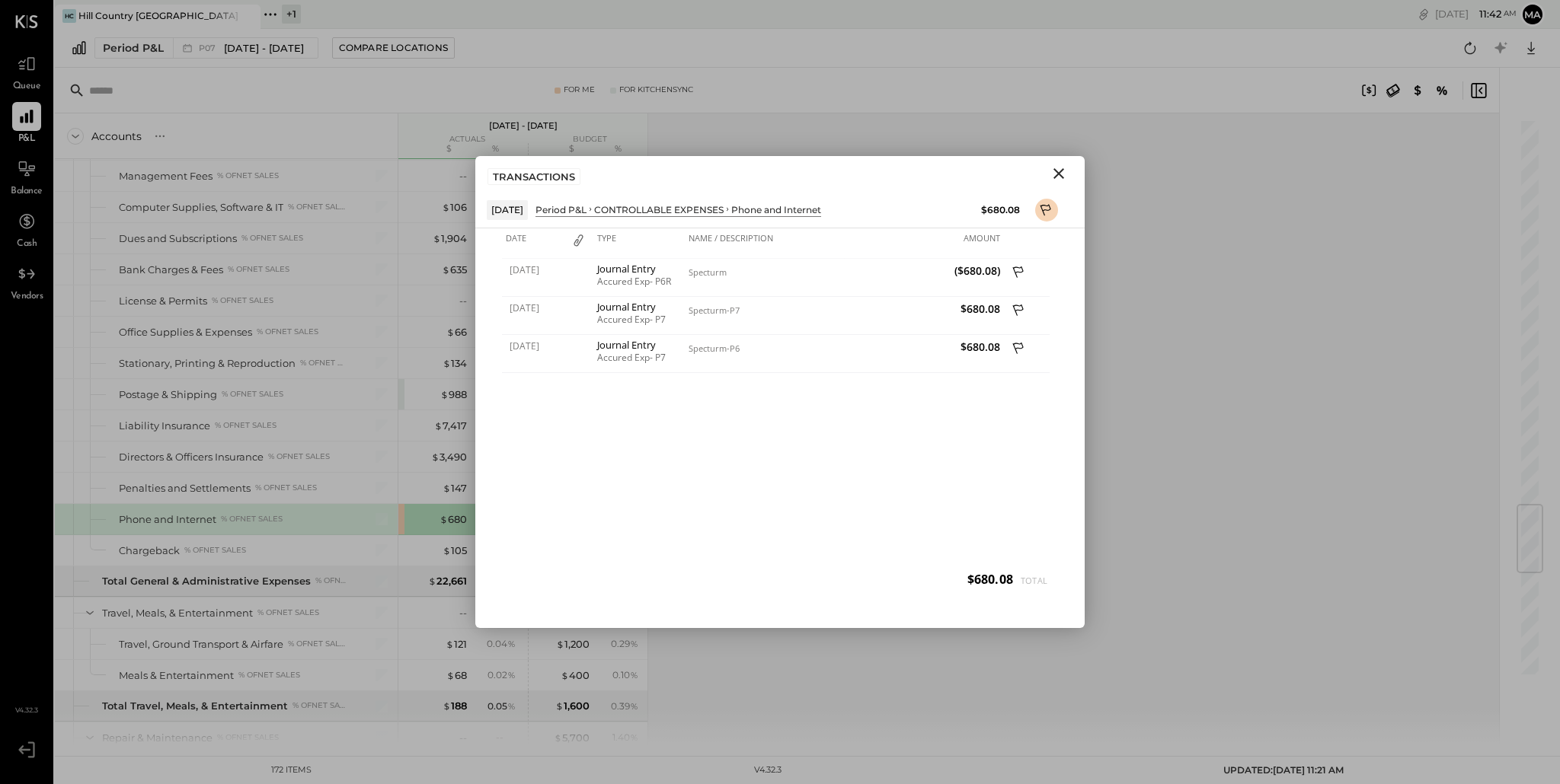
click at [1054, 174] on icon "Close" at bounding box center [1059, 174] width 18 height 18
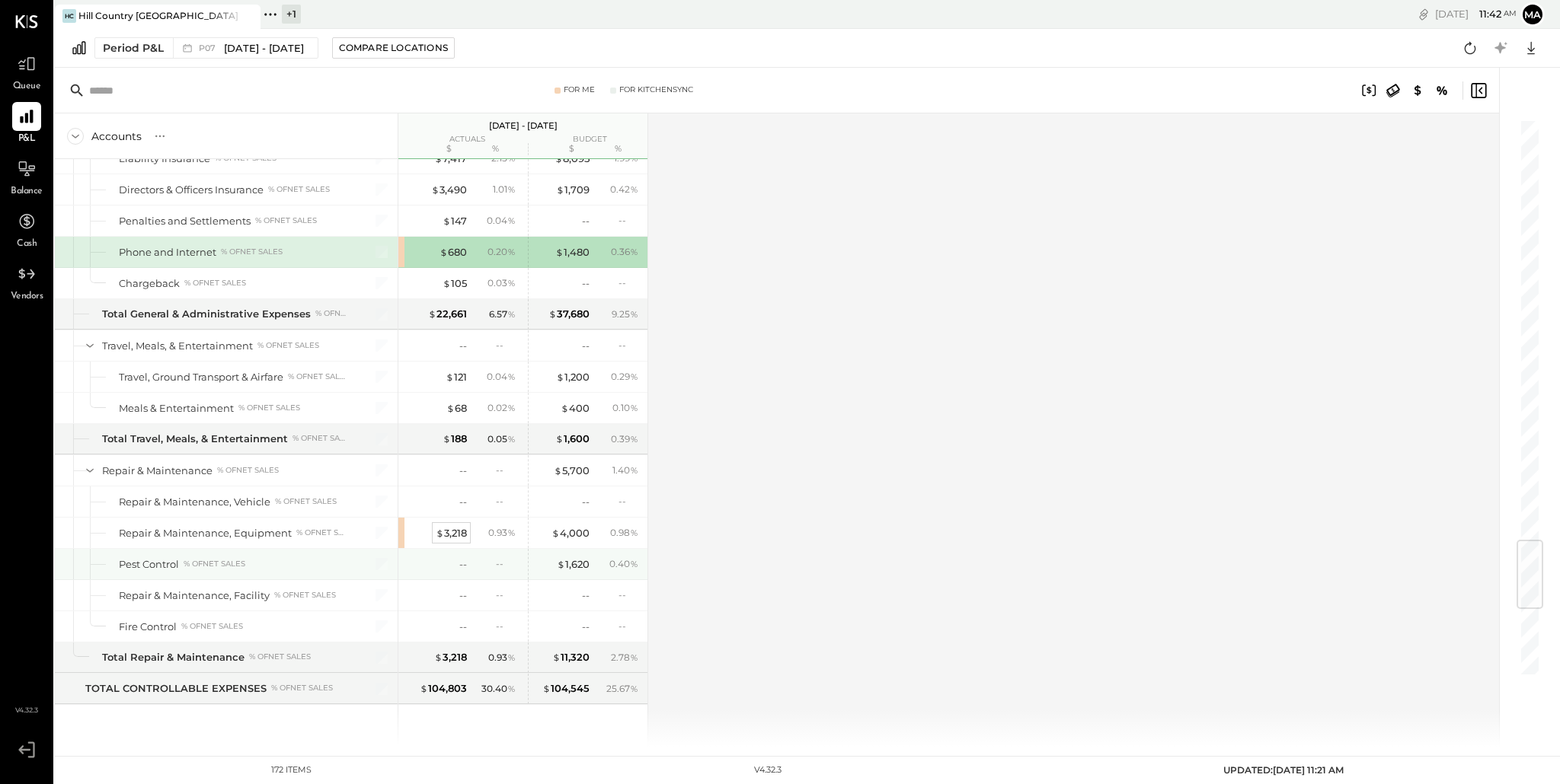
scroll to position [3571, 0]
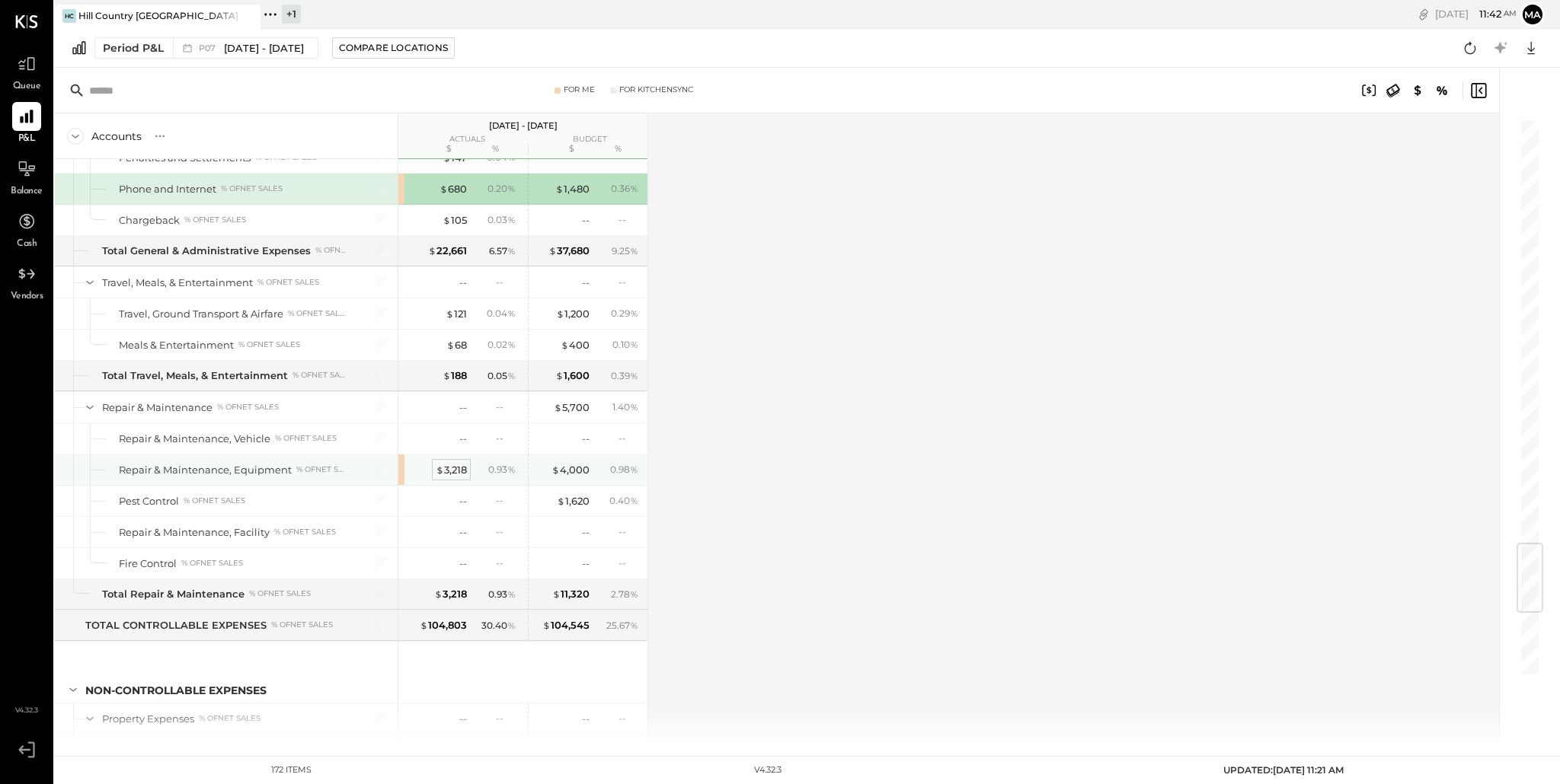
click at [445, 469] on div "$ 3,218" at bounding box center [451, 470] width 32 height 15
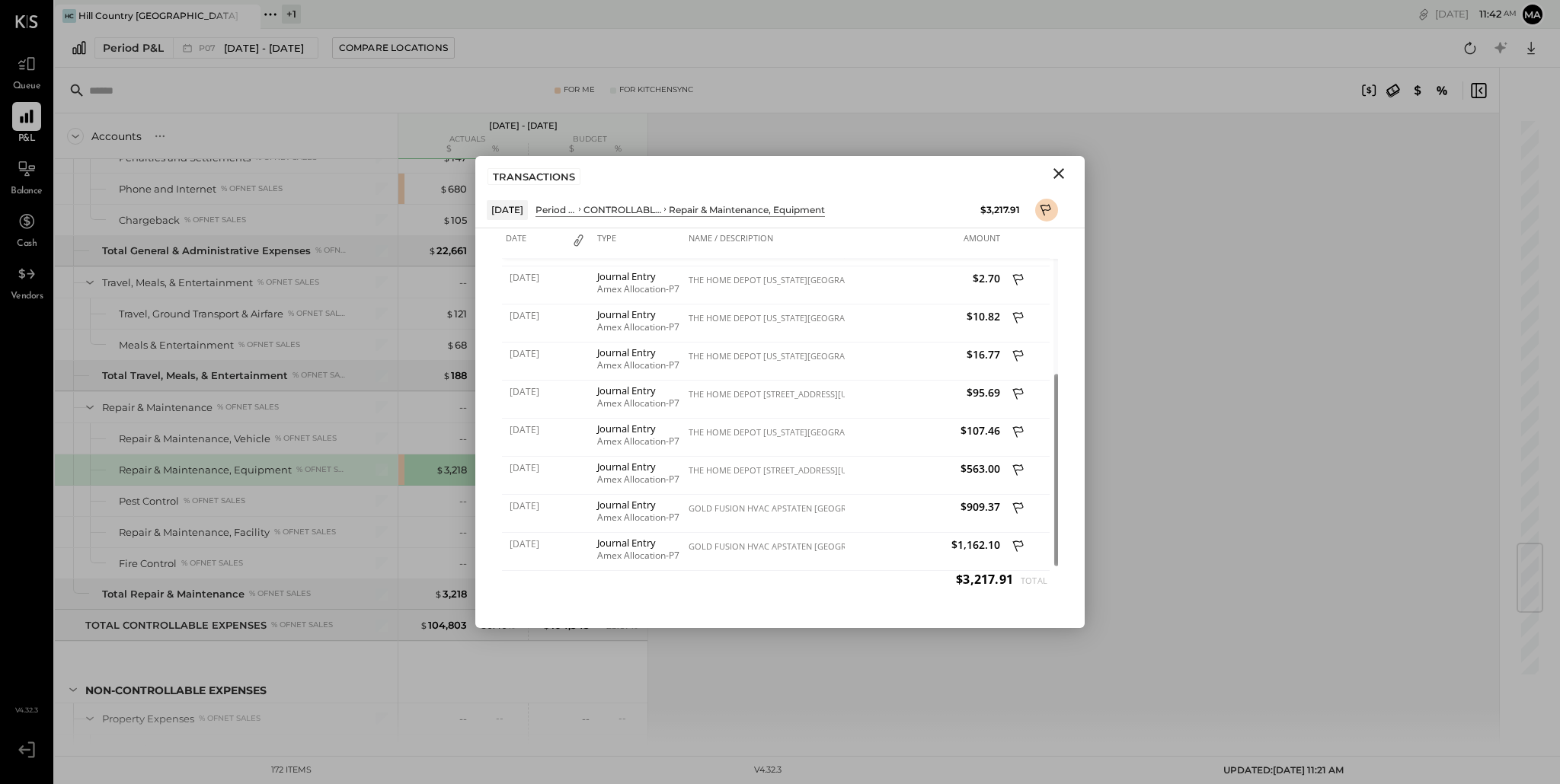
click at [1054, 173] on icon "Close" at bounding box center [1059, 174] width 18 height 18
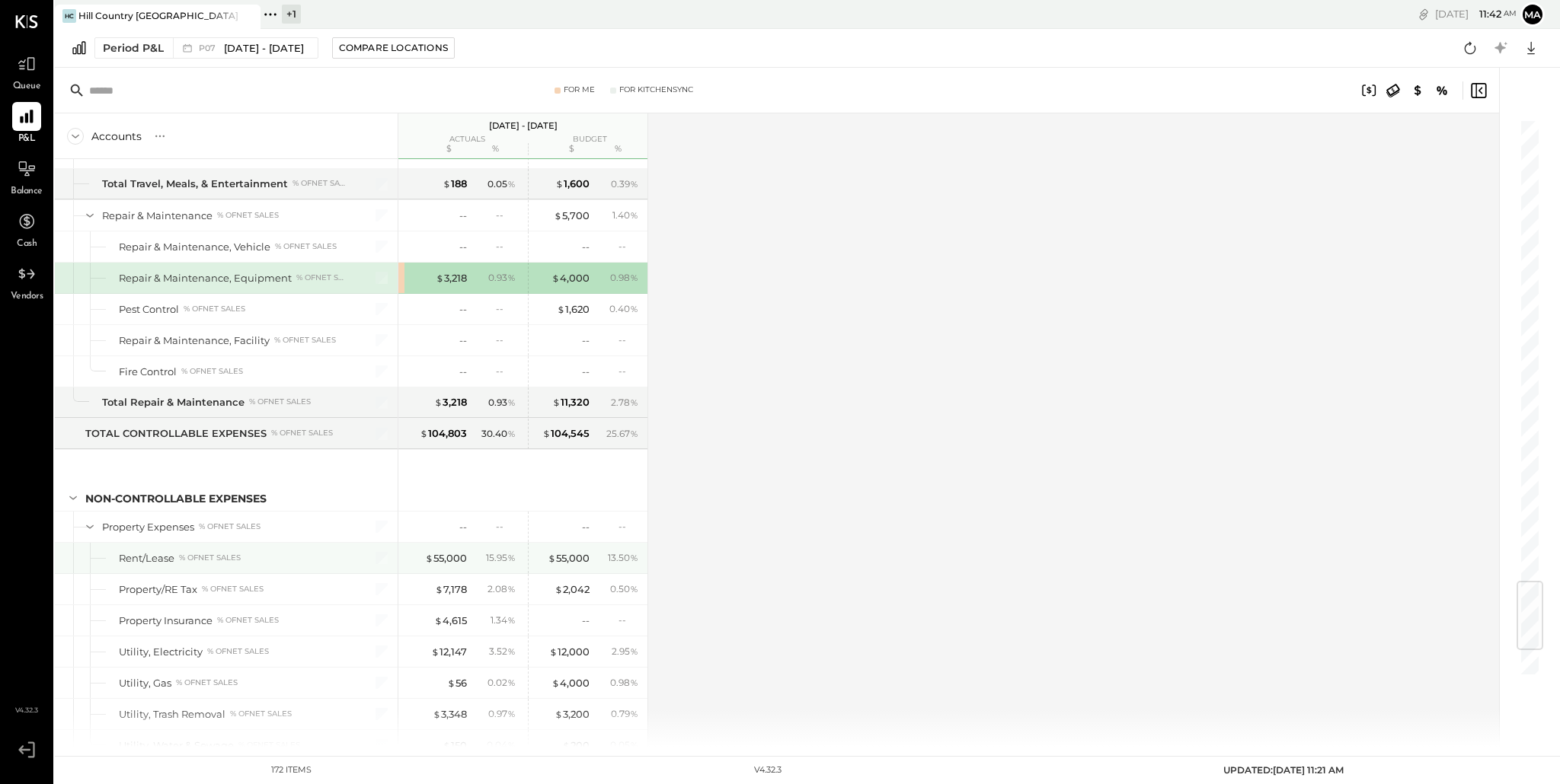
scroll to position [3887, 0]
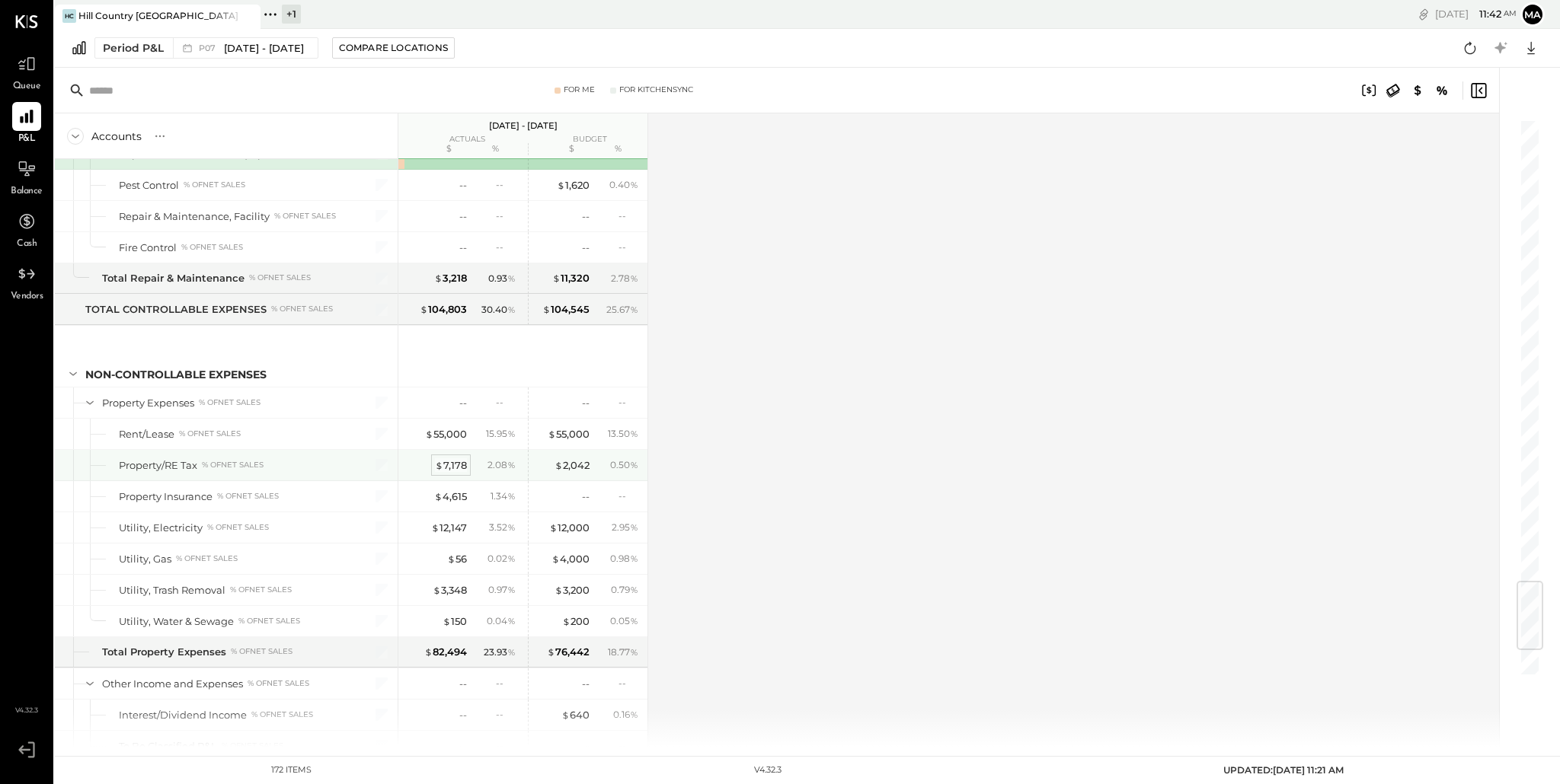
click at [454, 466] on div "$ 7,178" at bounding box center [451, 465] width 32 height 15
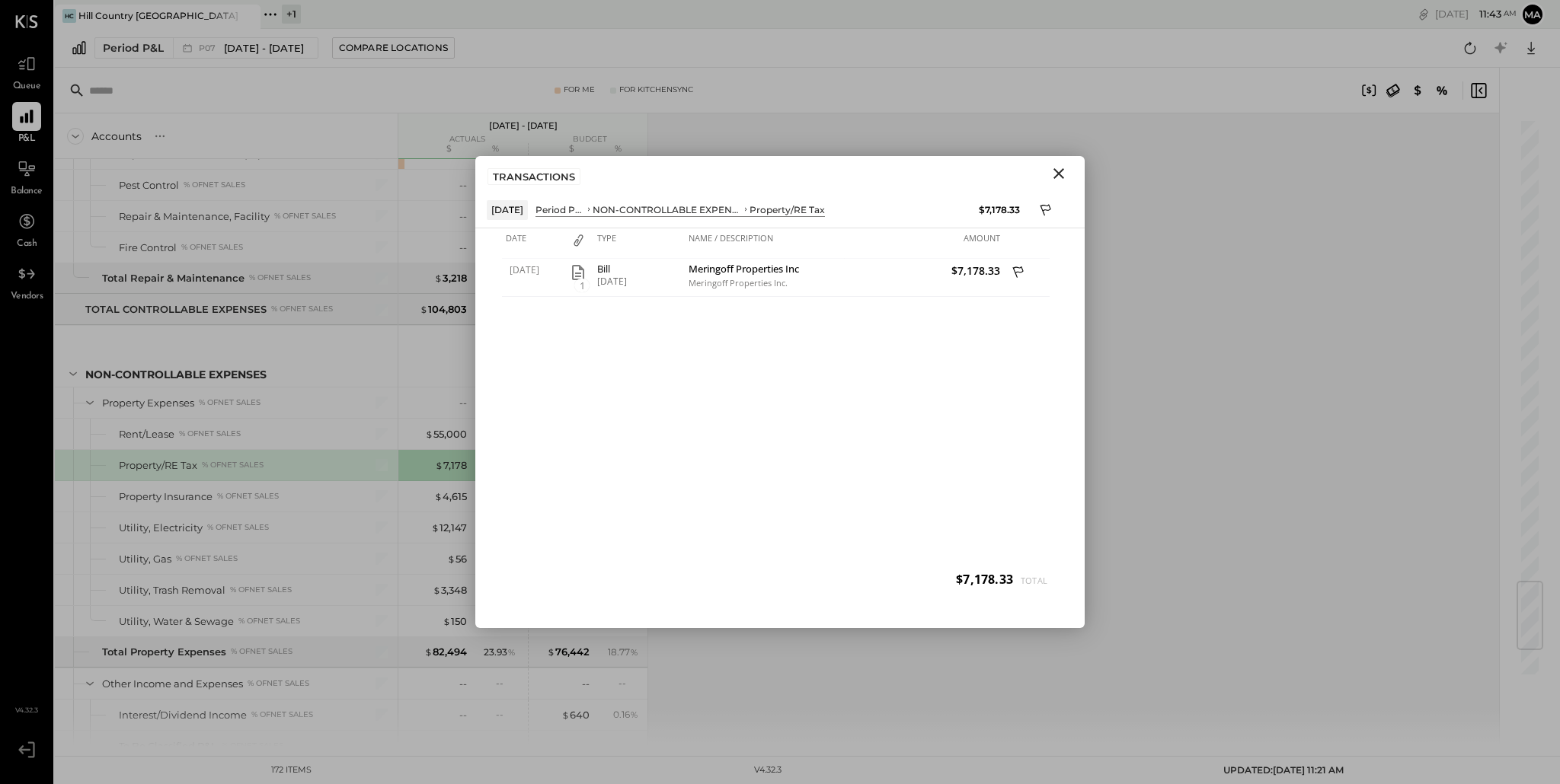
click at [1060, 174] on icon "Close" at bounding box center [1059, 174] width 18 height 18
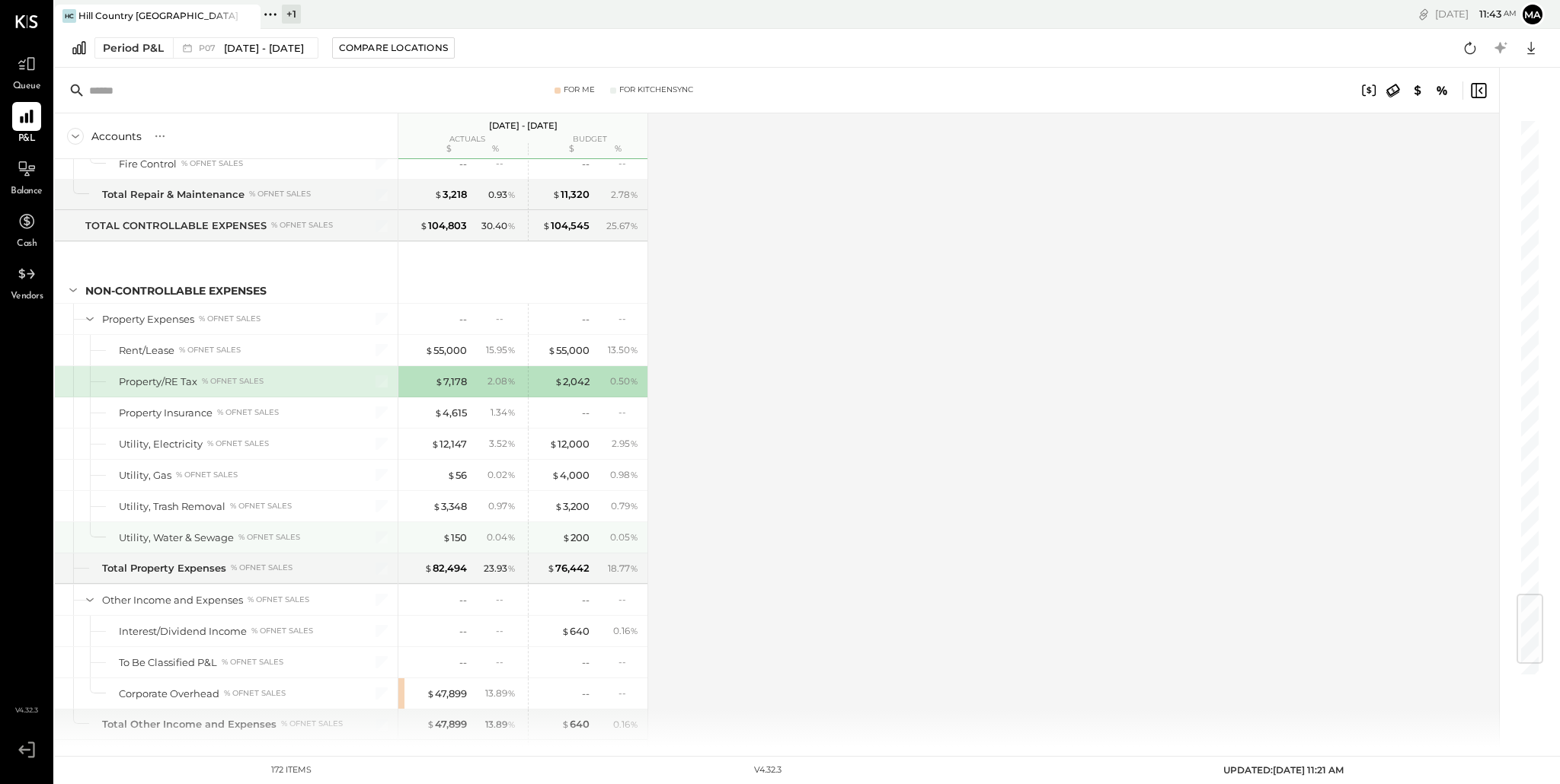
scroll to position [3998, 0]
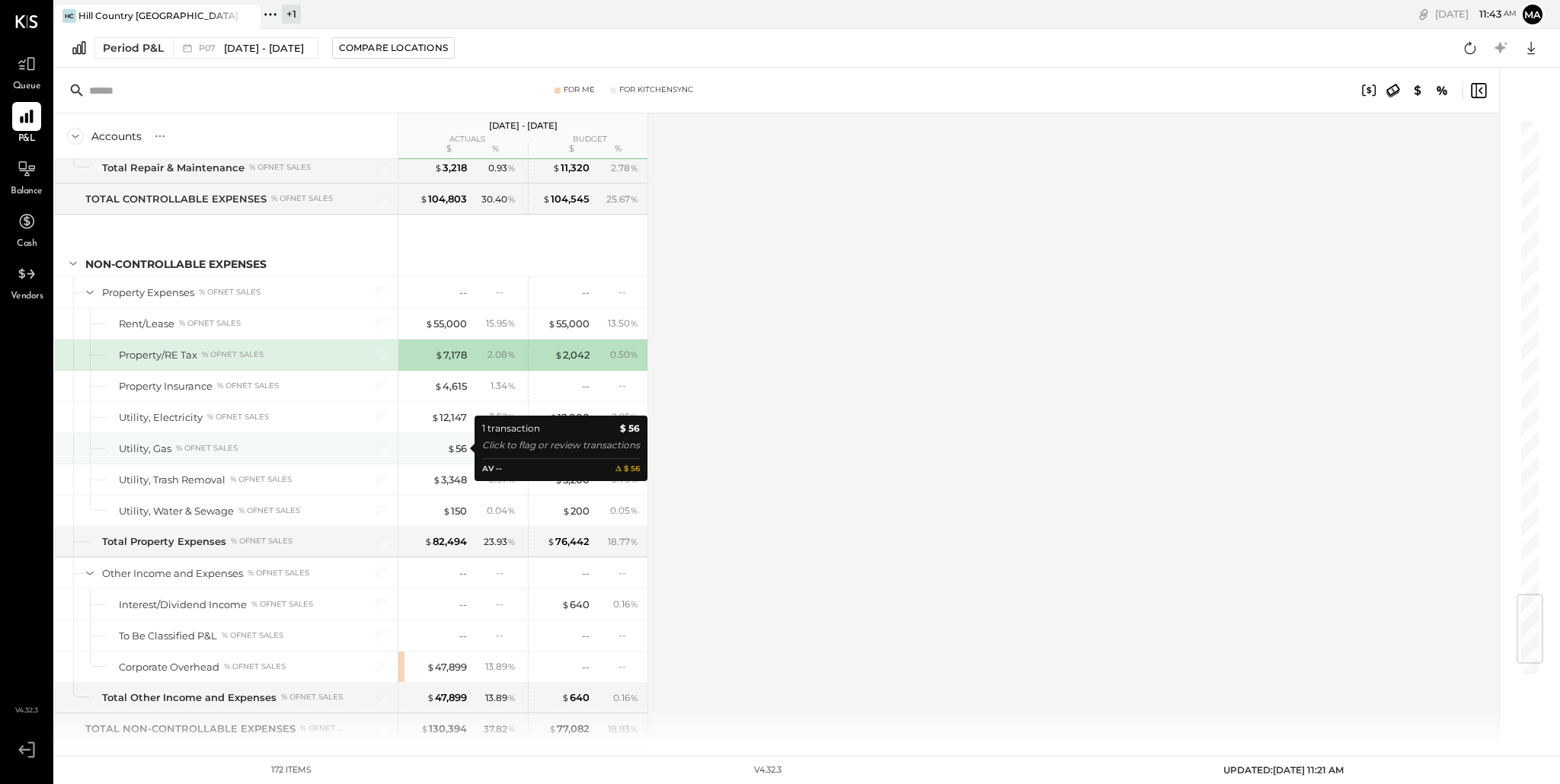
click at [445, 450] on div "$ 56" at bounding box center [436, 449] width 61 height 15
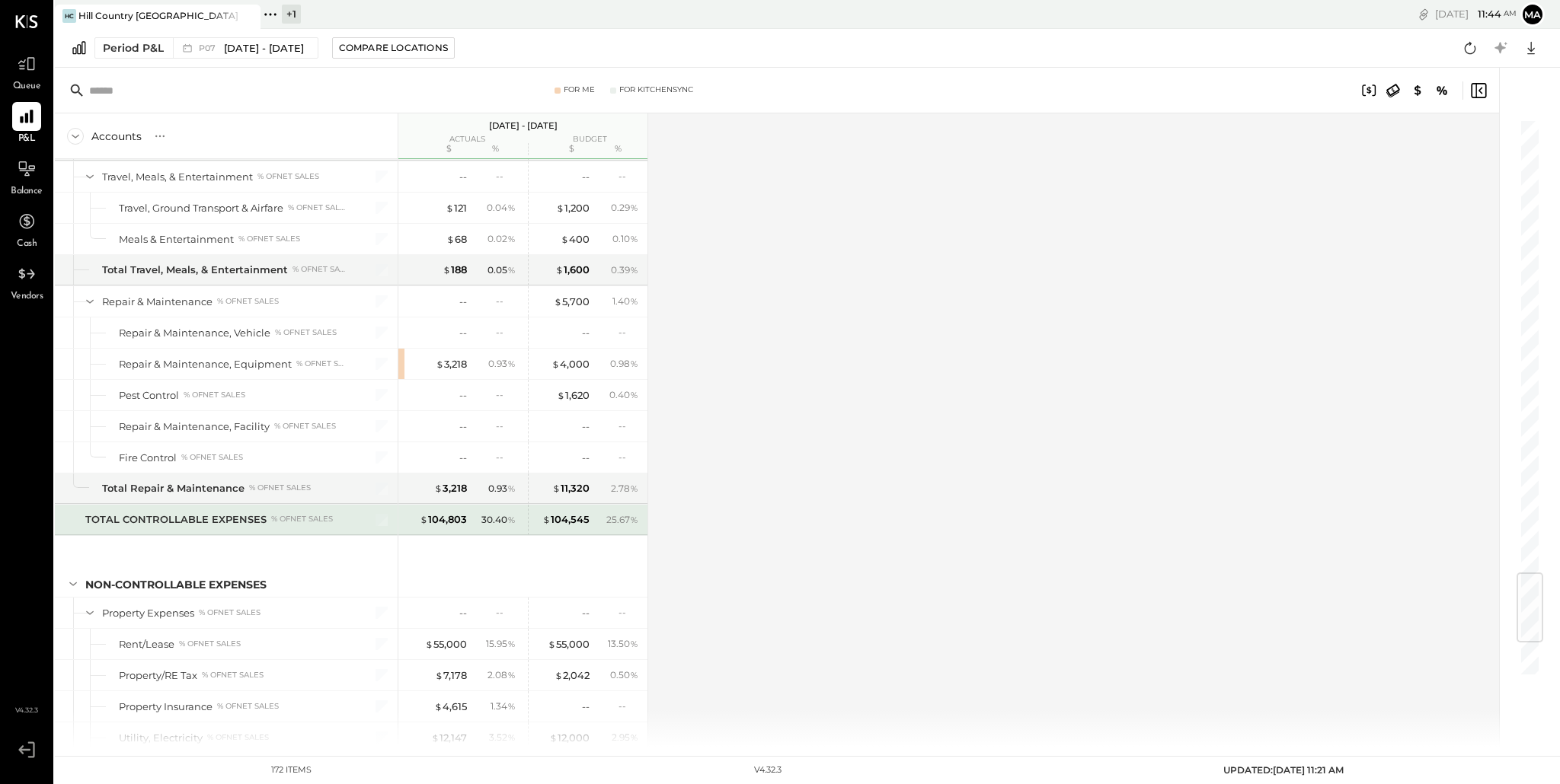
scroll to position [3818, 0]
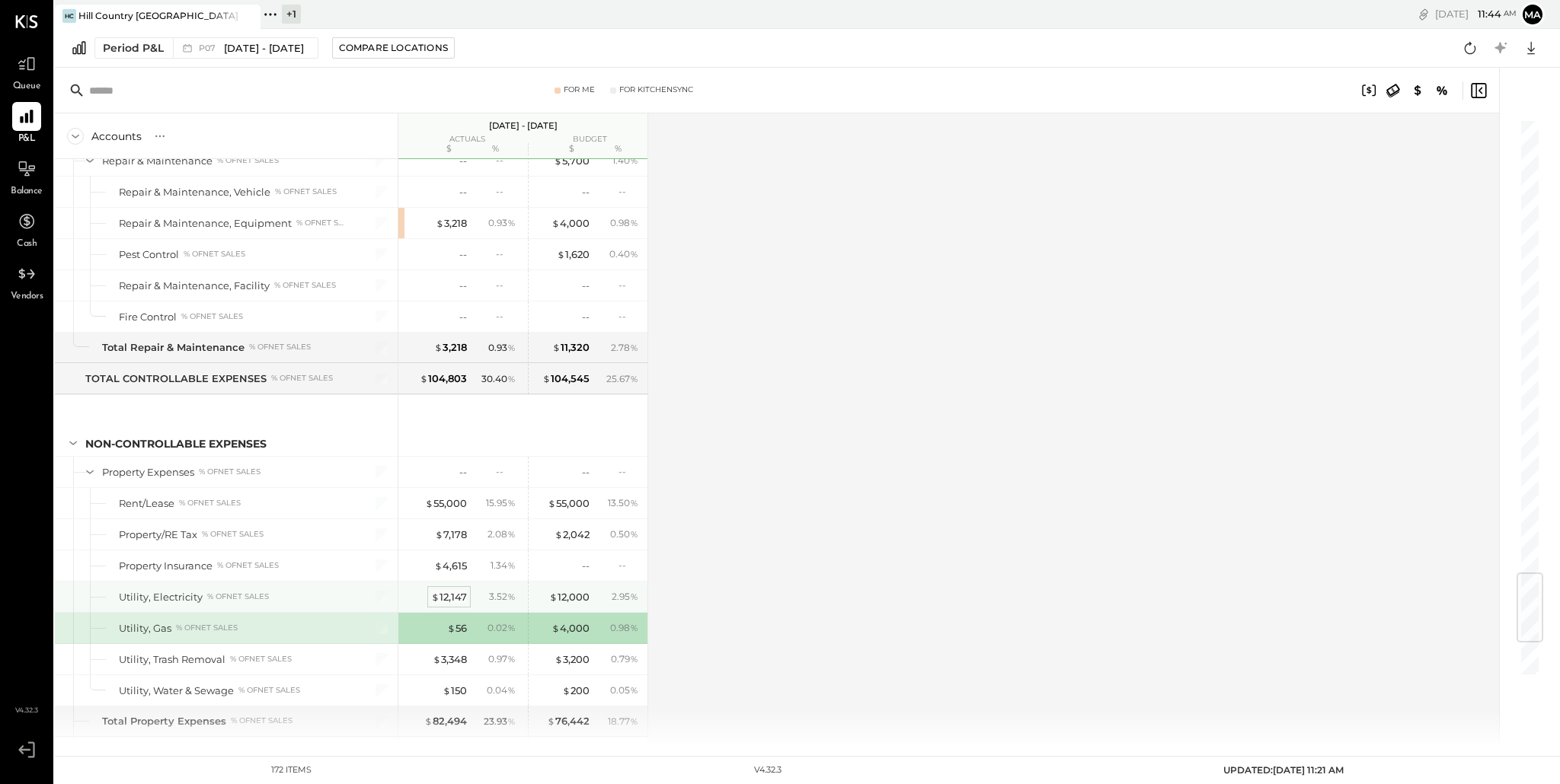
click at [447, 597] on div "$ 12,147" at bounding box center [449, 597] width 36 height 15
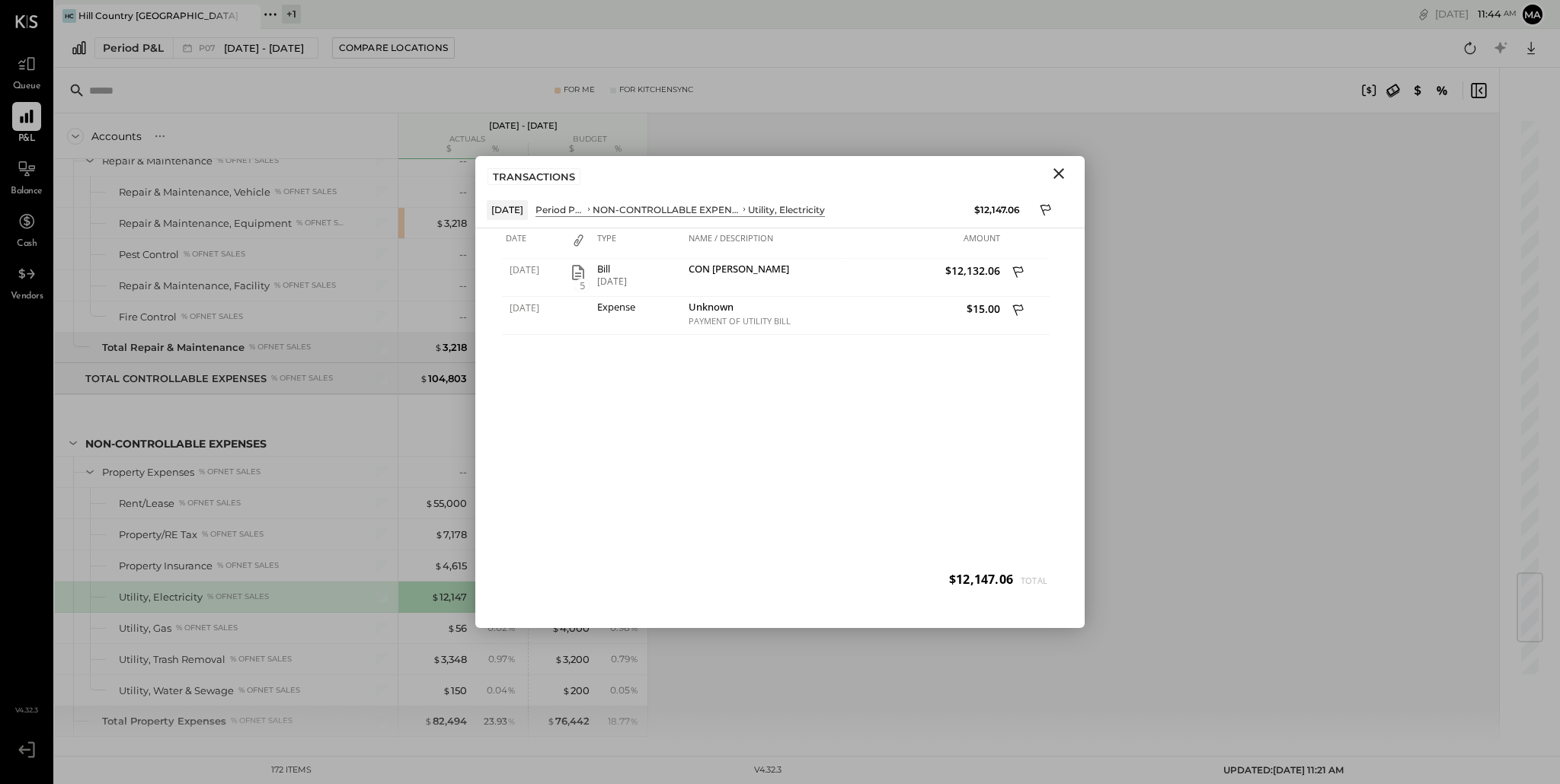
click at [1061, 172] on icon "Close" at bounding box center [1059, 174] width 18 height 18
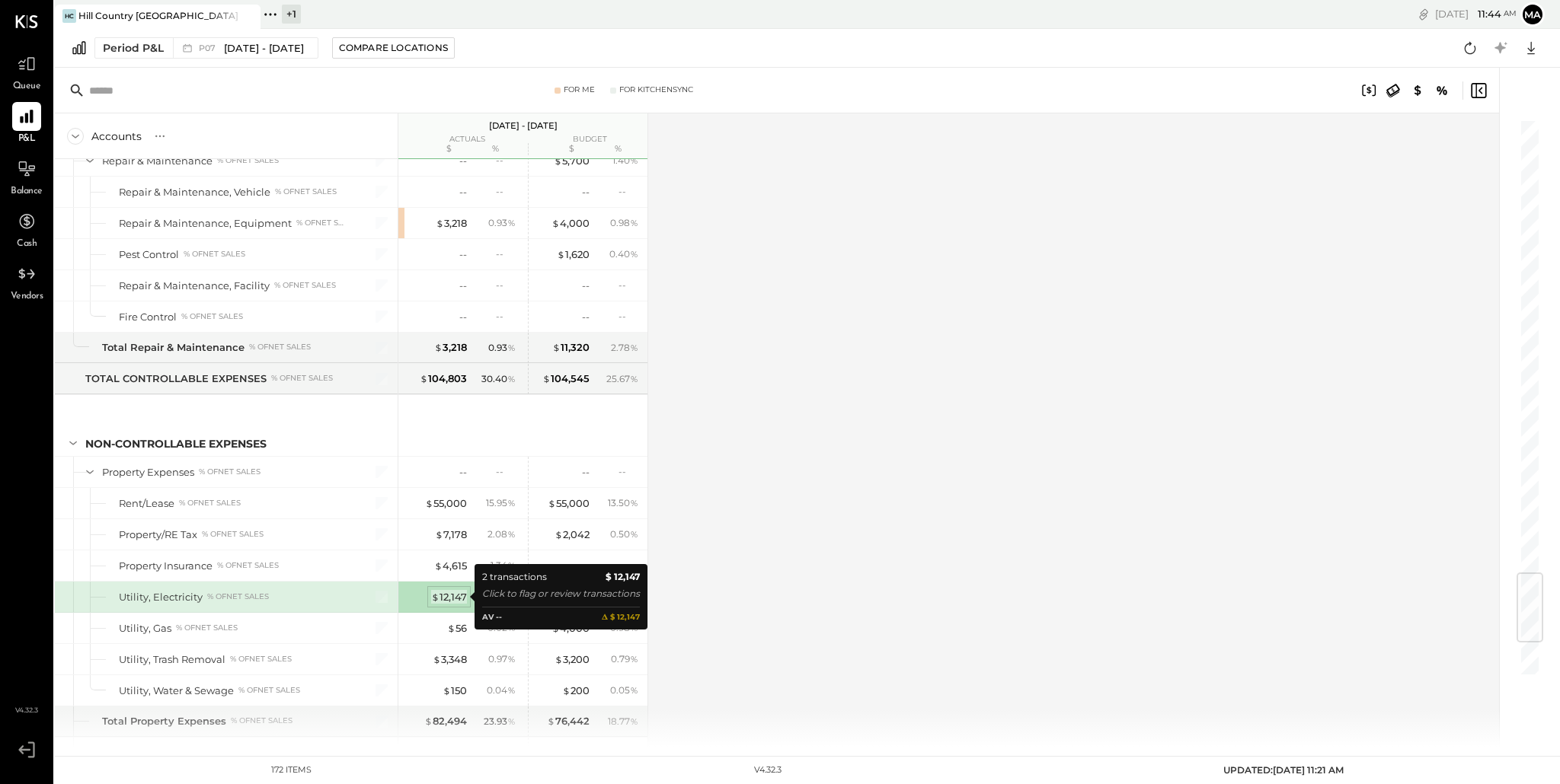
click at [442, 598] on div "$ 12,147" at bounding box center [449, 597] width 36 height 15
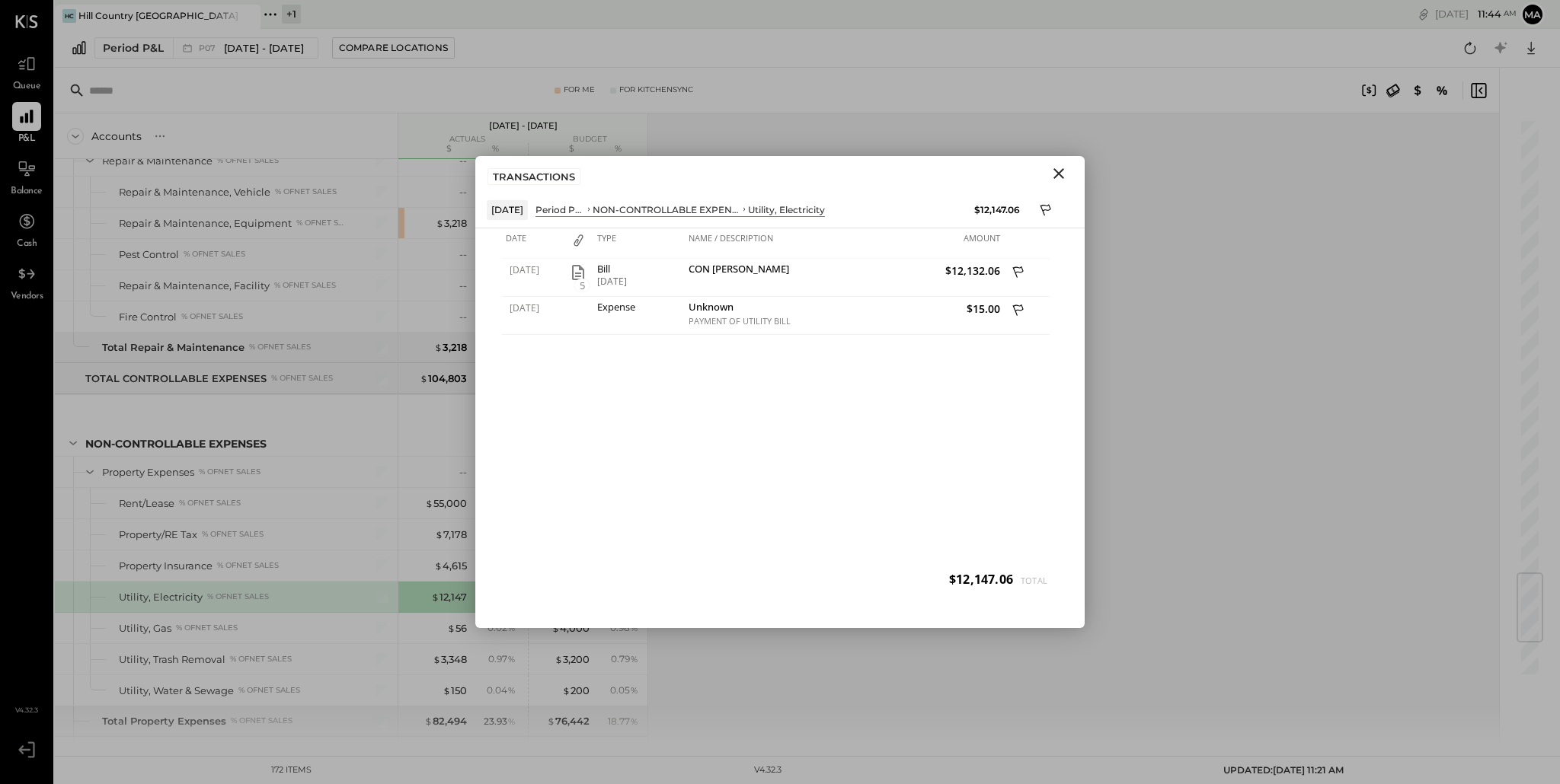
click at [1062, 175] on icon "Close" at bounding box center [1059, 174] width 18 height 18
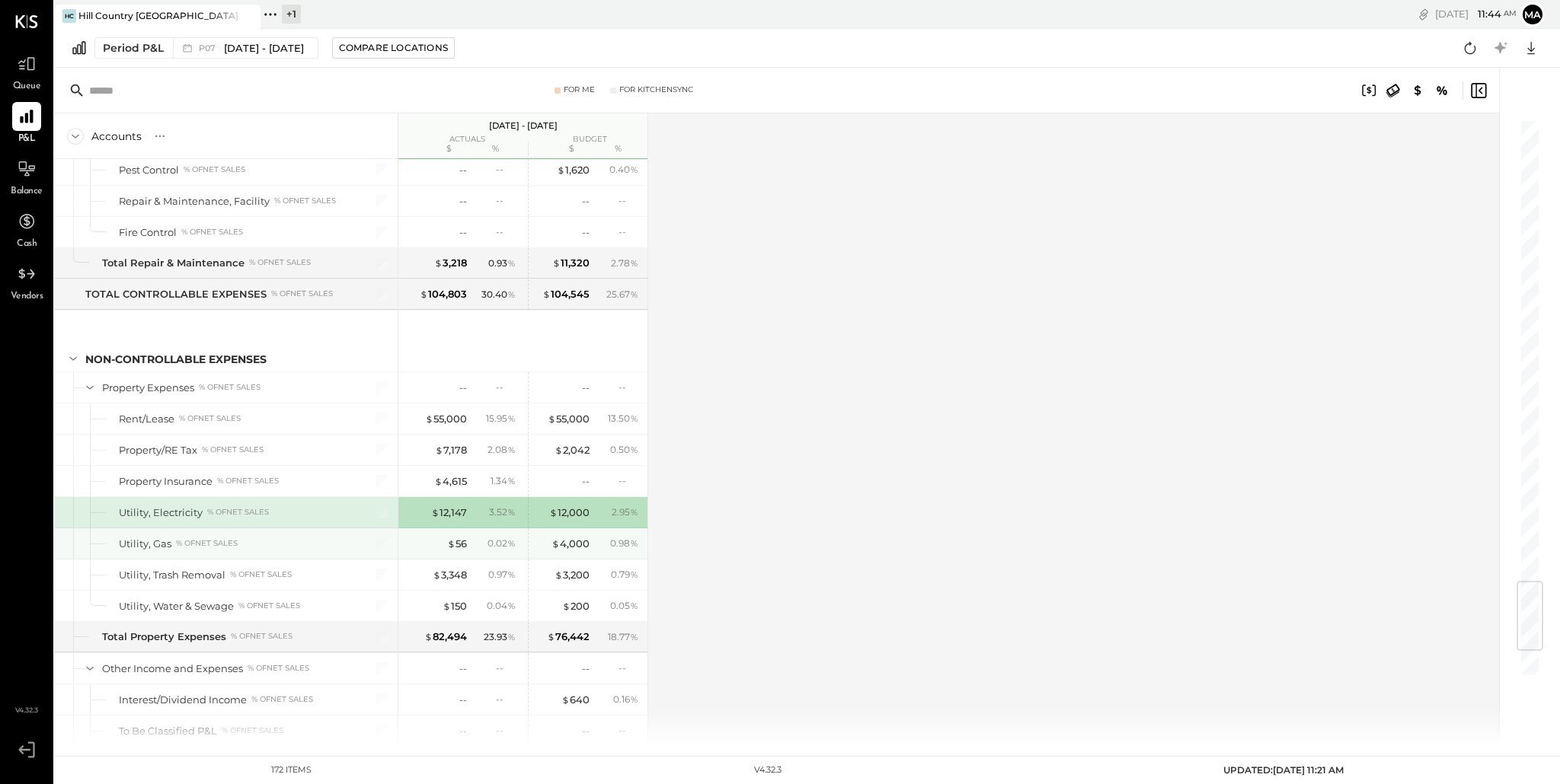
scroll to position [3893, 0]
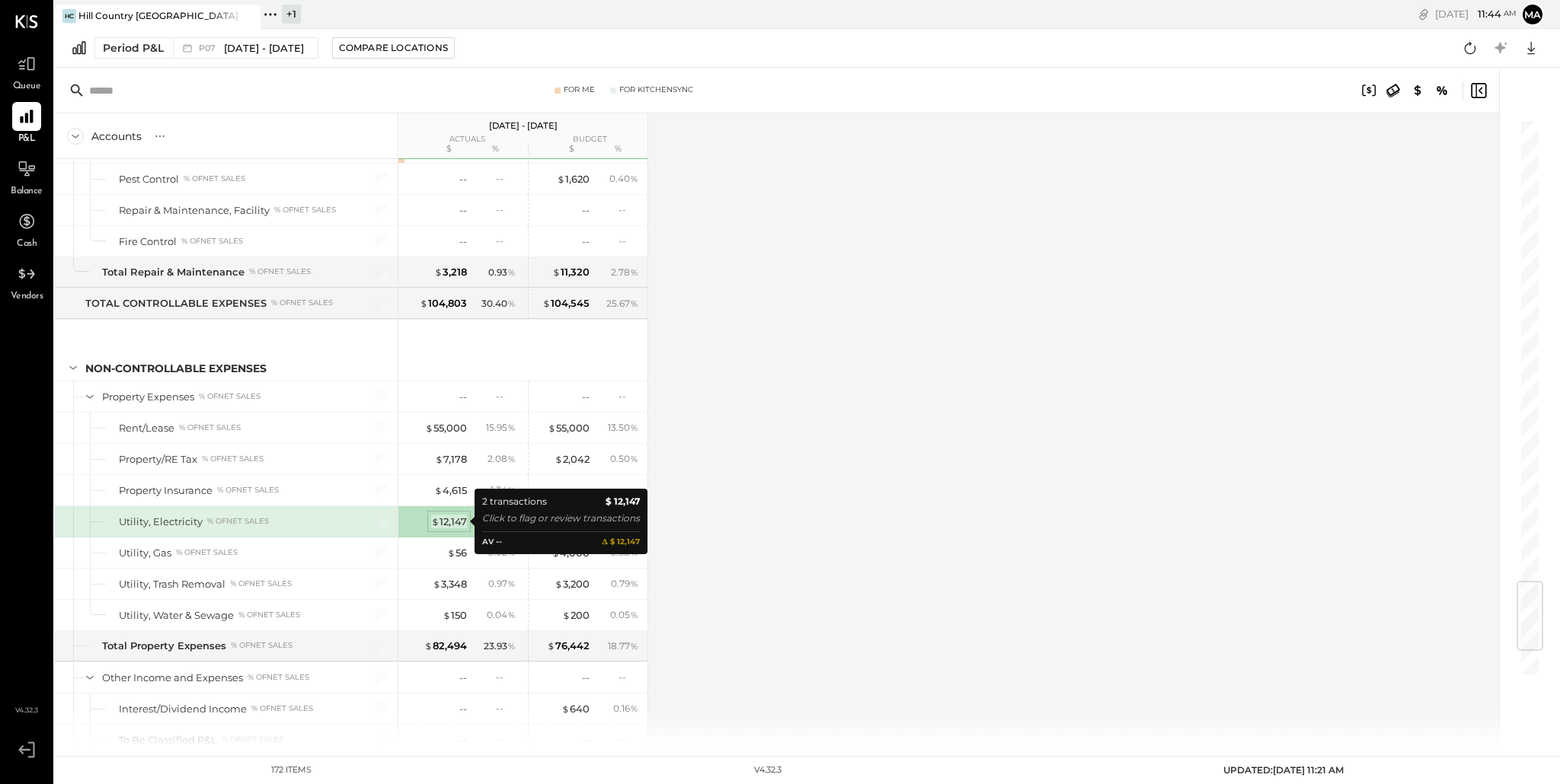
click at [449, 522] on div "$ 12,147" at bounding box center [449, 522] width 36 height 15
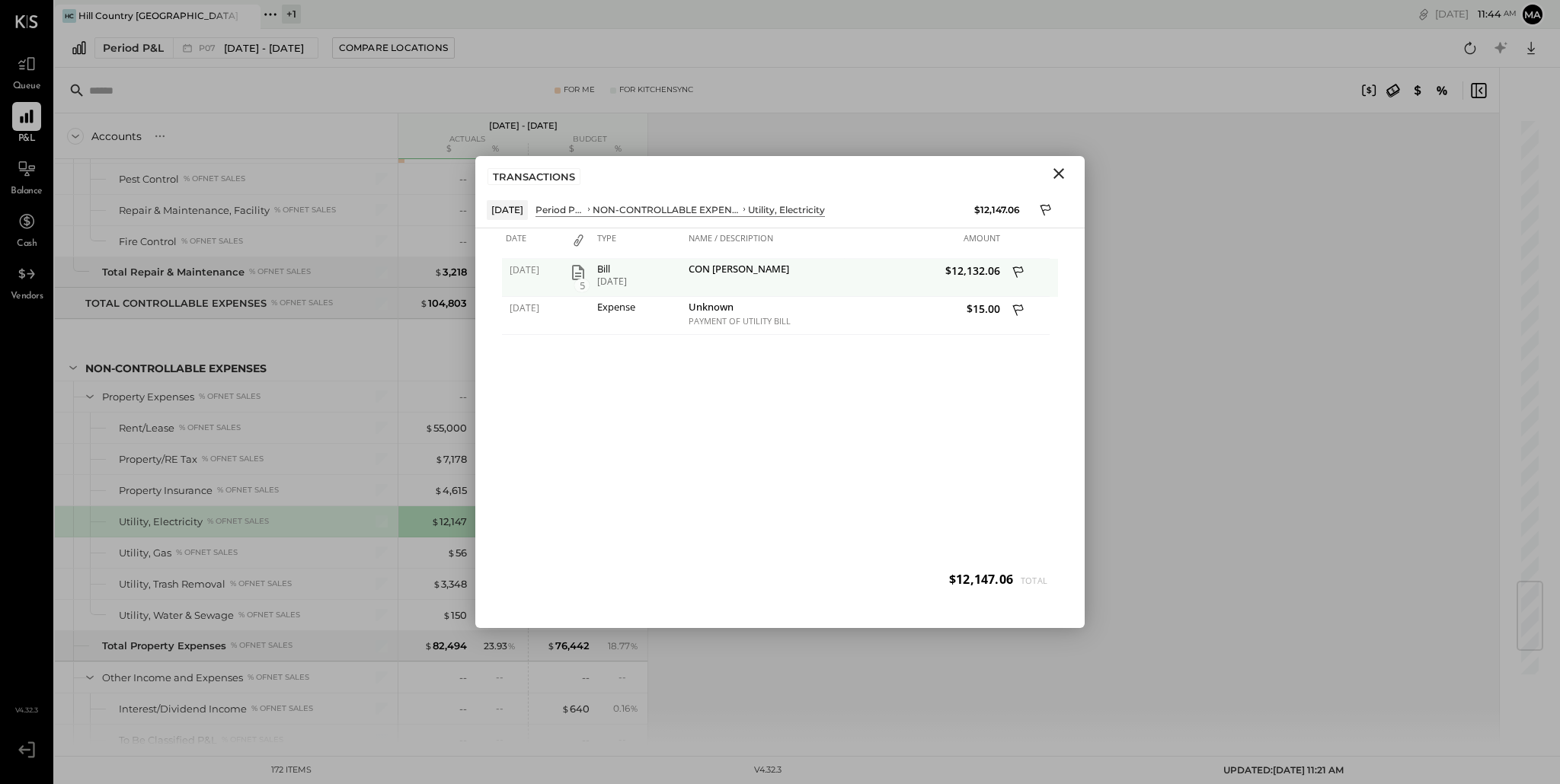
click at [588, 275] on div "5" at bounding box center [578, 272] width 23 height 18
click at [576, 275] on icon "button" at bounding box center [578, 272] width 12 height 15
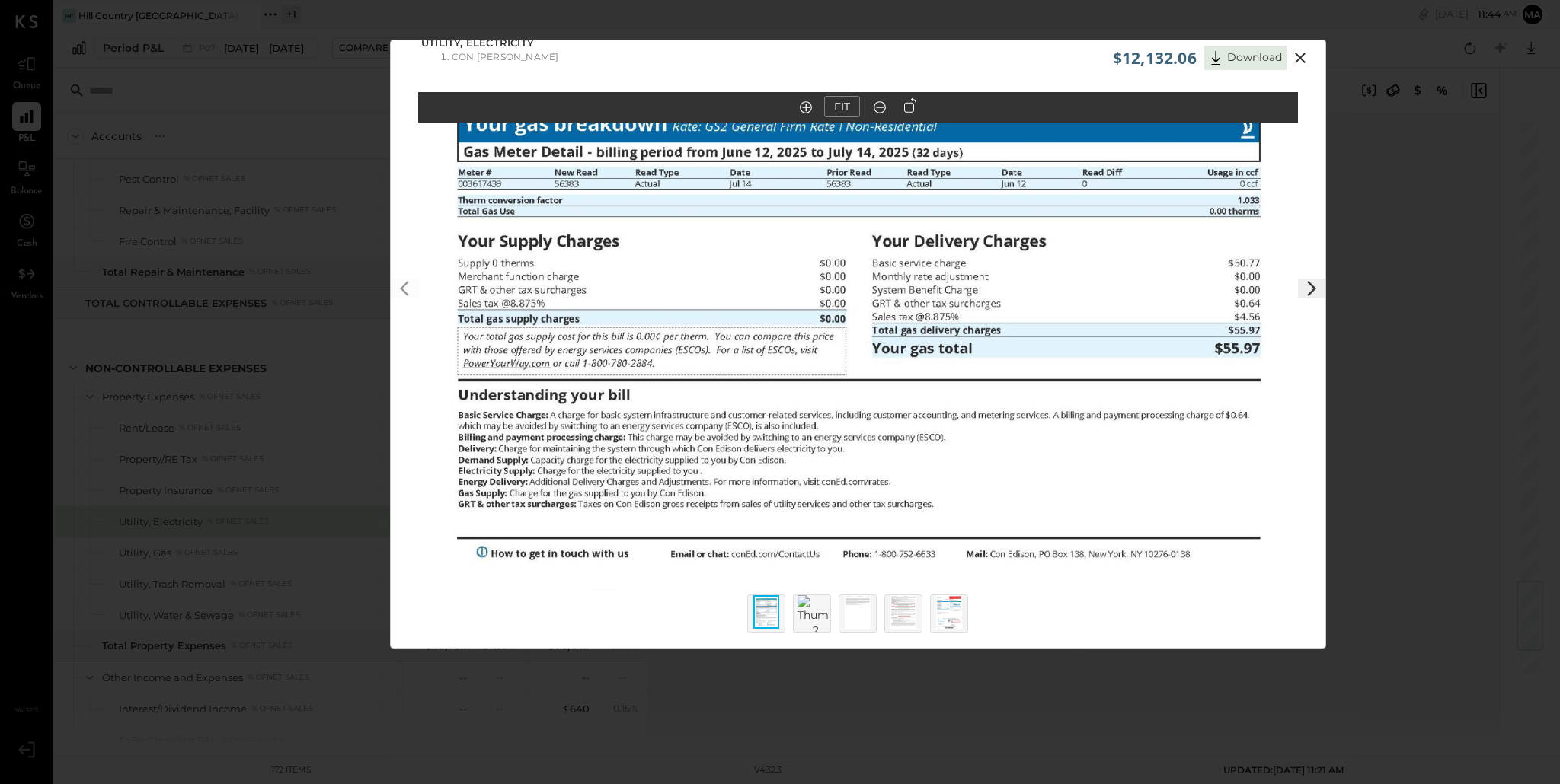
scroll to position [0, 0]
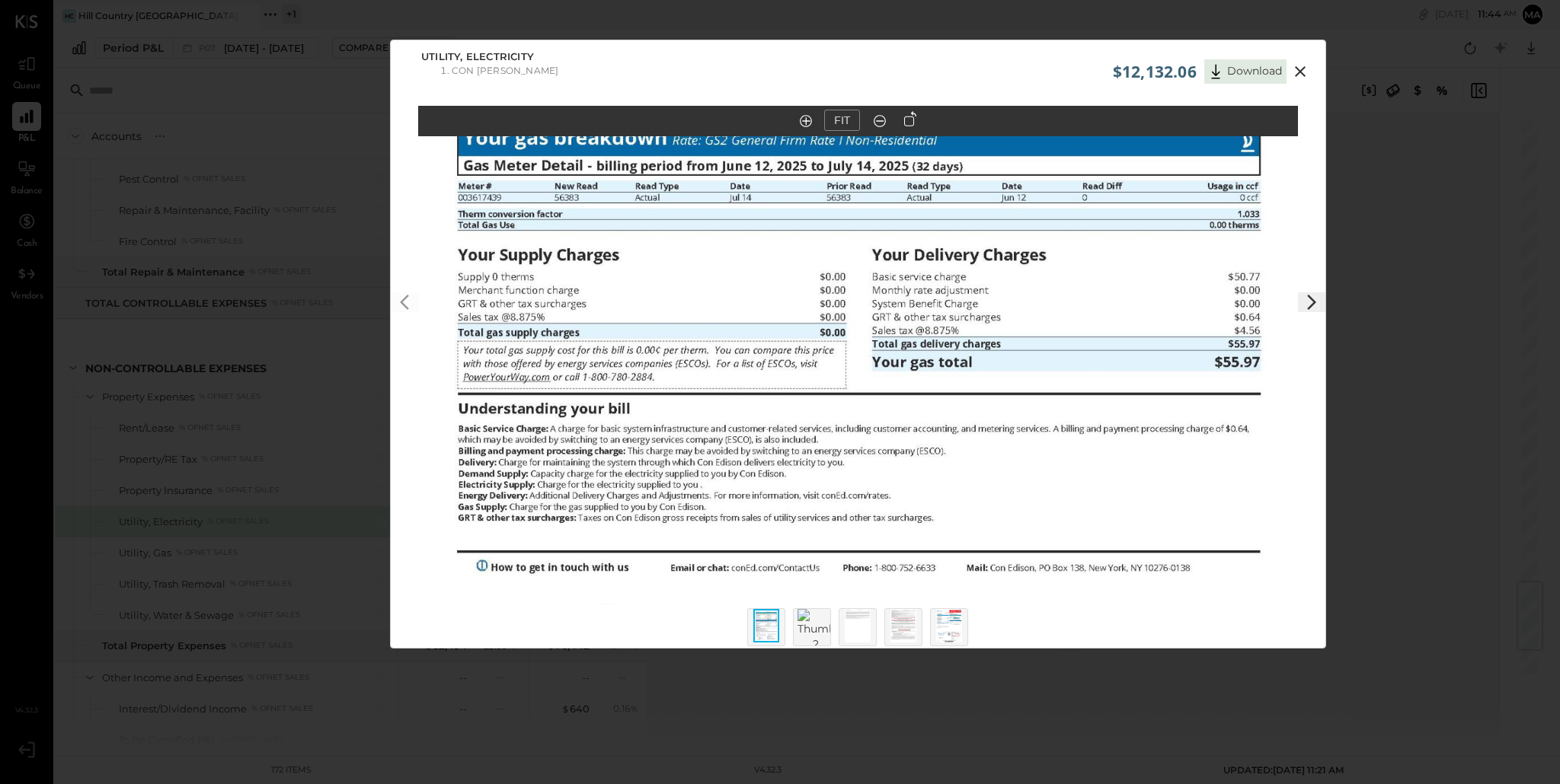
click at [1309, 302] on icon at bounding box center [1311, 302] width 18 height 18
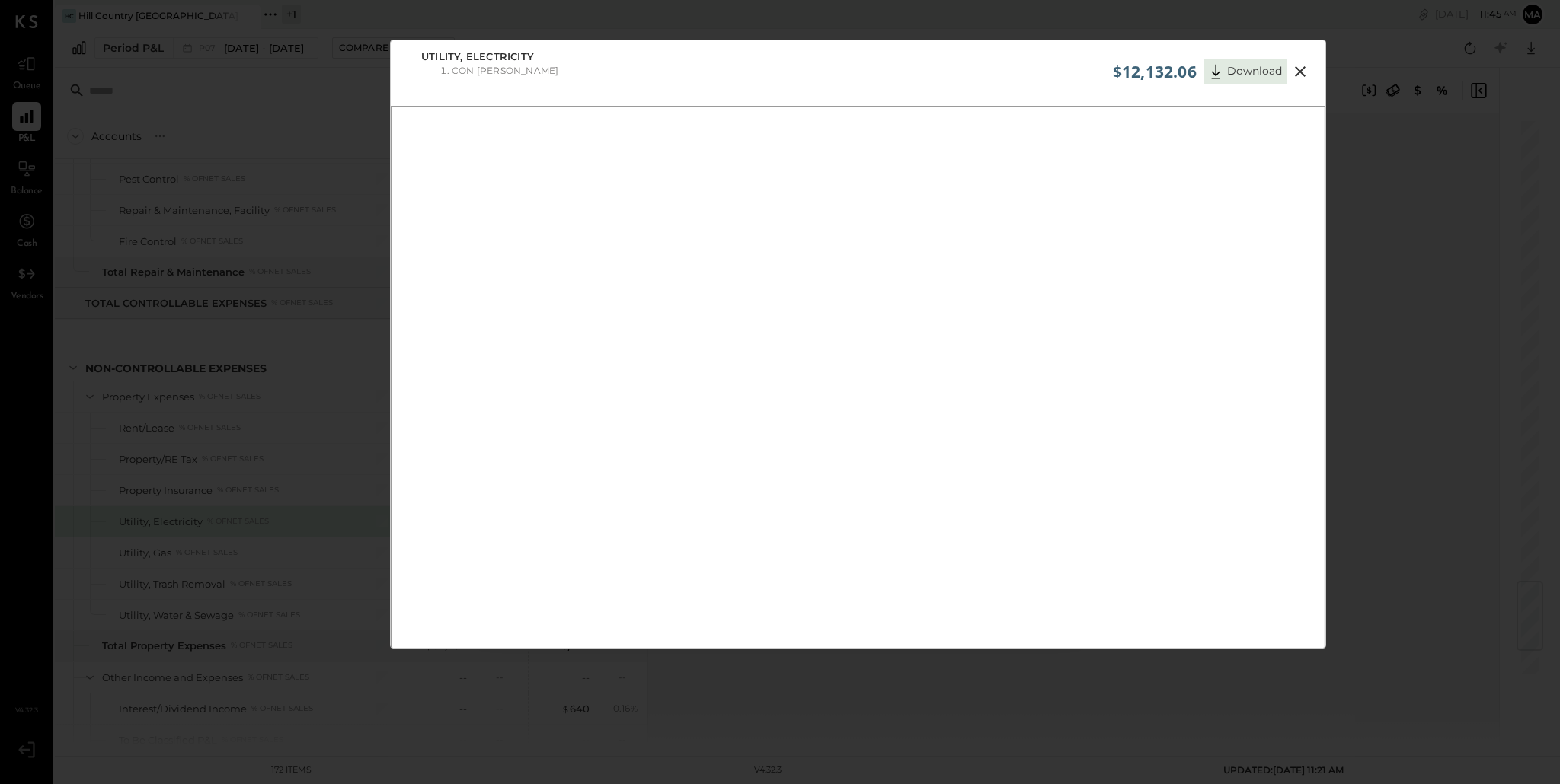
click at [1300, 74] on icon at bounding box center [1300, 72] width 18 height 18
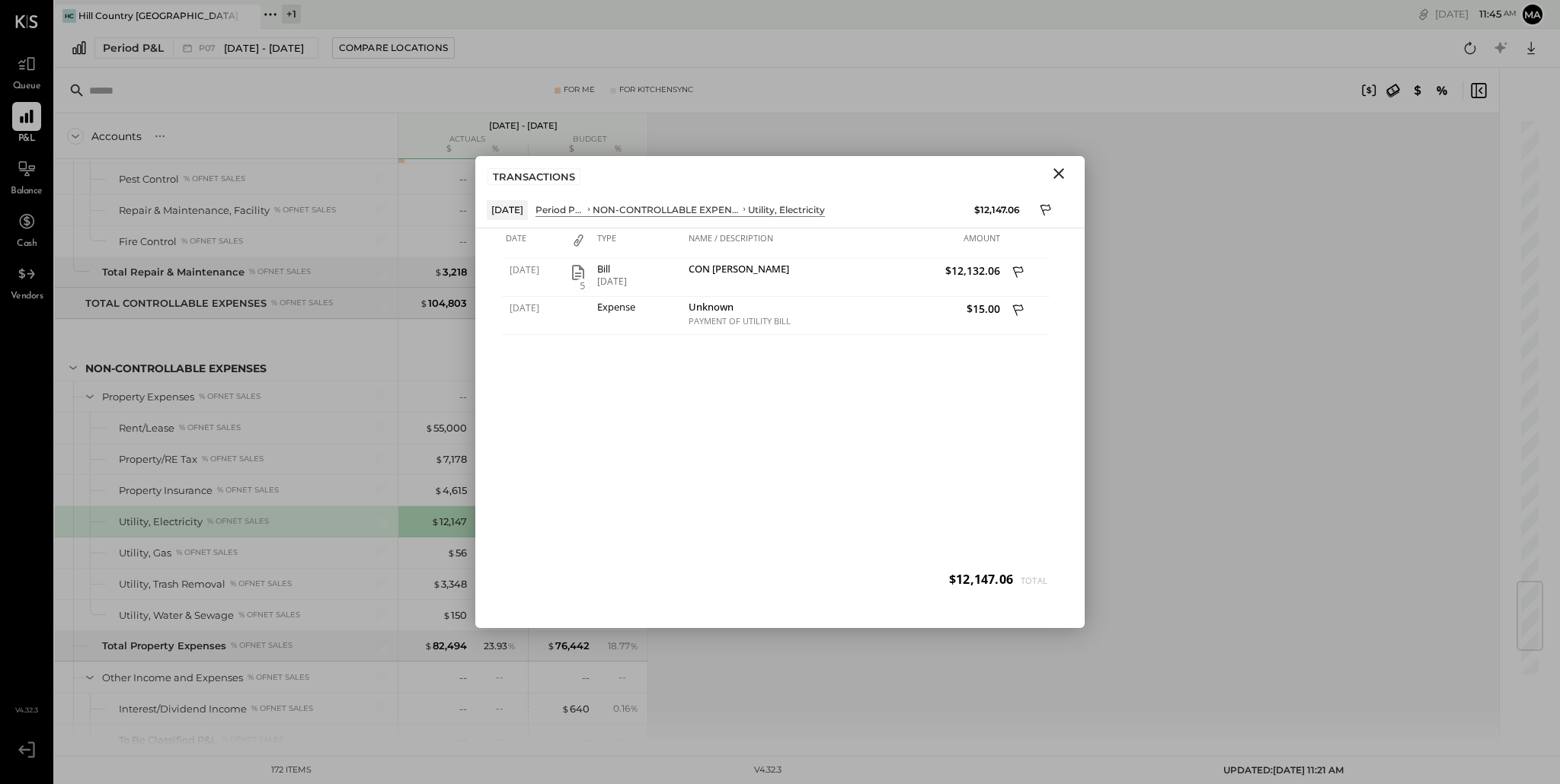
click at [1061, 175] on icon "Close" at bounding box center [1059, 174] width 18 height 18
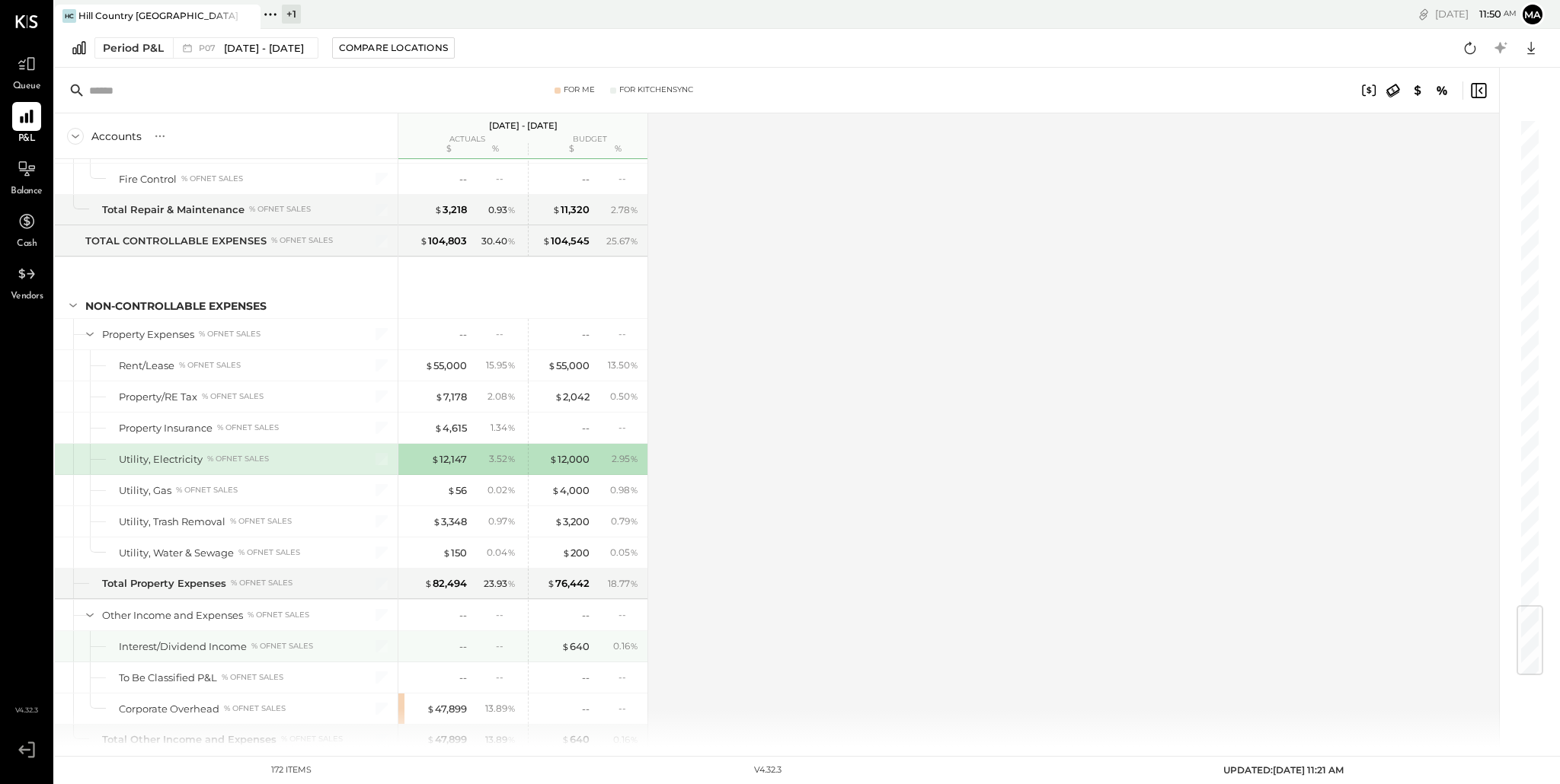
scroll to position [4096, 0]
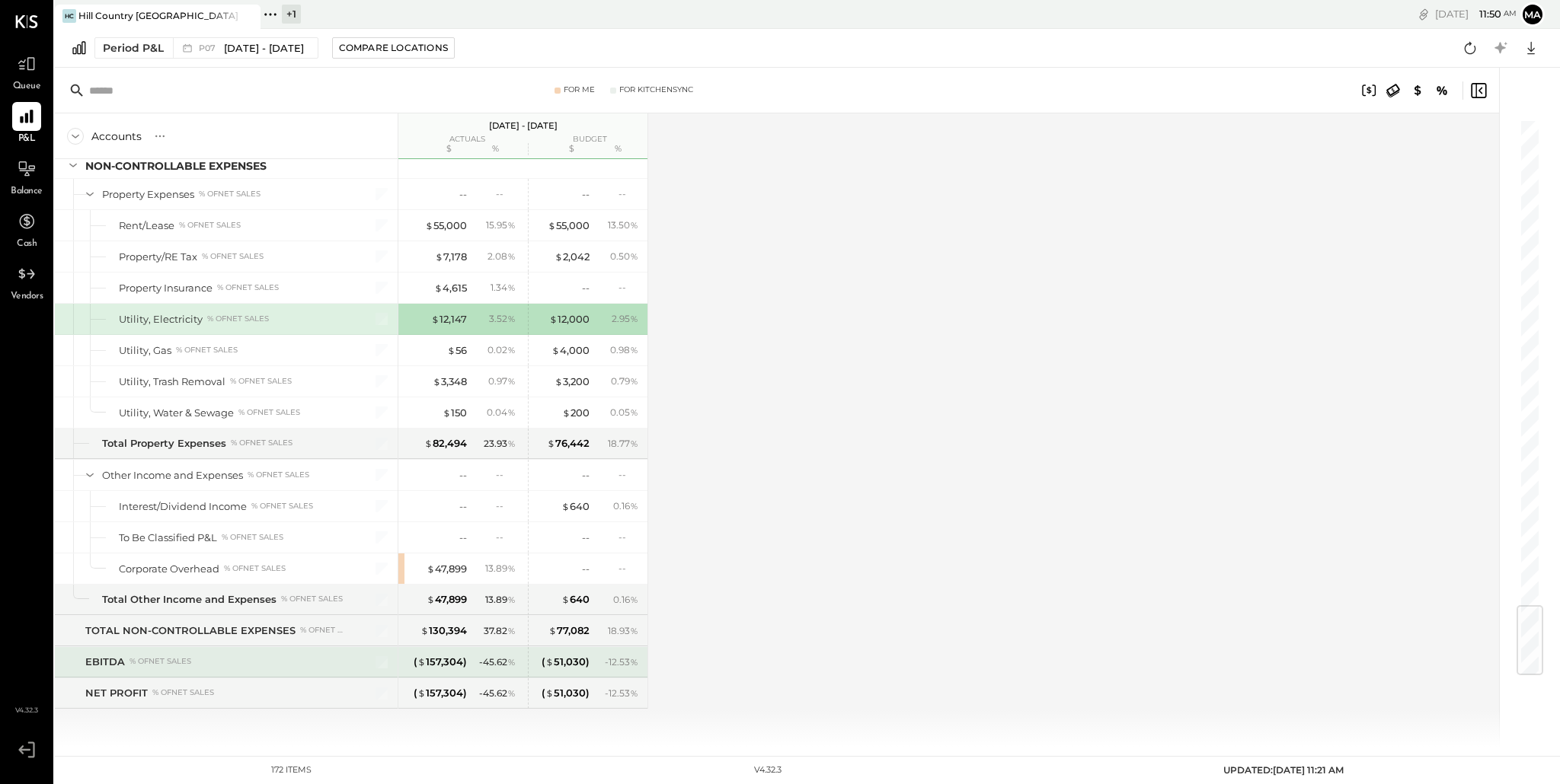
click at [256, 661] on div "EBITDA % of NET SALES" at bounding box center [215, 662] width 261 height 15
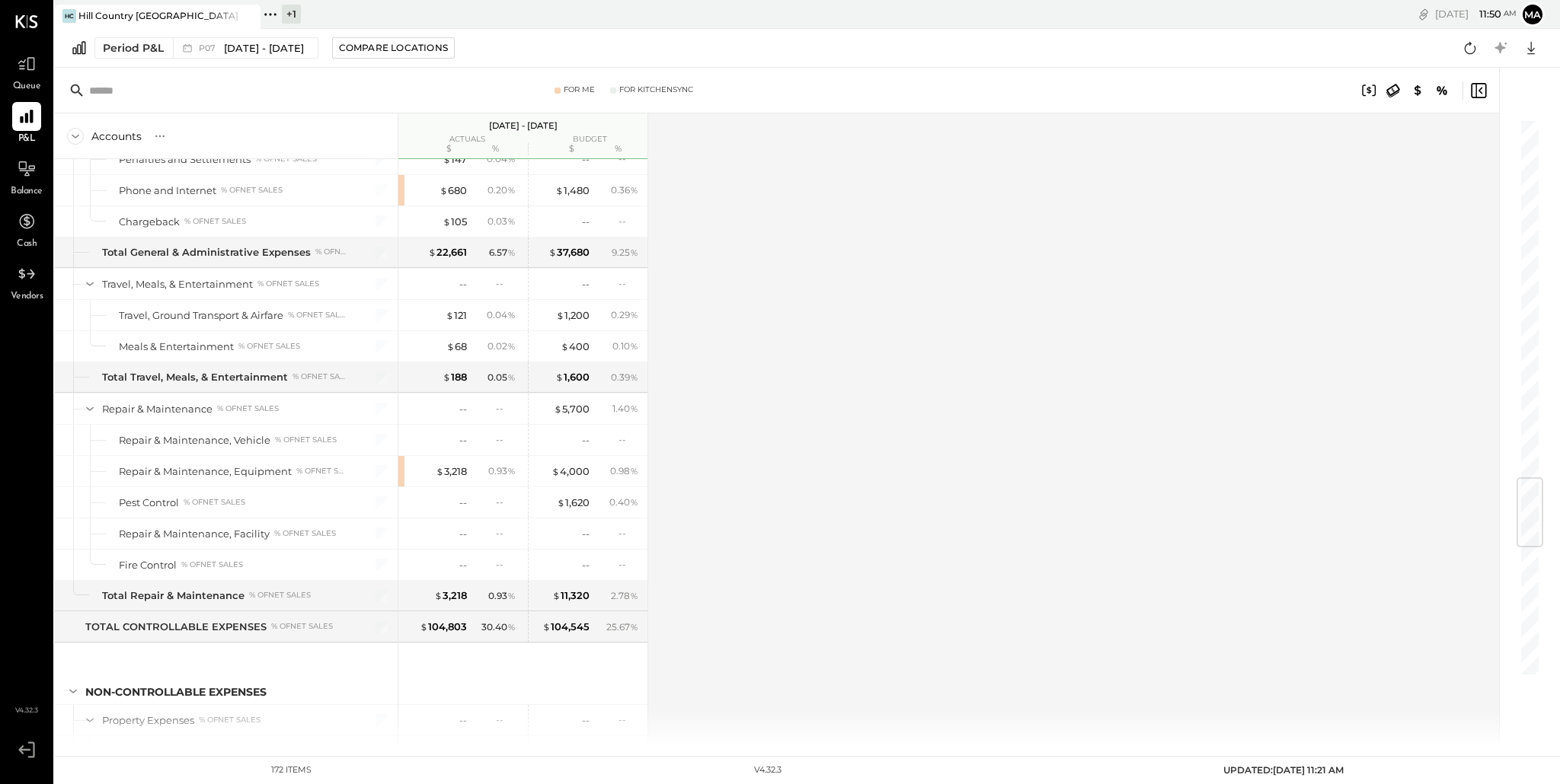
scroll to position [2785, 0]
